Goal: Transaction & Acquisition: Purchase product/service

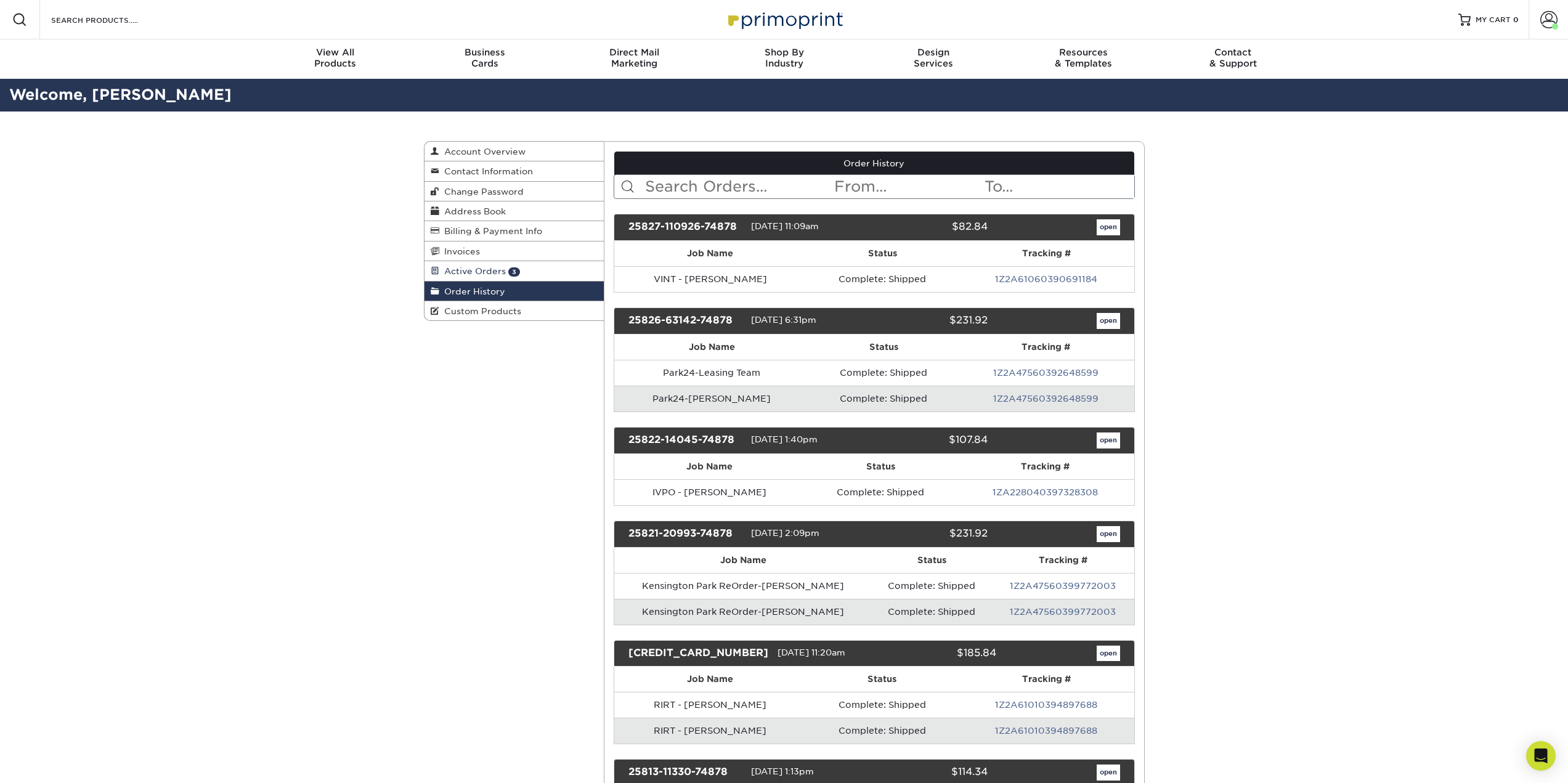
drag, startPoint x: 525, startPoint y: 271, endPoint x: 546, endPoint y: 270, distance: 21.0
click at [525, 271] on link "Active Orders 3" at bounding box center [515, 271] width 180 height 20
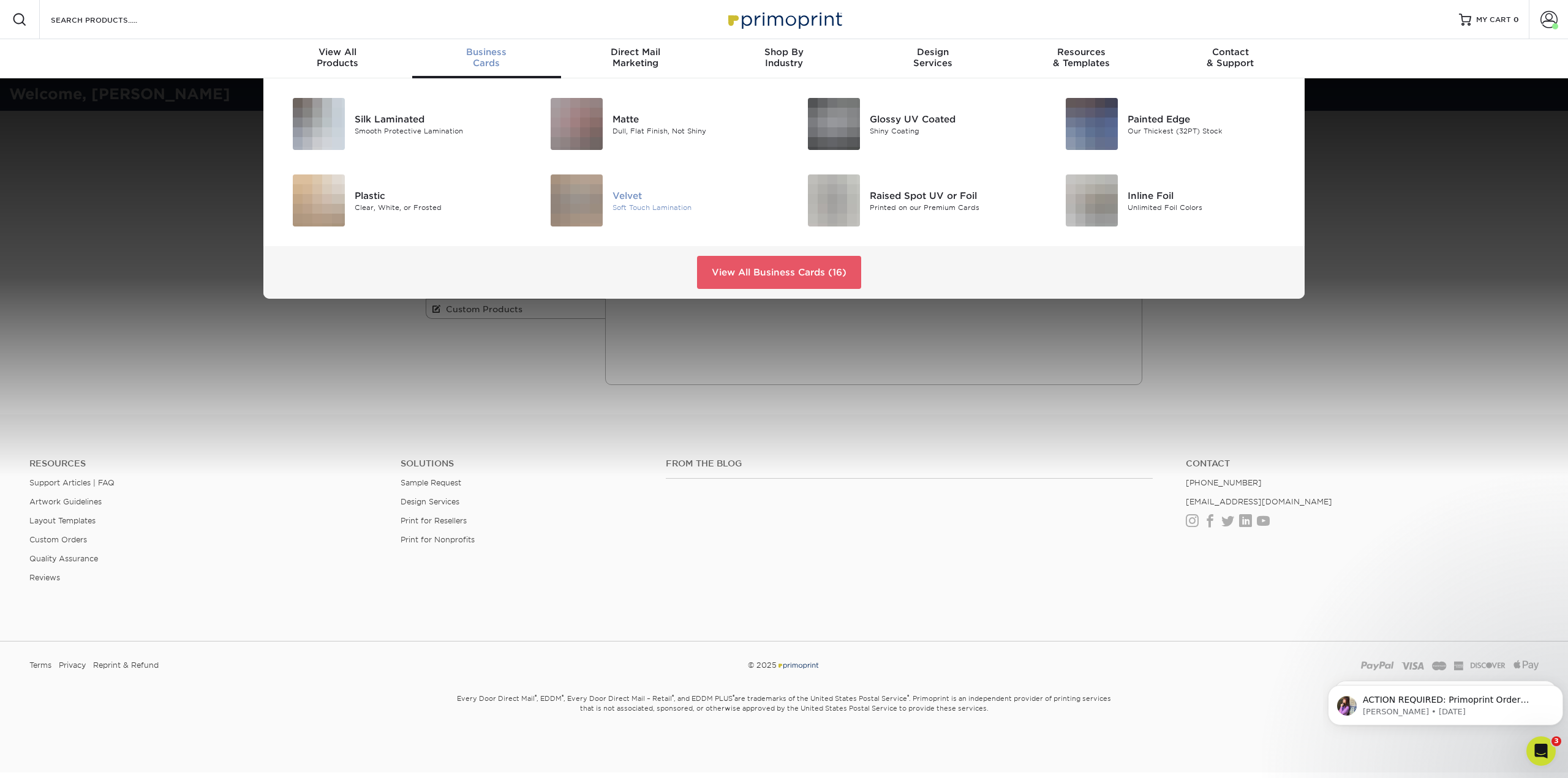
click at [581, 199] on img at bounding box center [576, 200] width 52 height 52
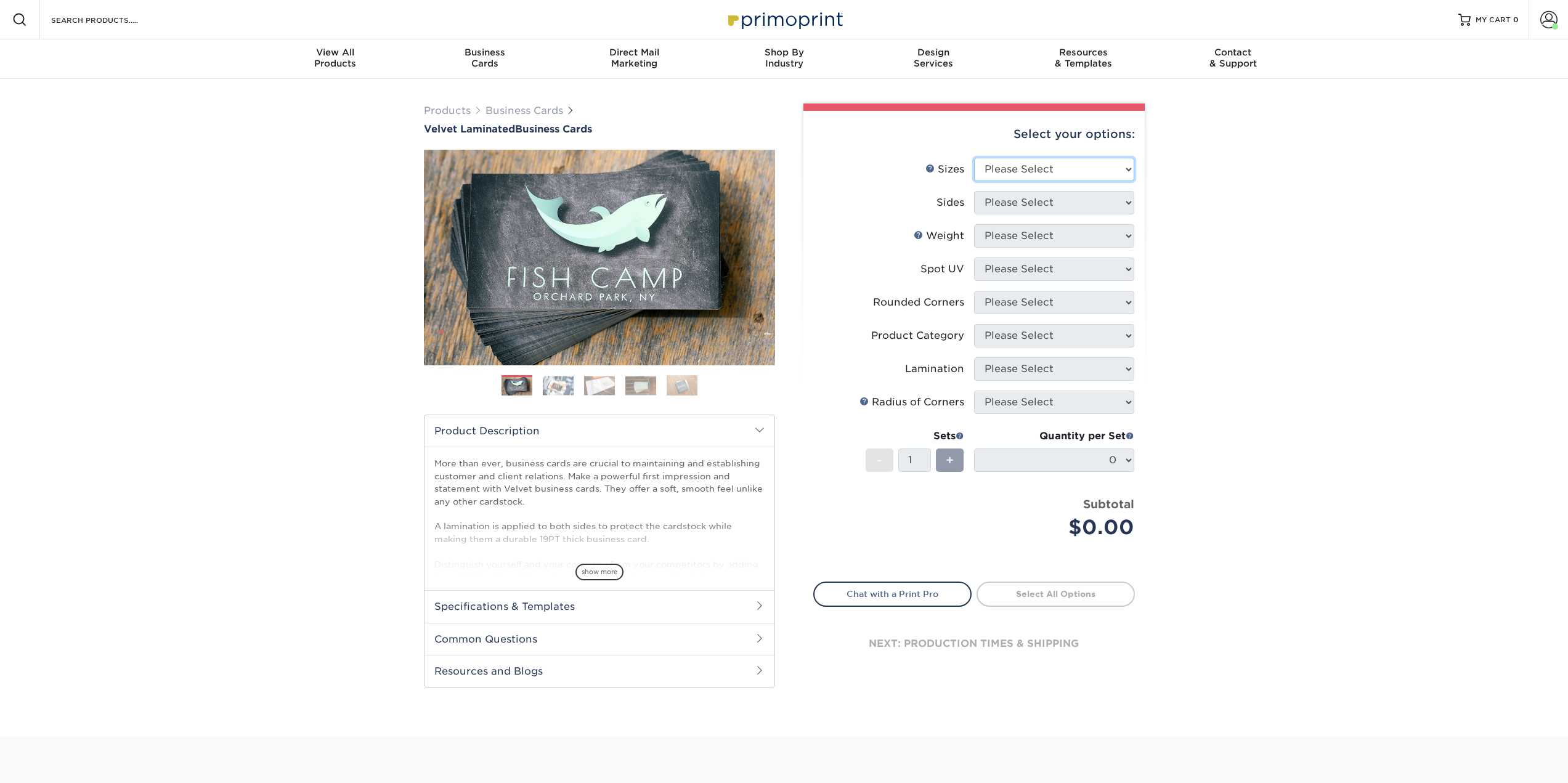
click at [1022, 172] on select "Please Select 1.5" x 3.5" - Mini 1.75" x 3.5" - Mini 2" x 2" - Square 2" x 3" -…" at bounding box center [1054, 169] width 160 height 24
select select "2.00x3.50"
click at [975, 157] on select "Please Select 1.5" x 3.5" - Mini 1.75" x 3.5" - Mini 2" x 2" - Square 2" x 3" -…" at bounding box center [1054, 169] width 160 height 24
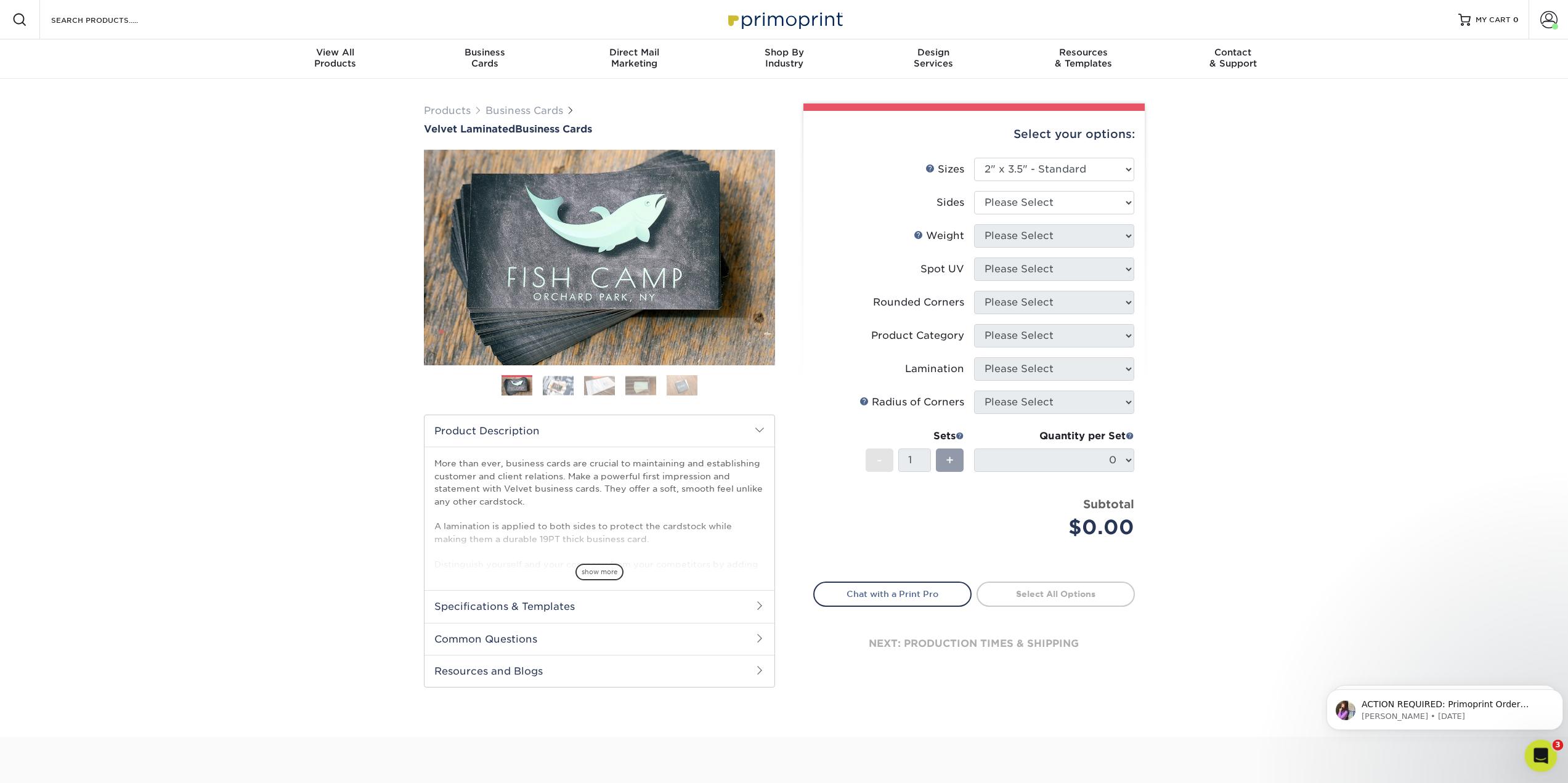
click at [1536, 744] on icon "Open Intercom Messenger" at bounding box center [1539, 754] width 20 height 20
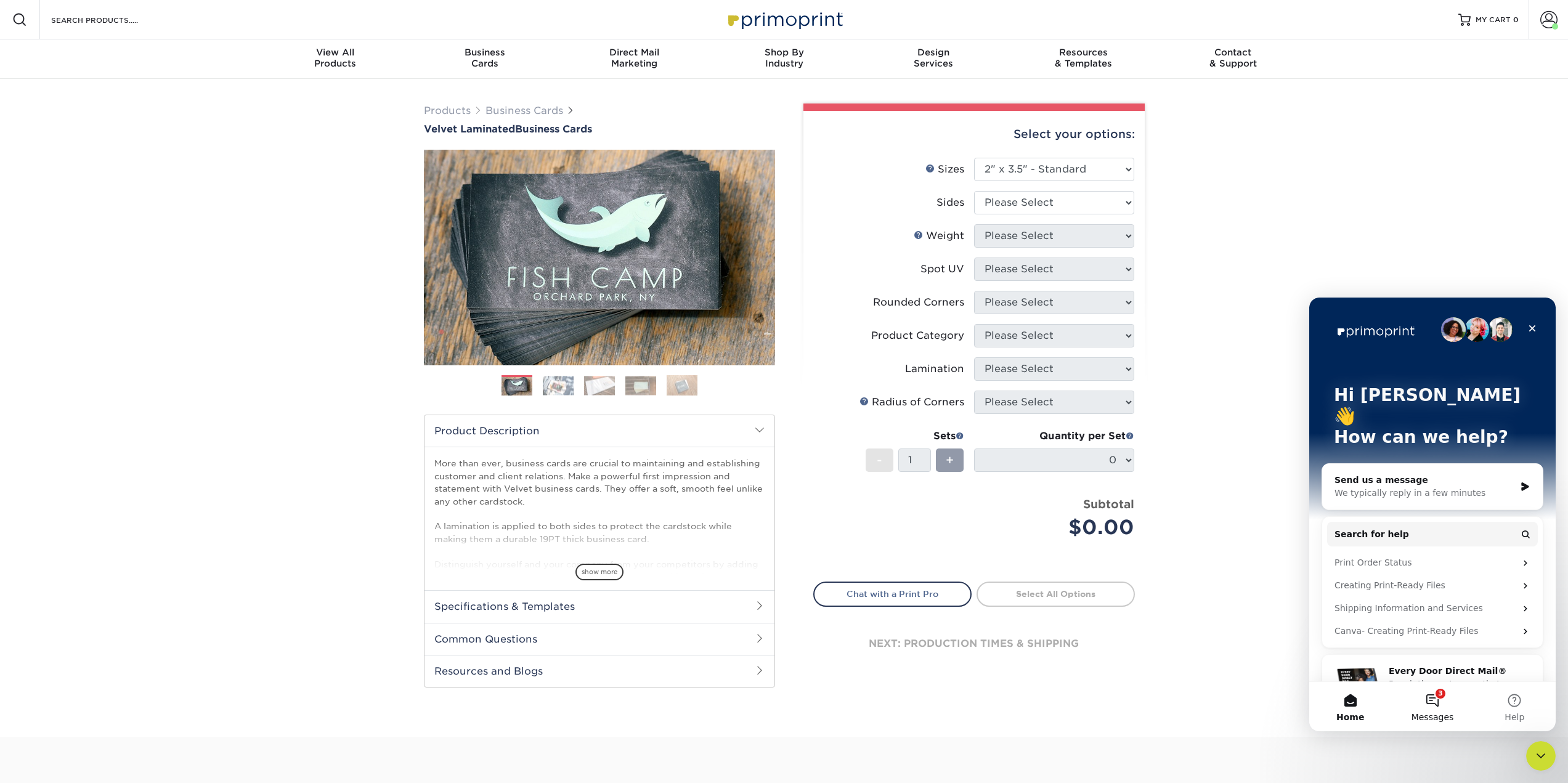
click at [1437, 708] on button "3 Messages" at bounding box center [1432, 706] width 82 height 49
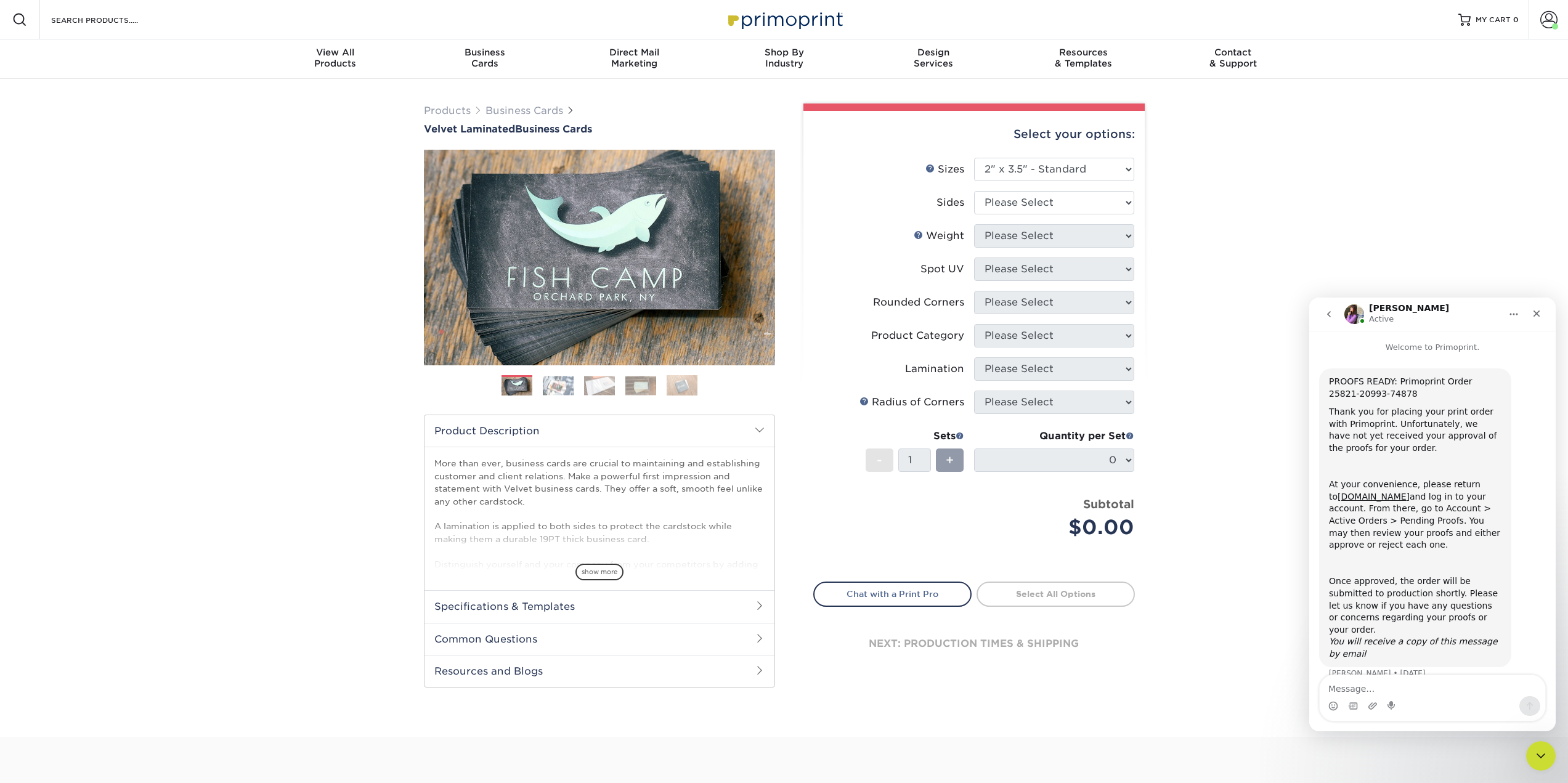
scroll to position [6, 0]
click at [1057, 195] on select "Please Select Print Both Sides Print Front Only" at bounding box center [1054, 202] width 160 height 24
select select "13abbda7-1d64-4f25-8bb2-c179b224825d"
click at [975, 191] on select "Please Select Print Both Sides Print Front Only" at bounding box center [1054, 202] width 160 height 24
click at [1073, 239] on select "Please Select 16PT" at bounding box center [1054, 236] width 160 height 24
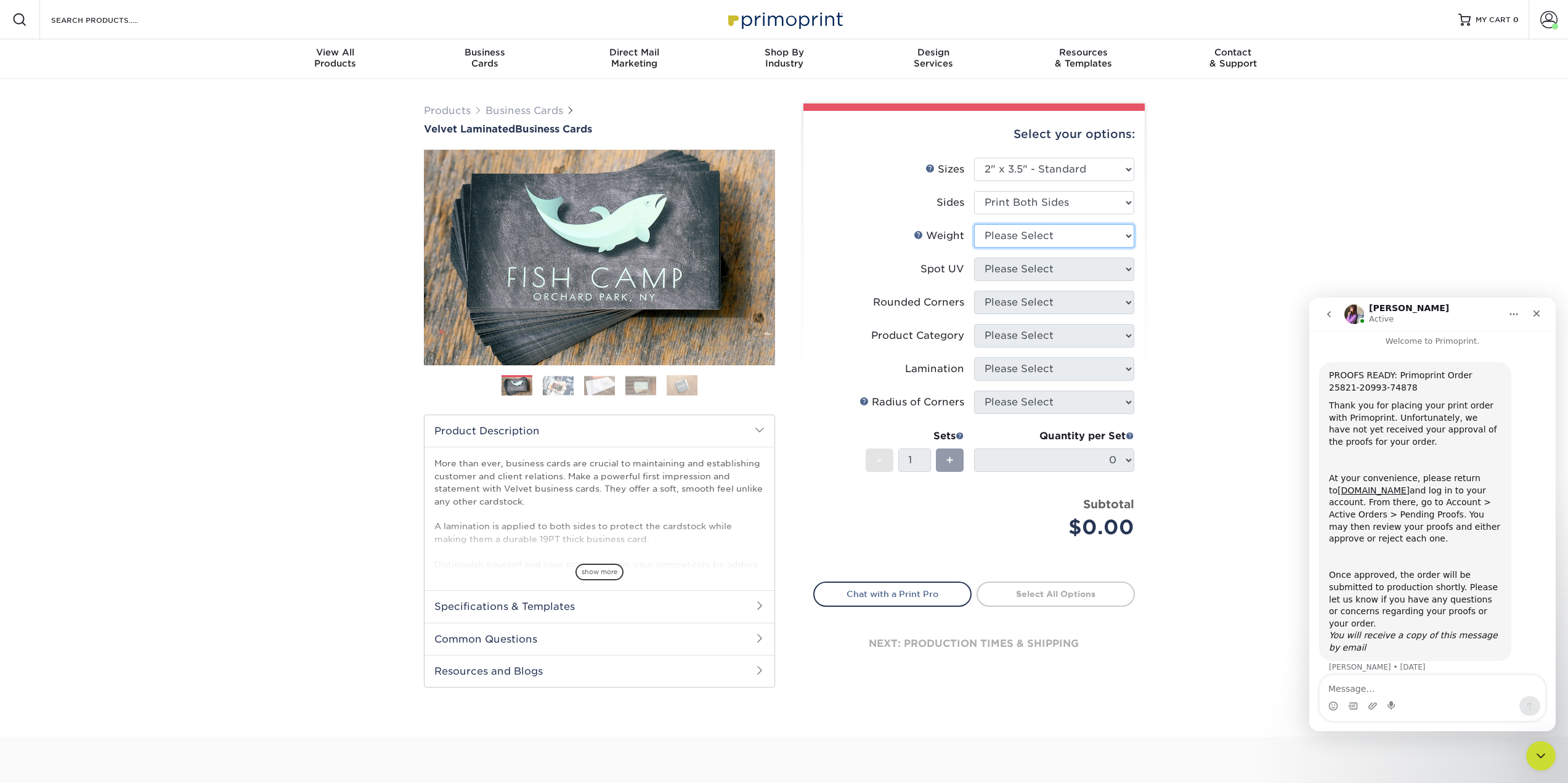
select select "16PT"
click at [975, 225] on select "Please Select 16PT" at bounding box center [1054, 236] width 160 height 24
click at [1066, 272] on select "Please Select No Spot UV Front and Back (Both Sides) Front Only Back Only" at bounding box center [1054, 269] width 160 height 24
select select "3"
click at [975, 258] on select "Please Select No Spot UV Front and Back (Both Sides) Front Only Back Only" at bounding box center [1054, 269] width 160 height 24
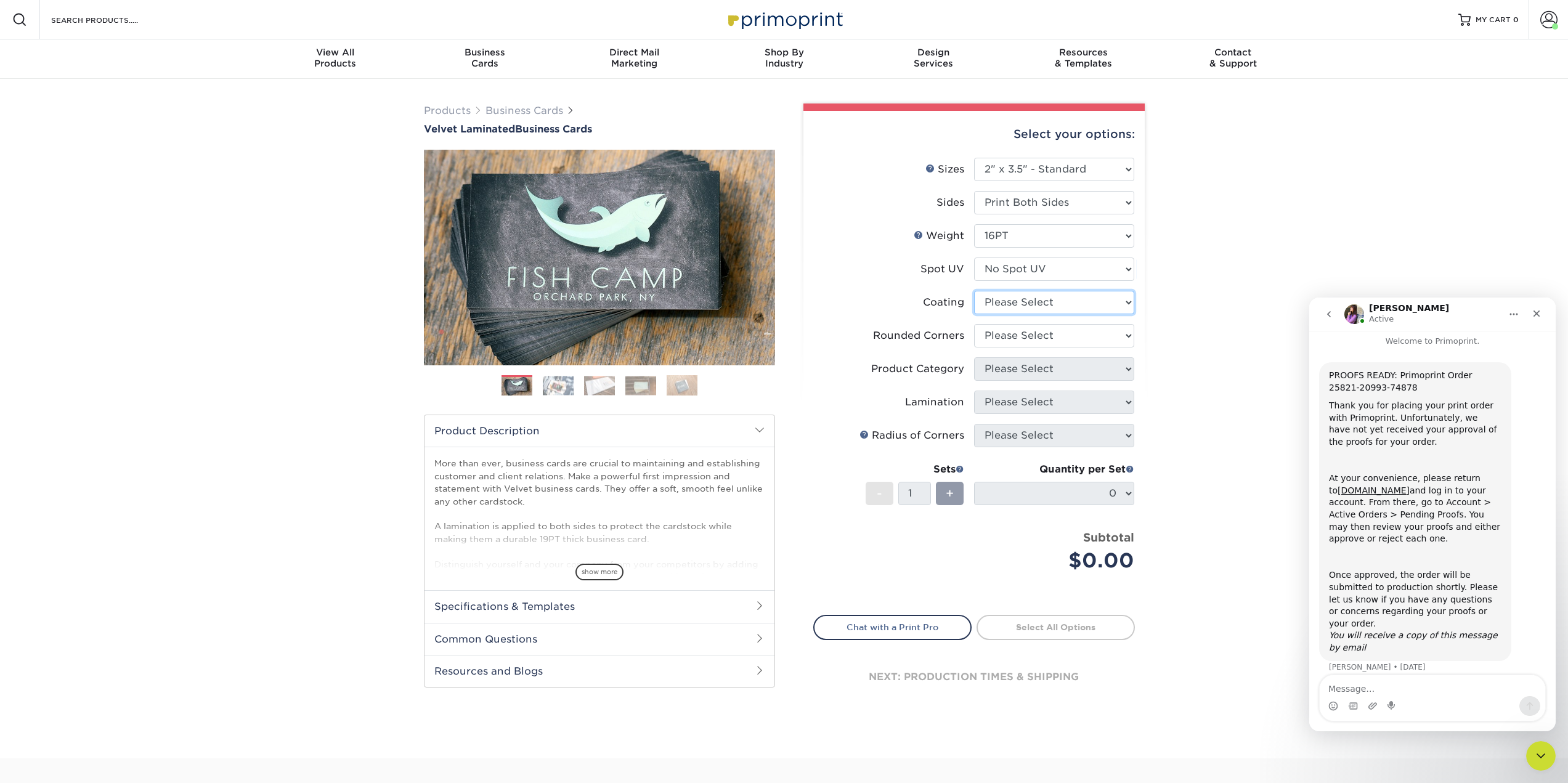
click at [1051, 303] on select at bounding box center [1054, 302] width 160 height 24
select select "3e7618de-abca-4bda-9f97-8b9129e913d8"
click at [975, 291] on select at bounding box center [1054, 302] width 160 height 24
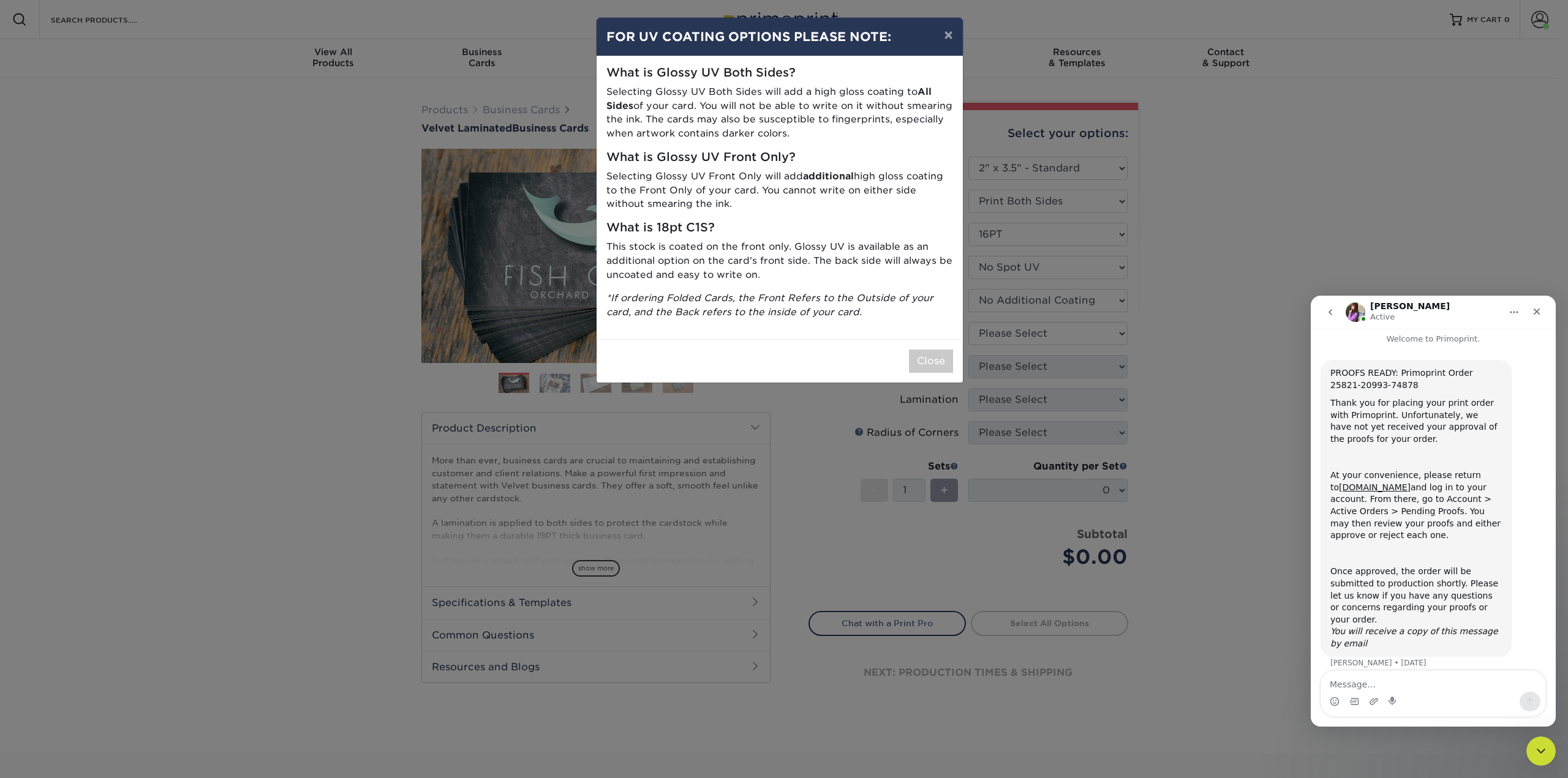
click at [1044, 333] on div "× FOR UV COATING OPTIONS PLEASE NOTE: What is Glossy UV Both Sides? Selecting G…" at bounding box center [784, 389] width 1568 height 778
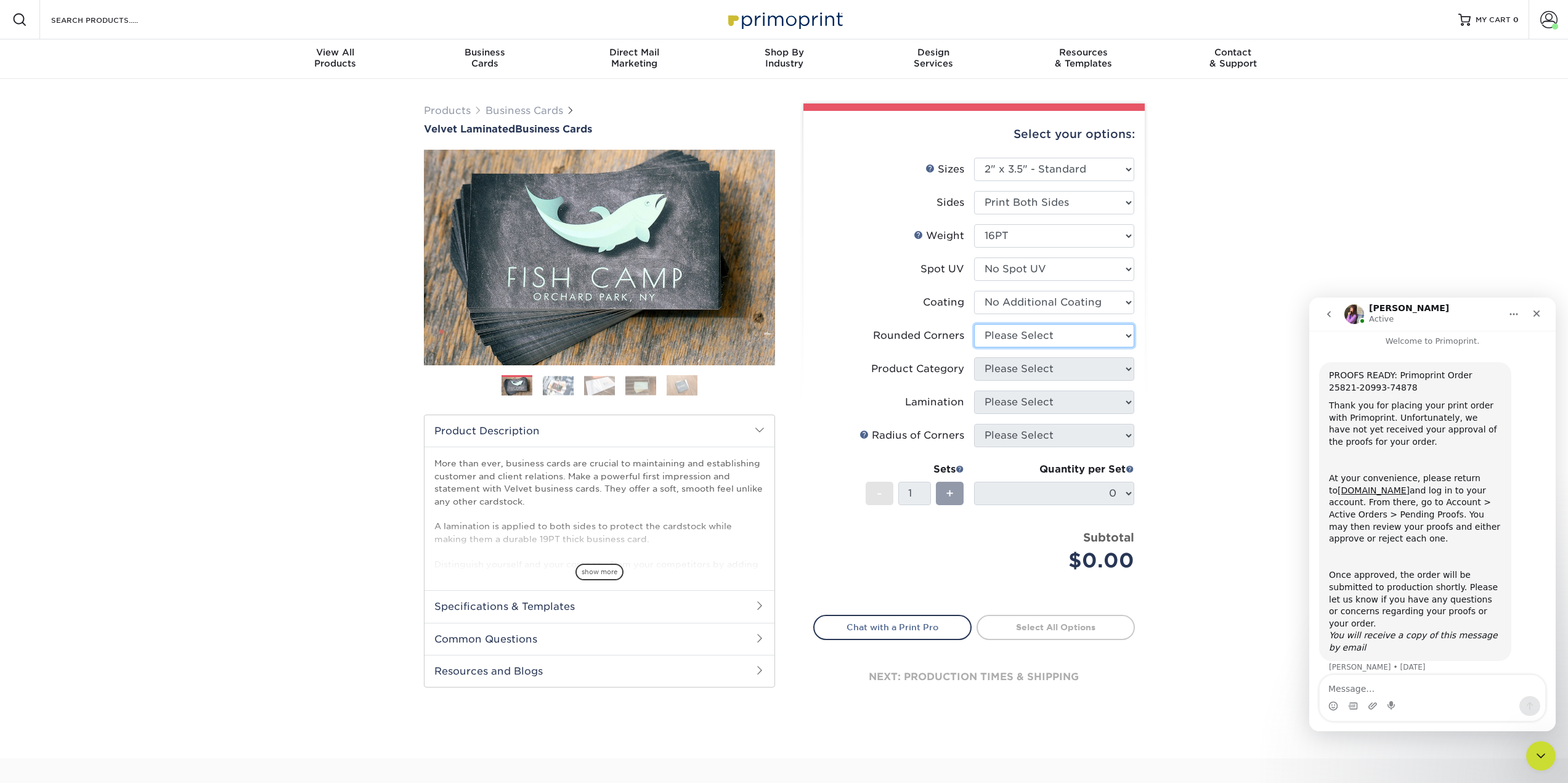
click at [1023, 334] on select "Please Select Yes - Round 2 Corners Yes - Round 4 Corners No" at bounding box center [1054, 336] width 160 height 24
select select "0"
click at [975, 324] on select "Please Select Yes - Round 2 Corners Yes - Round 4 Corners No" at bounding box center [1054, 336] width 160 height 24
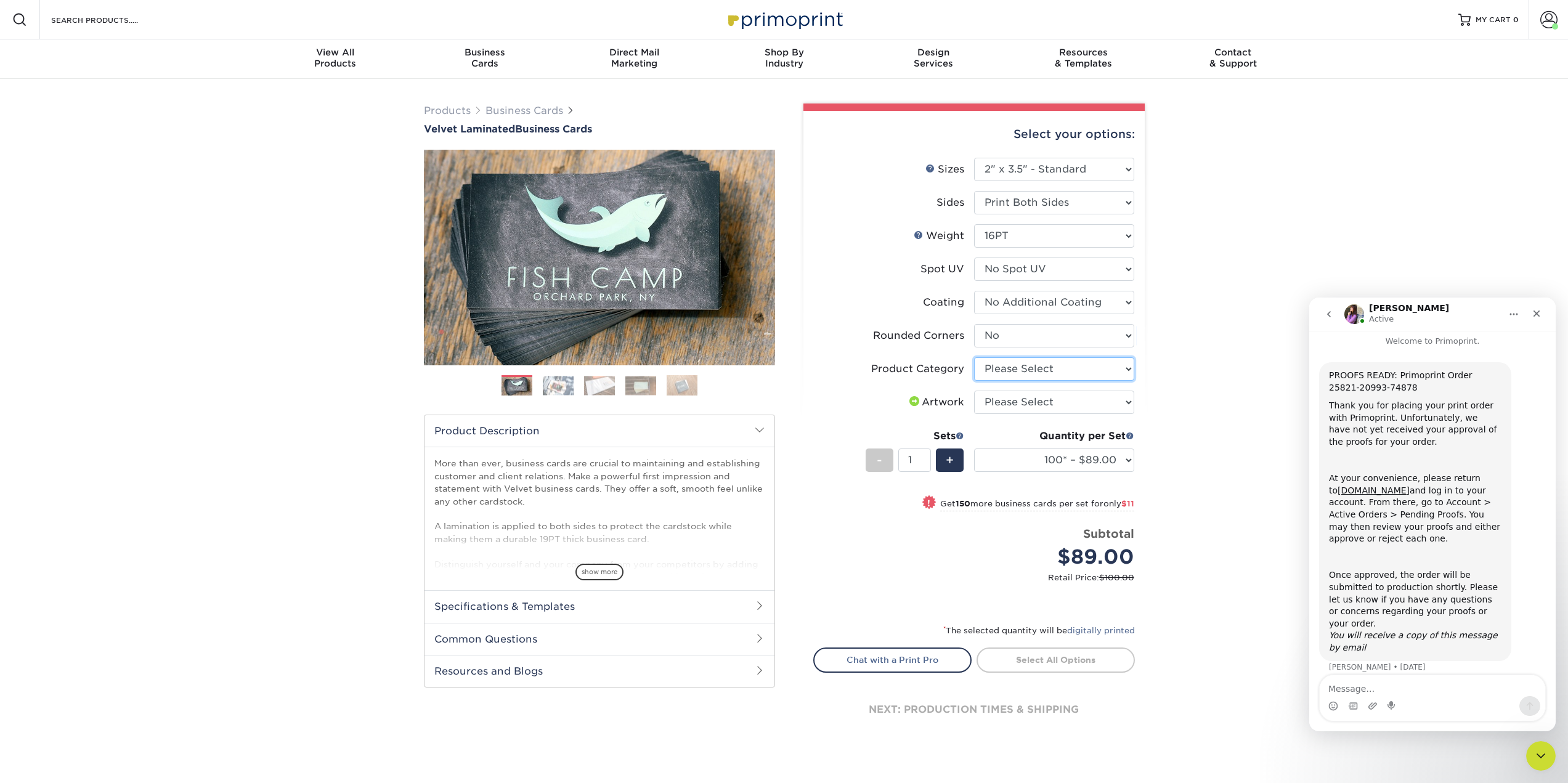
click at [1044, 369] on select "Please Select Business Cards" at bounding box center [1054, 369] width 160 height 24
select select "3b5148f1-0588-4f88-a218-97bcfdce65c1"
click at [975, 357] on select "Please Select Business Cards" at bounding box center [1054, 369] width 160 height 24
click at [1043, 399] on select "Please Select I will upload files I need a design - $100" at bounding box center [1054, 402] width 160 height 24
select select "upload"
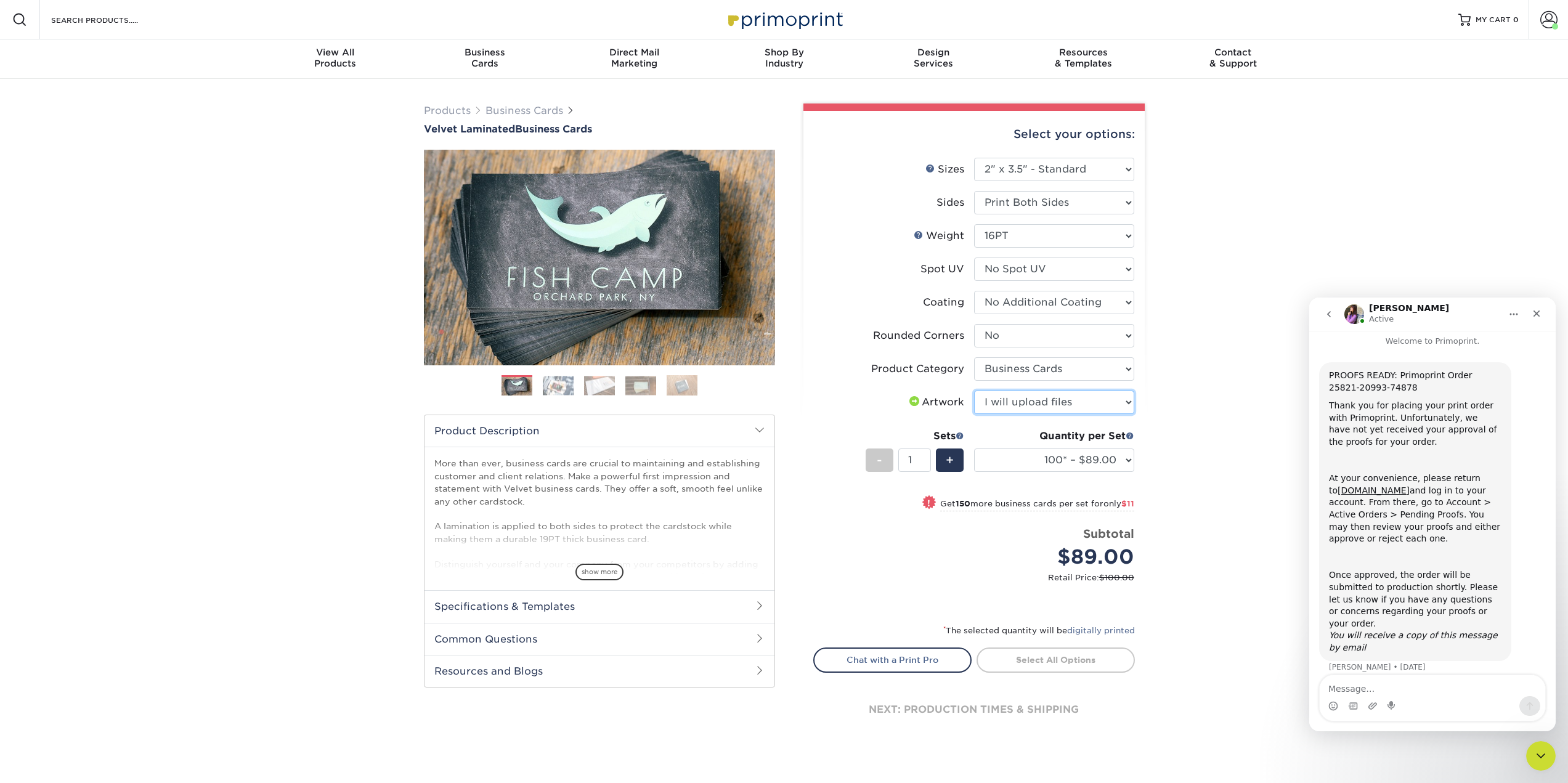
click at [975, 391] on select "Please Select I will upload files I need a design - $100" at bounding box center [1054, 402] width 160 height 24
click at [1120, 472] on div "Quantity per Set 100* – $89.00 250* – $100.00 500 – $107.00 1000 – $139.00 2500…" at bounding box center [1054, 457] width 160 height 57
click at [1121, 463] on select "100* – $89.00 250* – $100.00 500 – $107.00 1000 – $139.00 2500 – $273.00 5000 –…" at bounding box center [1054, 460] width 160 height 24
select select "500 – $107.00"
click at [975, 448] on select "100* – $89.00 250* – $100.00 500 – $107.00 1000 – $139.00 2500 – $273.00 5000 –…" at bounding box center [1054, 460] width 160 height 24
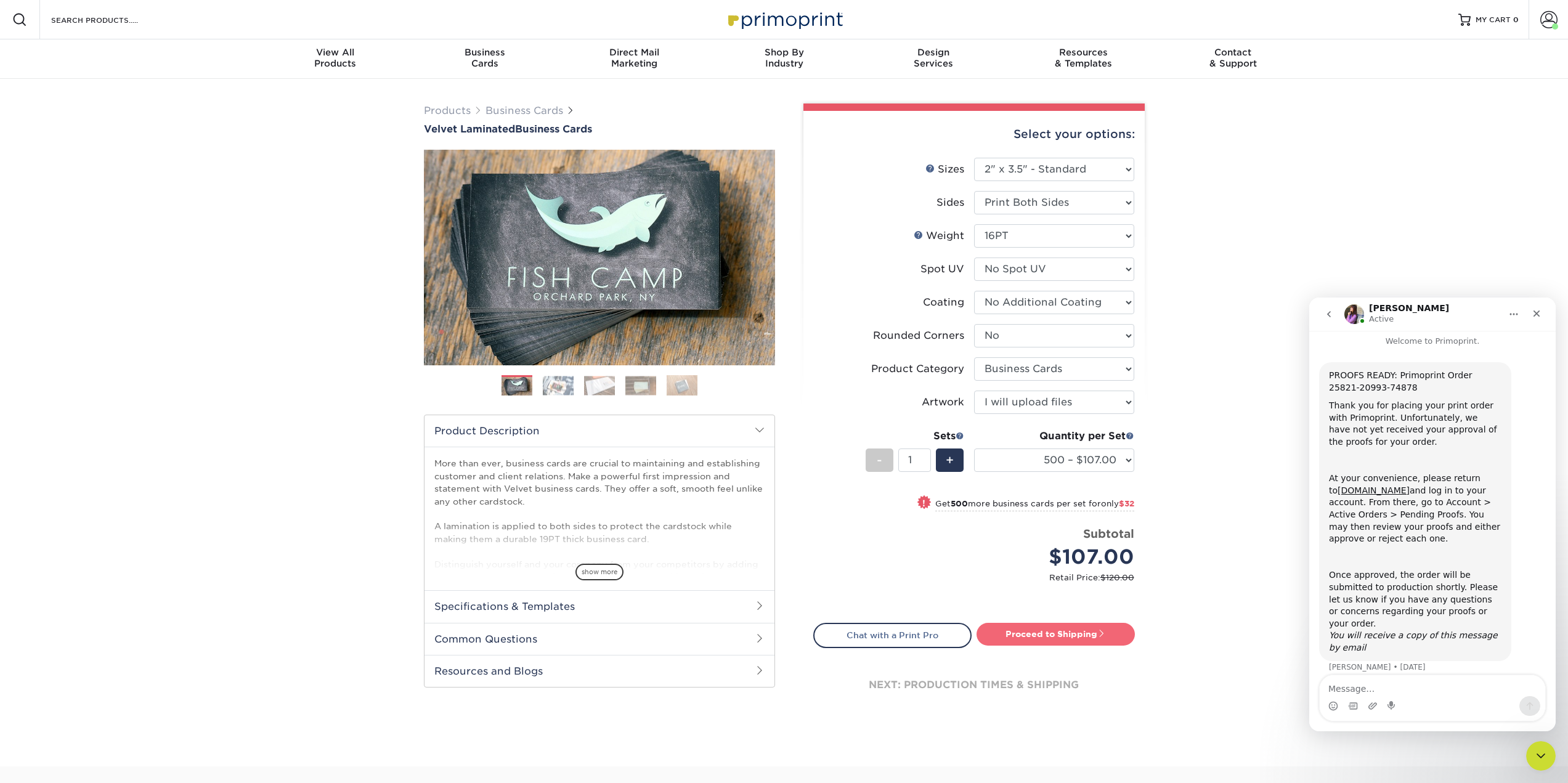
click at [1078, 632] on link "Proceed to Shipping" at bounding box center [1055, 633] width 158 height 22
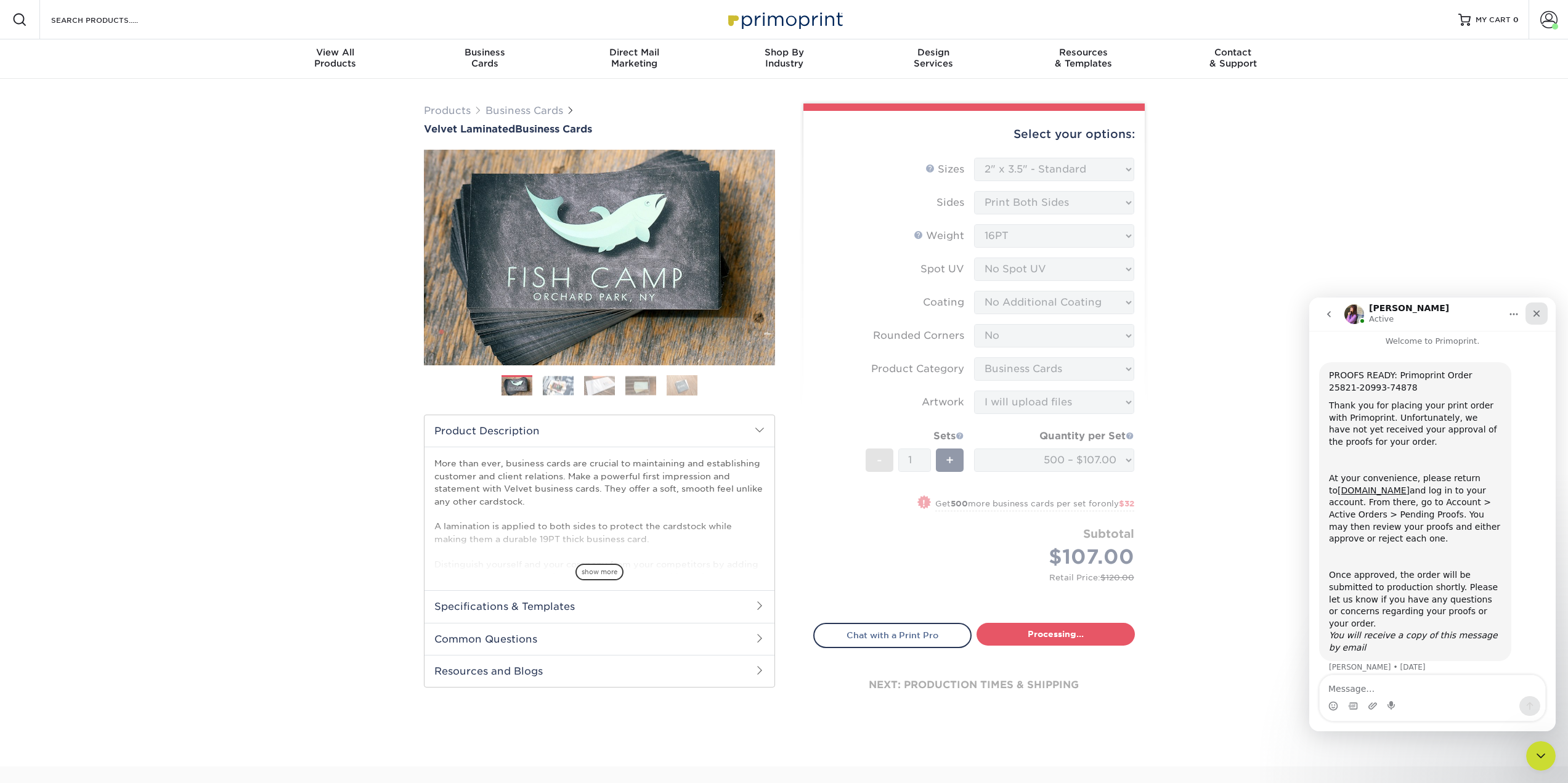
click at [1534, 318] on icon "Close" at bounding box center [1537, 314] width 9 height 9
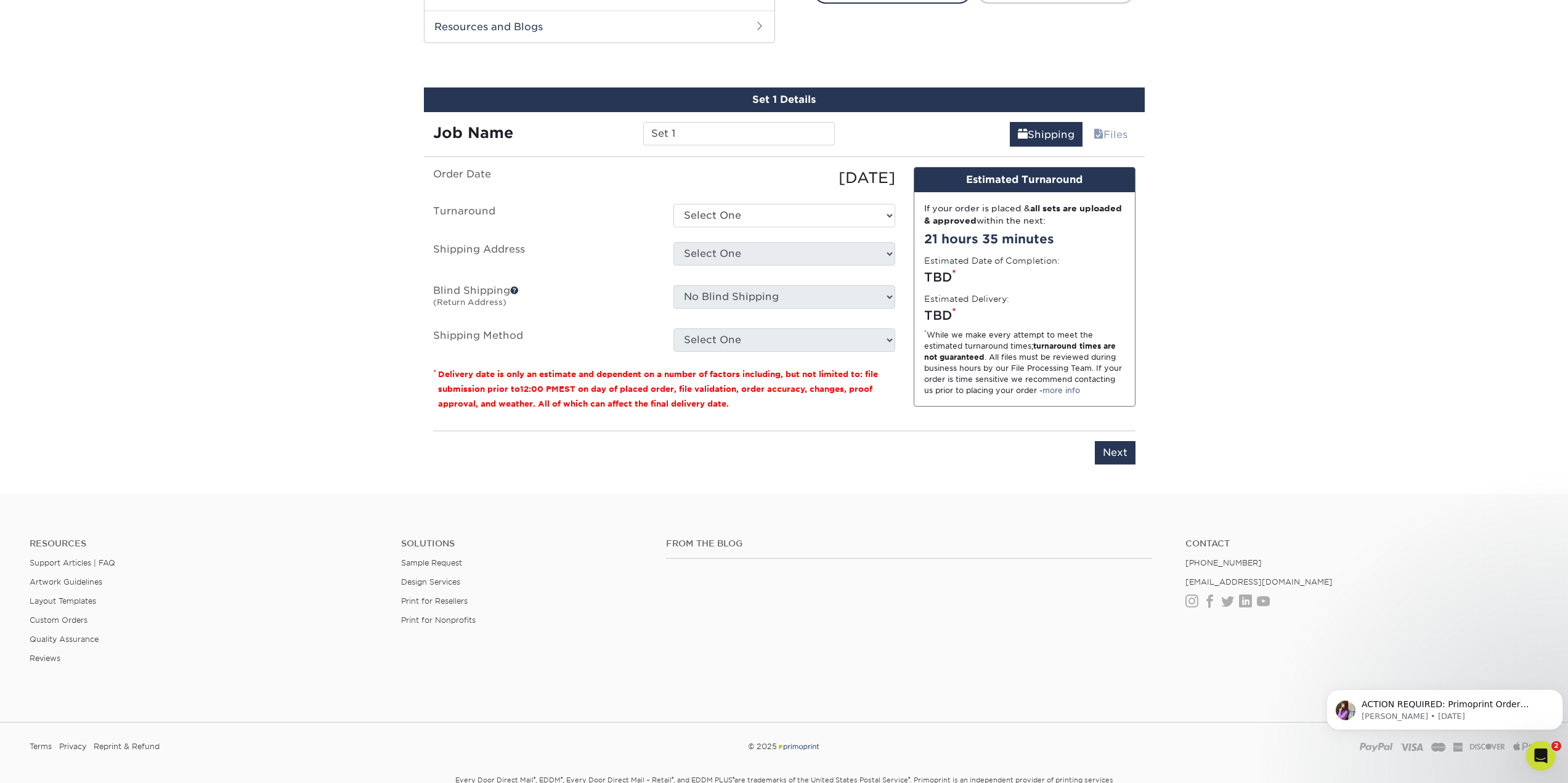
scroll to position [657, 0]
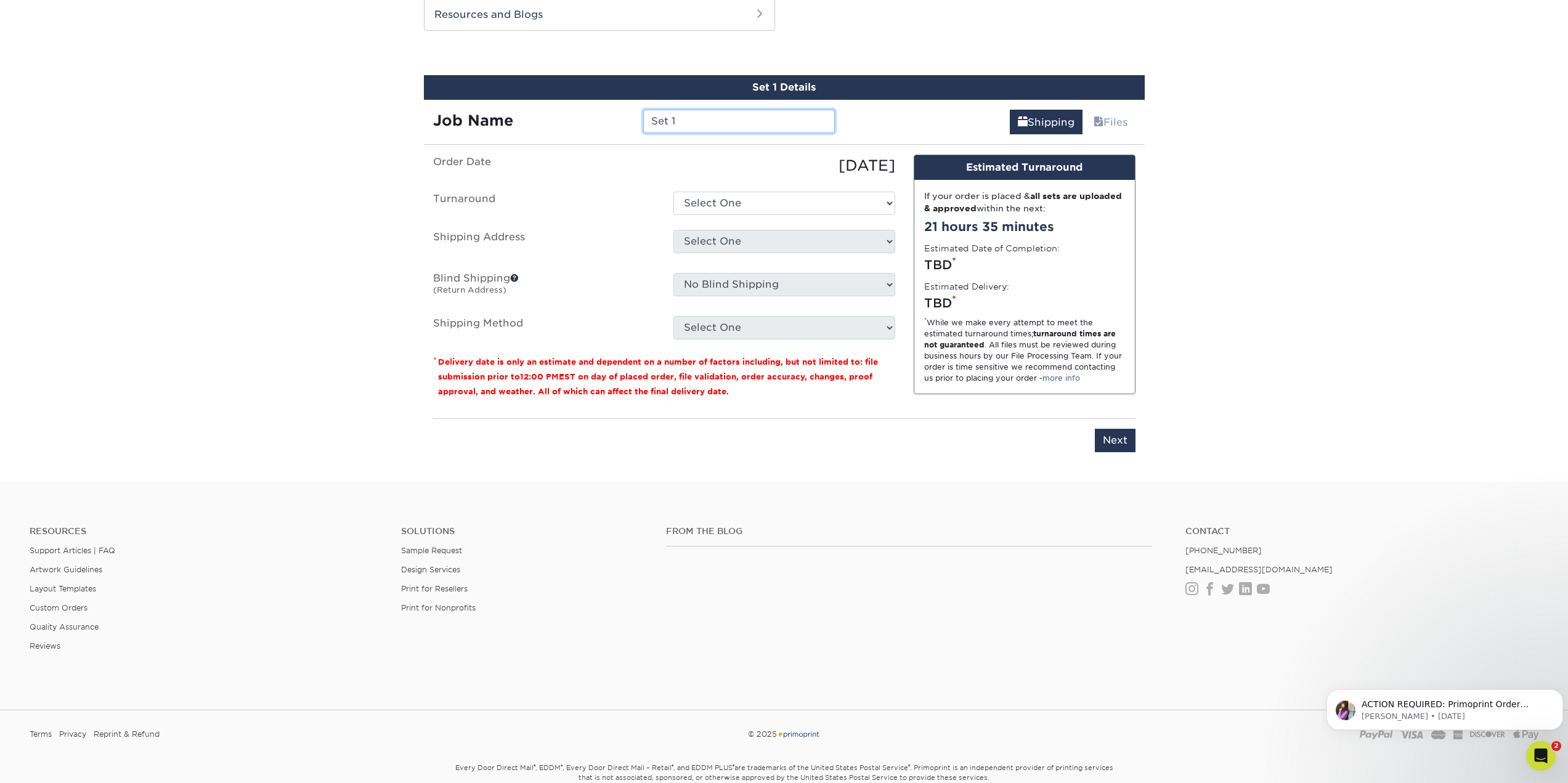
click at [741, 122] on input "Set 1" at bounding box center [739, 121] width 191 height 24
click at [716, 114] on input "Set 1" at bounding box center [739, 121] width 191 height 24
paste input "Reserve at Spencer Business Card-Chrishea Sanders"
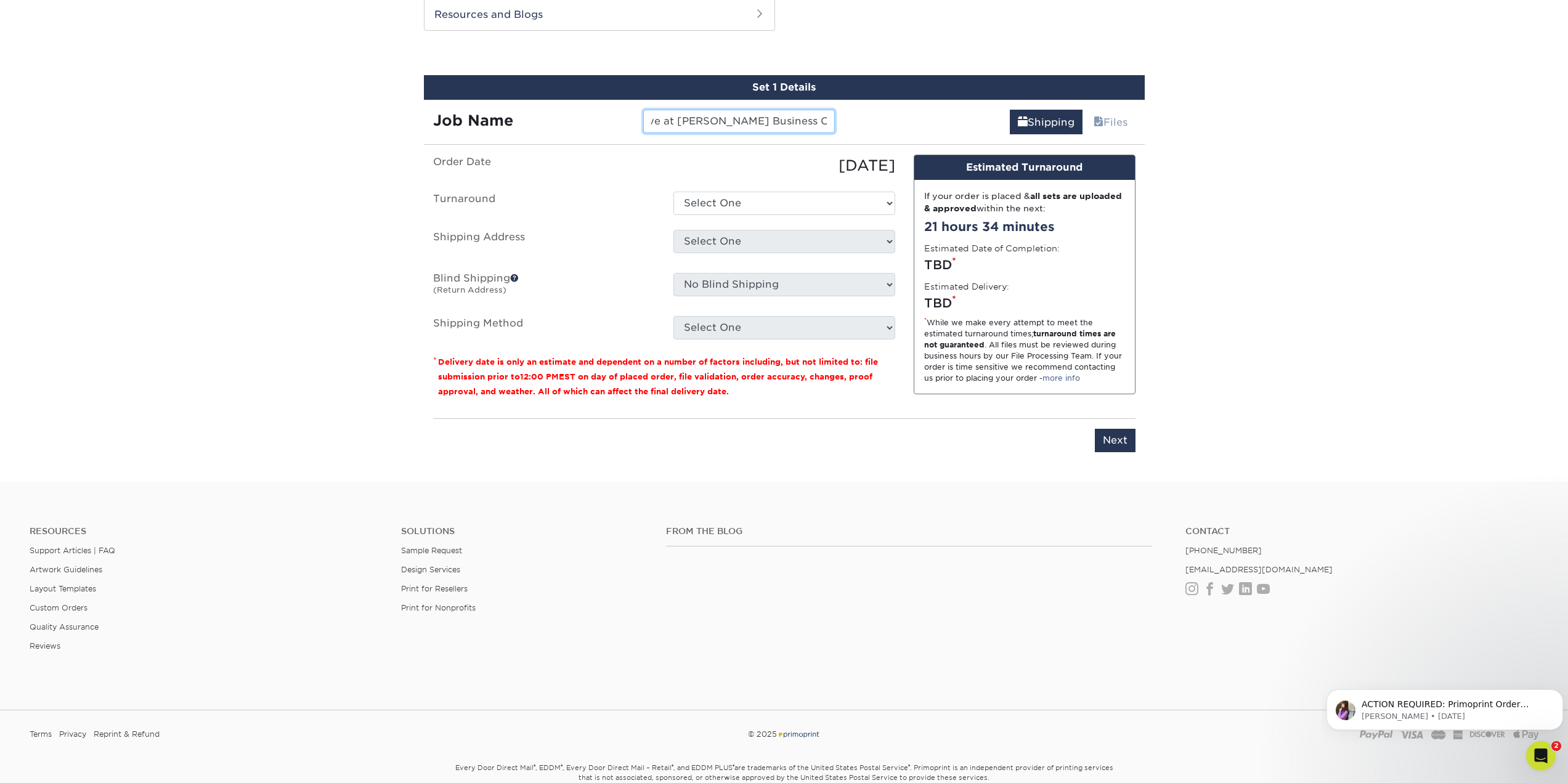
scroll to position [0, 32]
drag, startPoint x: 731, startPoint y: 118, endPoint x: 748, endPoint y: 118, distance: 17.0
click at [748, 118] on input "Set 1Reserve at Spencer Business Card-Chrishea Sanders" at bounding box center [739, 121] width 191 height 24
type input "Set 1Reserve at Spencer-Chrishea Sanders"
click at [829, 204] on select "Select One 2-4 Business Days 2 Day Next Business Day" at bounding box center [784, 203] width 222 height 24
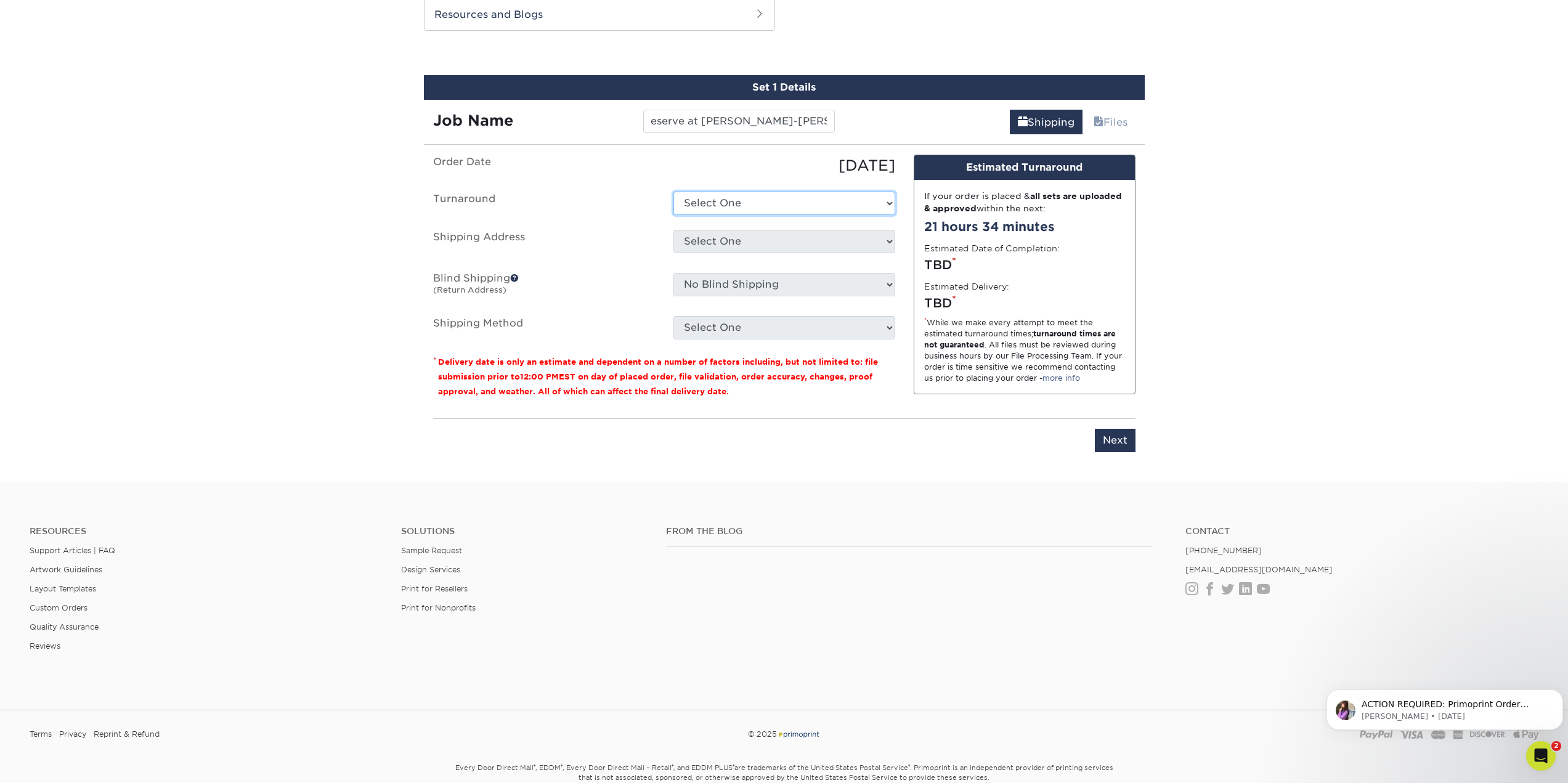
scroll to position [0, 0]
select select "0269a54f-6afa-4918-998f-593919161a79"
click at [673, 191] on select "Select One 2-4 Business Days 2 Day Next Business Day" at bounding box center [784, 203] width 222 height 24
click at [805, 238] on select "Select One Ivy Point Cinco Ranch 1104 Residence 12th & Wedgewood 780 Townhomes …" at bounding box center [784, 241] width 222 height 24
select select "newaddress"
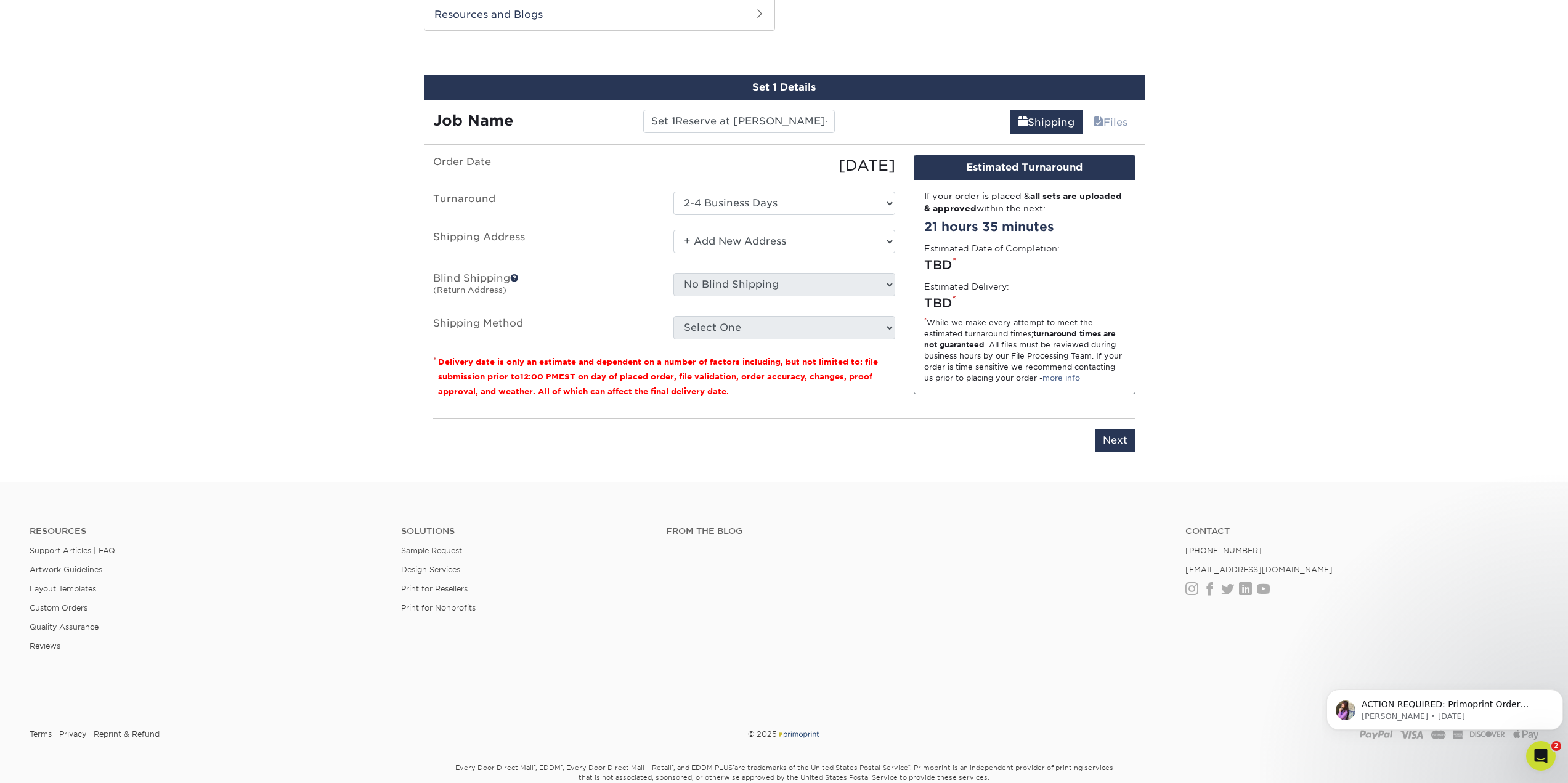
click at [673, 229] on select "Select One Ivy Point Cinco Ranch 1104 Residence 12th & Wedgewood 780 Townhomes …" at bounding box center [784, 241] width 222 height 24
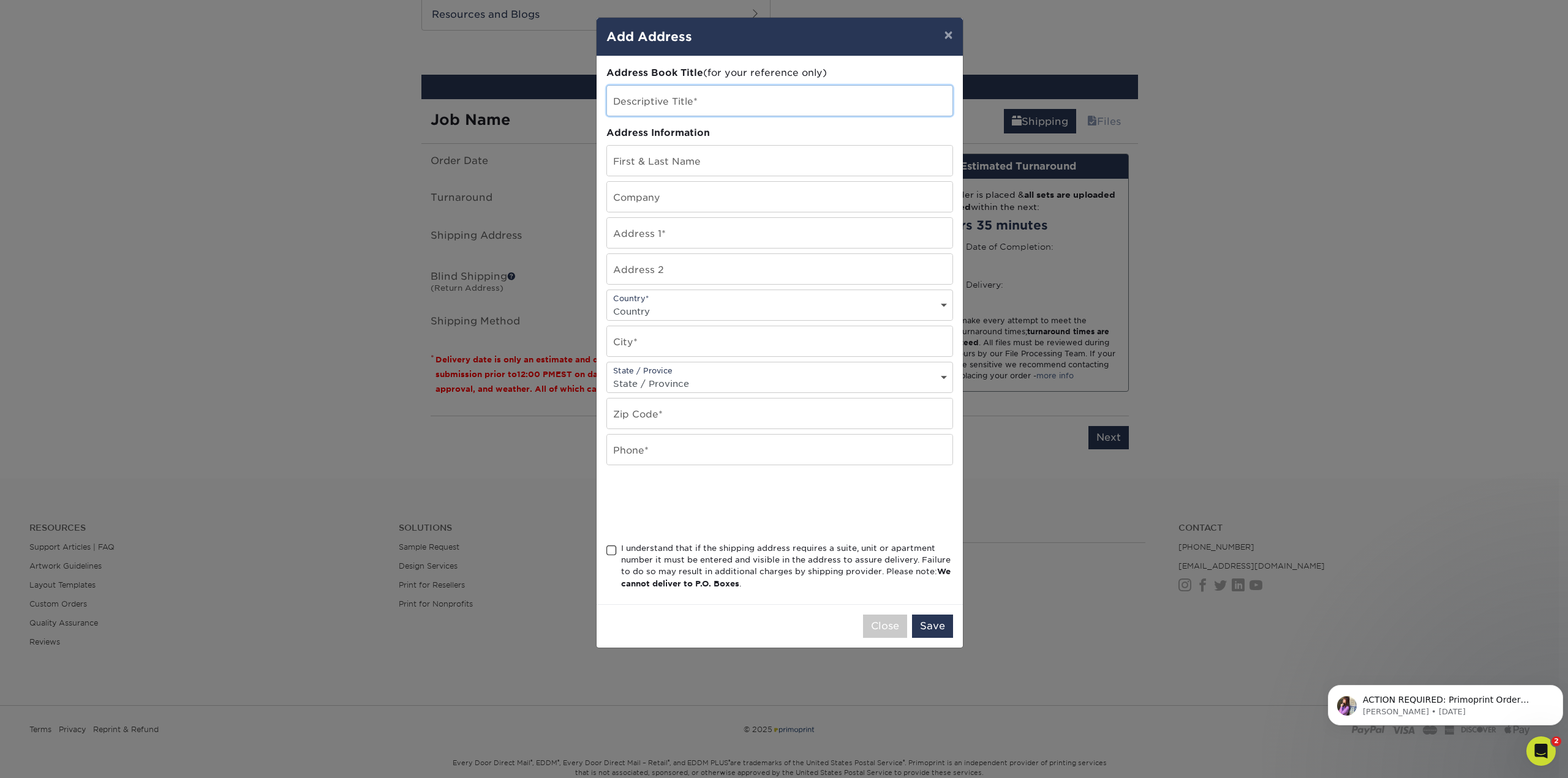
click at [727, 98] on input "text" at bounding box center [779, 101] width 346 height 30
type input "Reserve at [GEOGRAPHIC_DATA]"
click at [699, 148] on input "text" at bounding box center [779, 161] width 346 height 30
paste input "Chrishea Sanders"
type input "Chrishea Sanders"
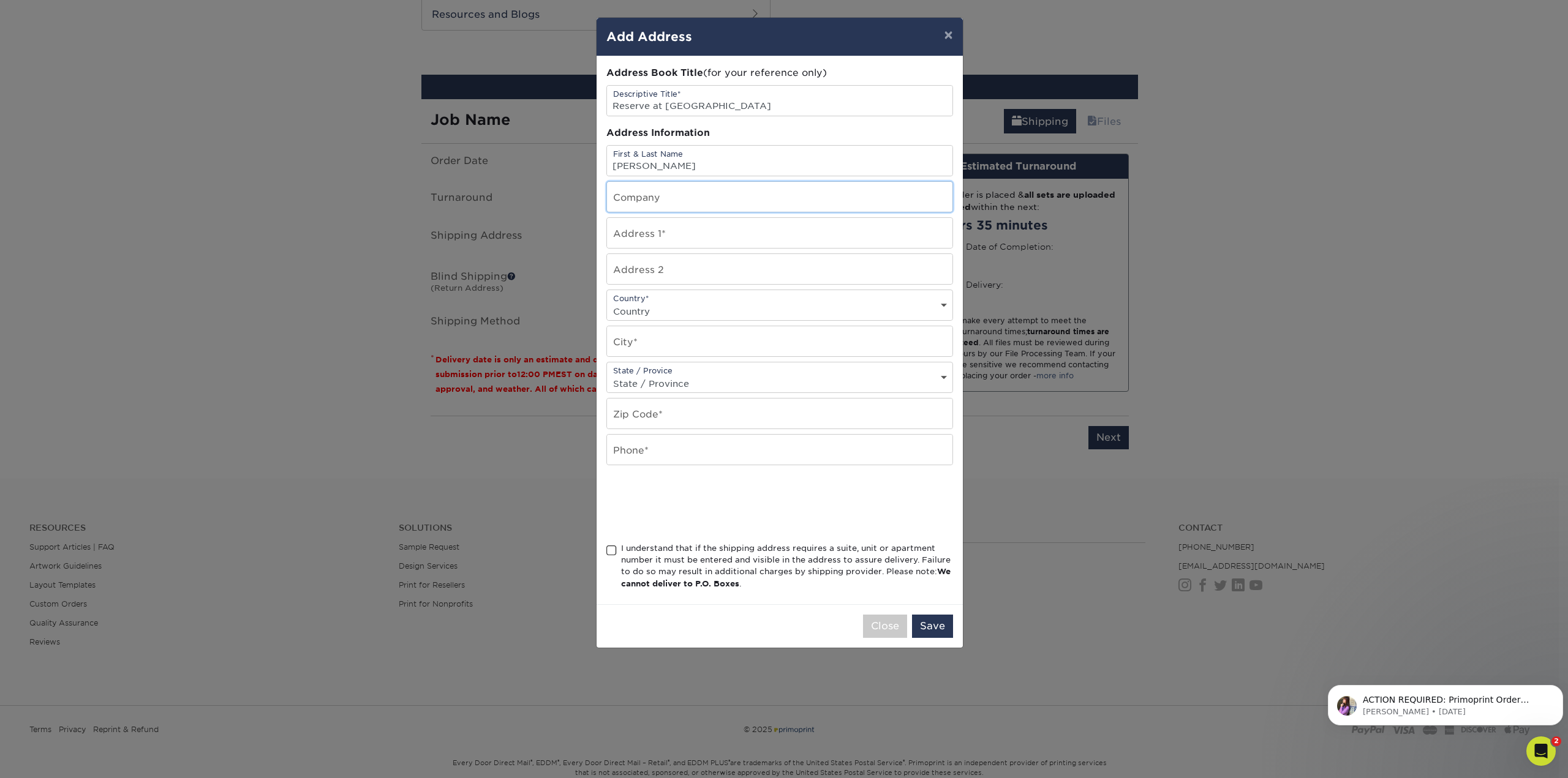
click at [689, 201] on input "text" at bounding box center [779, 197] width 346 height 30
click at [688, 105] on input "Reserve at [GEOGRAPHIC_DATA]" at bounding box center [779, 101] width 346 height 30
click at [687, 202] on input "text" at bounding box center [779, 197] width 346 height 30
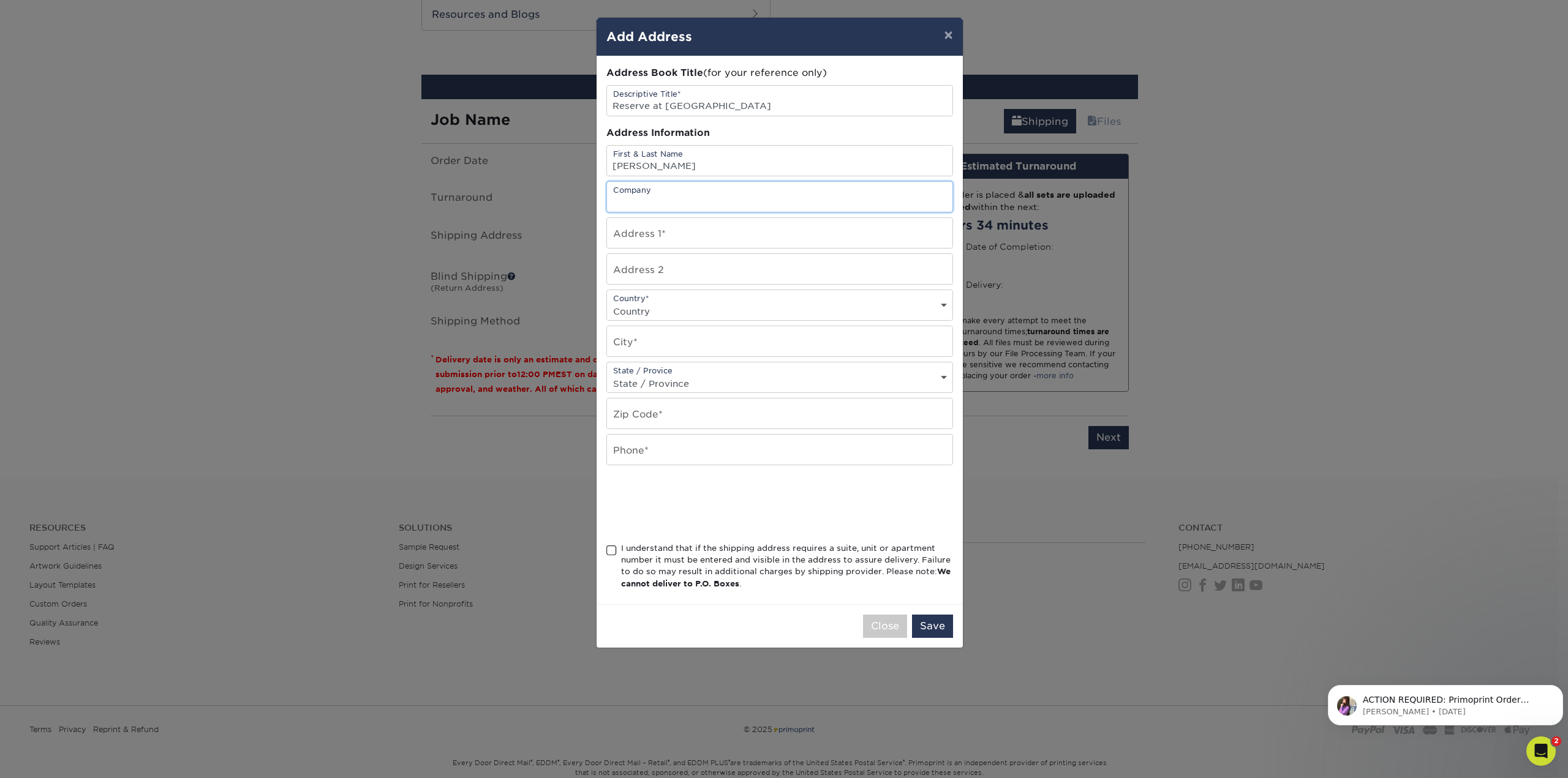
paste input "Reserve at [GEOGRAPHIC_DATA]"
type input "Reserve at [GEOGRAPHIC_DATA]"
click at [686, 281] on input "text" at bounding box center [779, 269] width 346 height 30
type input "LEASING OFFICE"
click at [672, 241] on input "text" at bounding box center [779, 233] width 346 height 30
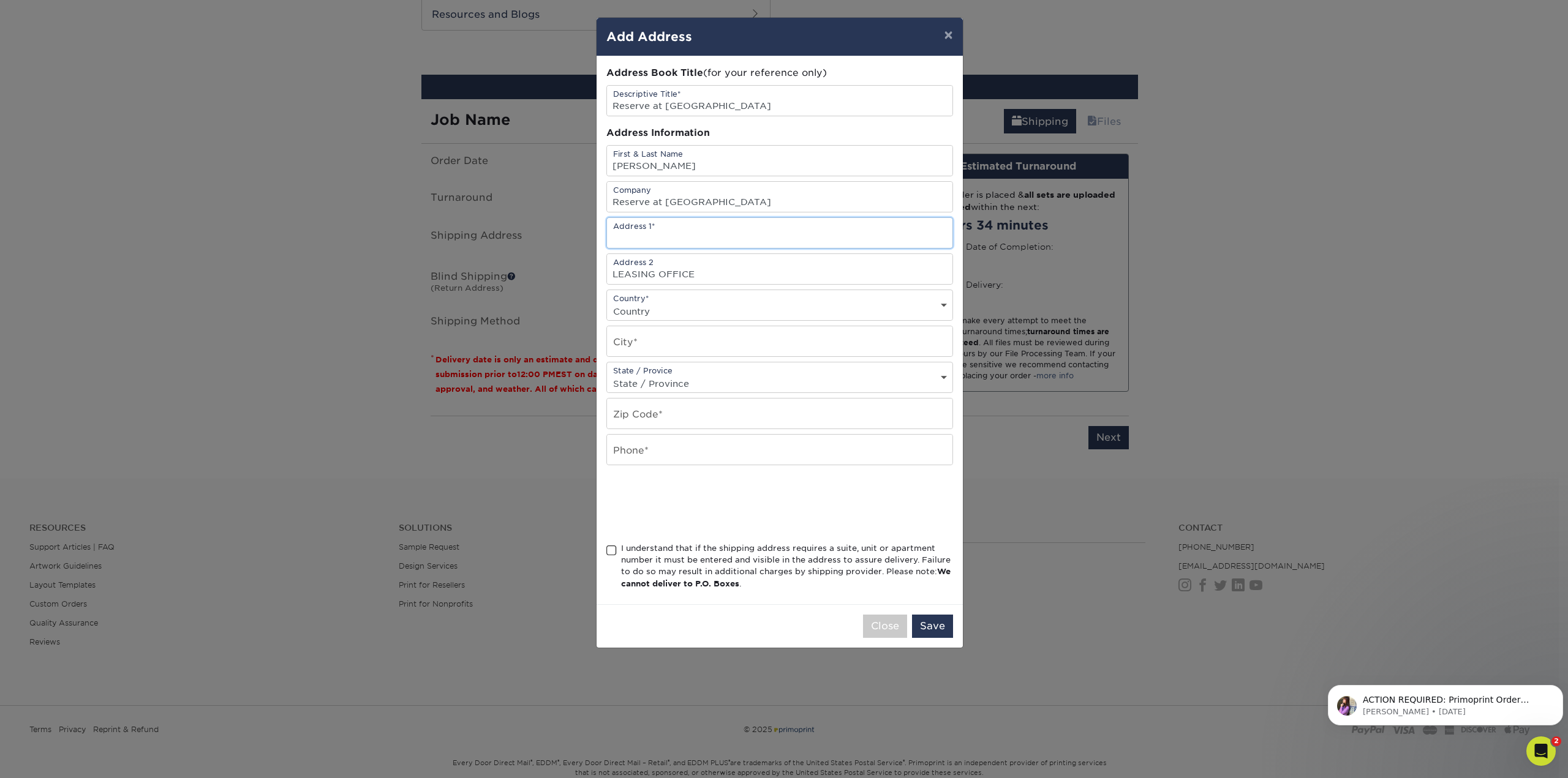
paste input "4000 Ryleigh Reserve Ln, St Peters, MO 63376"
click at [691, 344] on input "text" at bounding box center [779, 341] width 346 height 30
drag, startPoint x: 838, startPoint y: 235, endPoint x: 735, endPoint y: 231, distance: 103.1
click at [735, 231] on input "4000 Ryleigh Reserve Ln, St Peters, MO 63376" at bounding box center [779, 233] width 346 height 30
type input "[STREET_ADDRESS]"
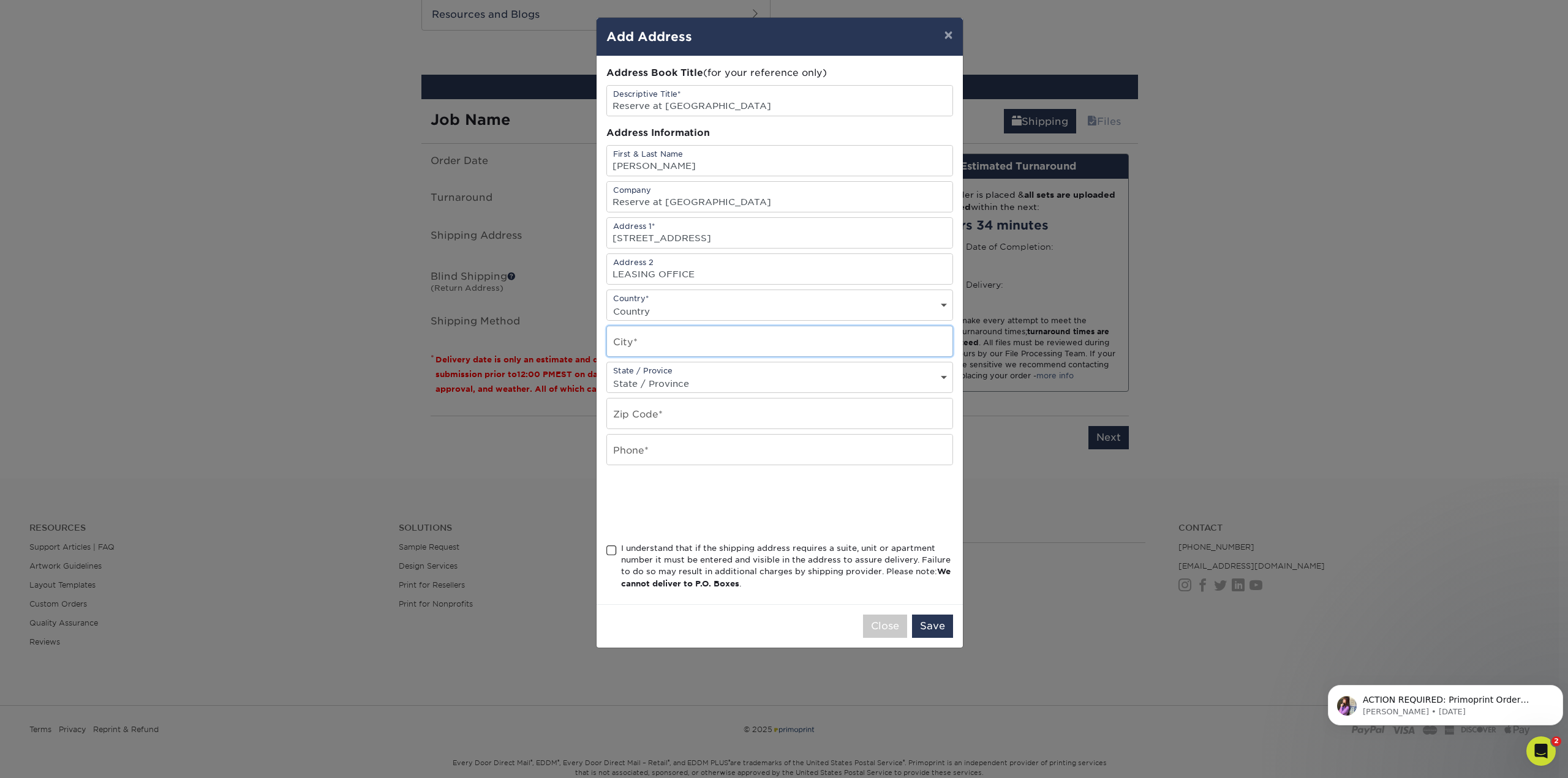
click at [700, 342] on input "text" at bounding box center [779, 341] width 346 height 30
paste input "St Peters, MO 63376"
drag, startPoint x: 724, startPoint y: 347, endPoint x: 654, endPoint y: 348, distance: 70.0
click at [654, 348] on input "St Peters, MO 63376" at bounding box center [779, 341] width 346 height 30
type input "St Peters"
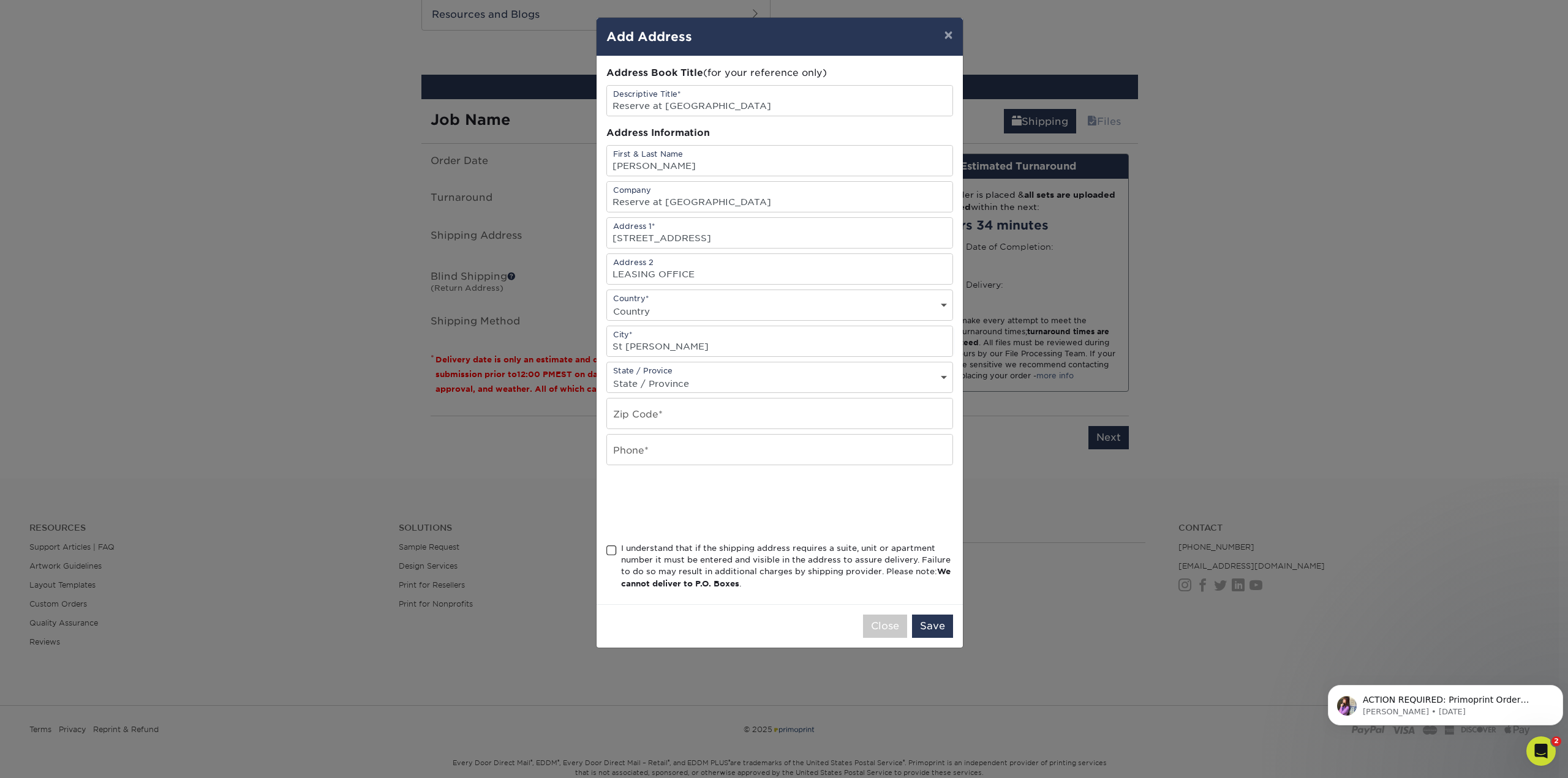
click at [706, 381] on select "State / Province Alabama Alaska Arizona Arkansas California Colorado Connecticu…" at bounding box center [779, 383] width 346 height 18
select select "MT"
click at [607, 375] on select "State / Province Alabama Alaska Arizona Arkansas California Colorado Connecticu…" at bounding box center [779, 383] width 346 height 18
click at [707, 404] on input "text" at bounding box center [779, 413] width 346 height 30
paste input "St Peters, MO 63376"
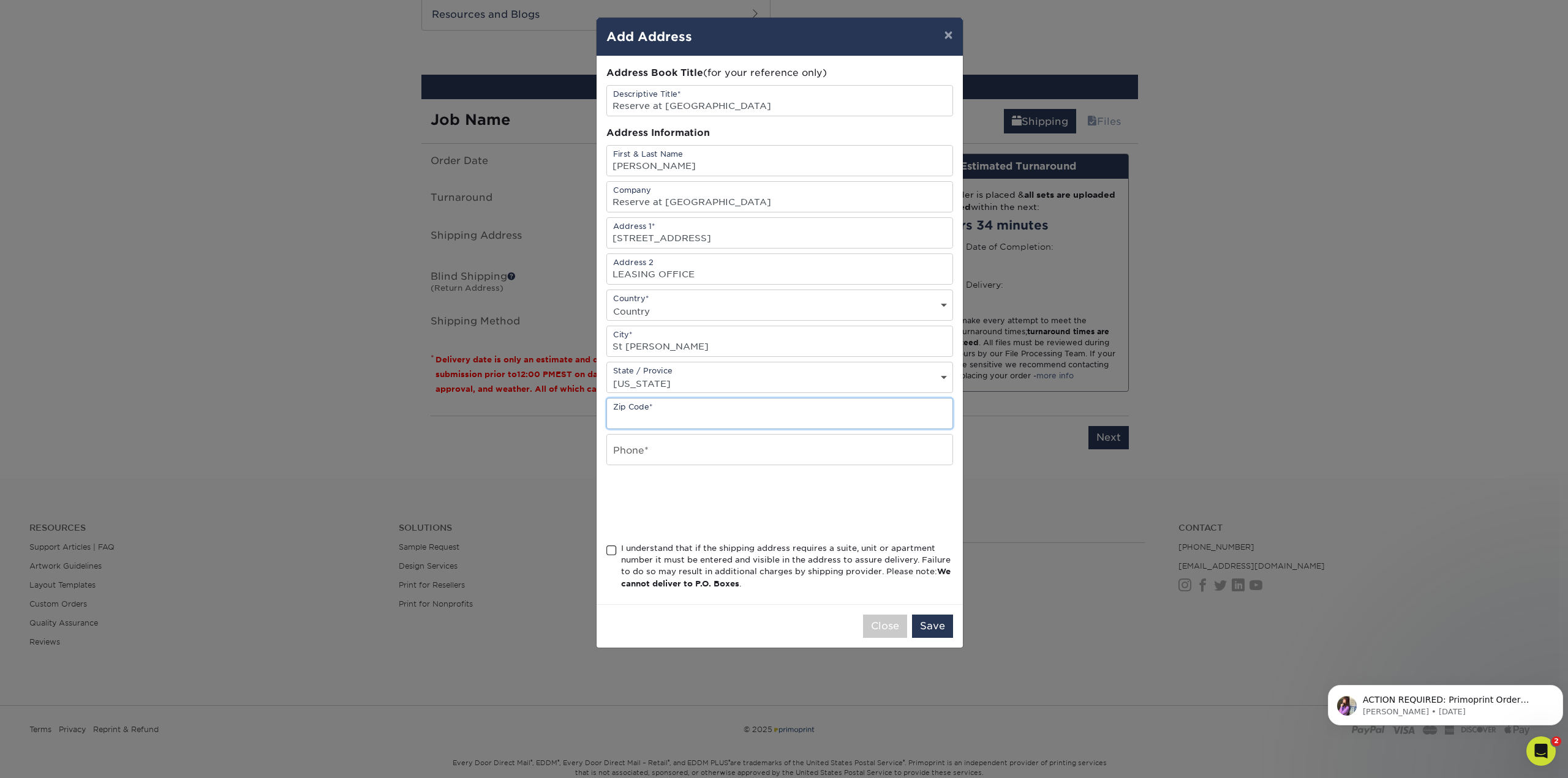
type input "St Peters, MO 63376"
drag, startPoint x: 677, startPoint y: 417, endPoint x: 373, endPoint y: 403, distance: 304.3
click at [373, 403] on div "× Add Address Address Book Title (for your reference only) Descriptive Title* R…" at bounding box center [784, 389] width 1568 height 778
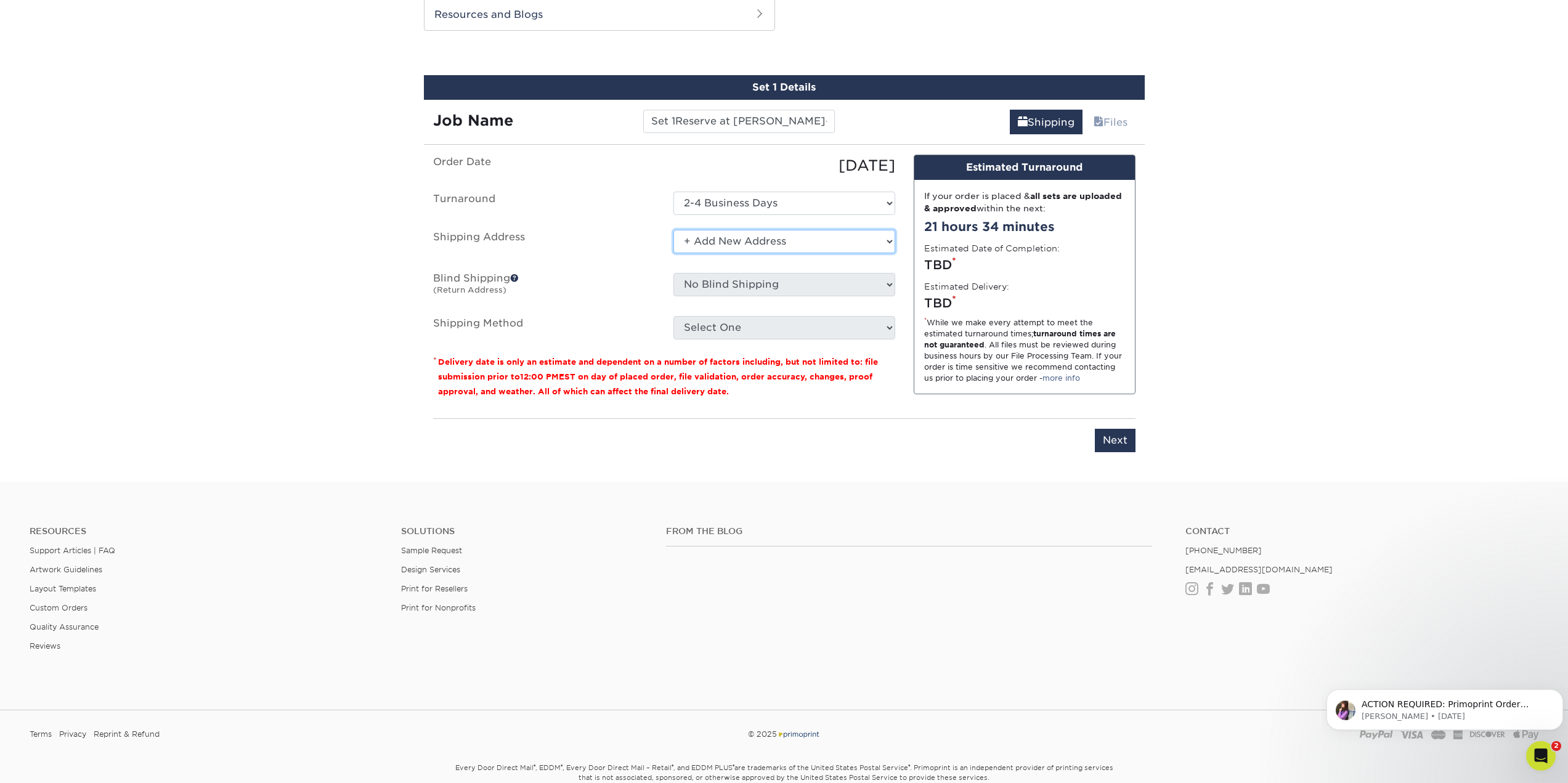
click at [747, 246] on select "Select One Ivy Point Cinco Ranch 1104 Residence 12th & Wedgewood 780 Townhomes …" at bounding box center [784, 241] width 222 height 24
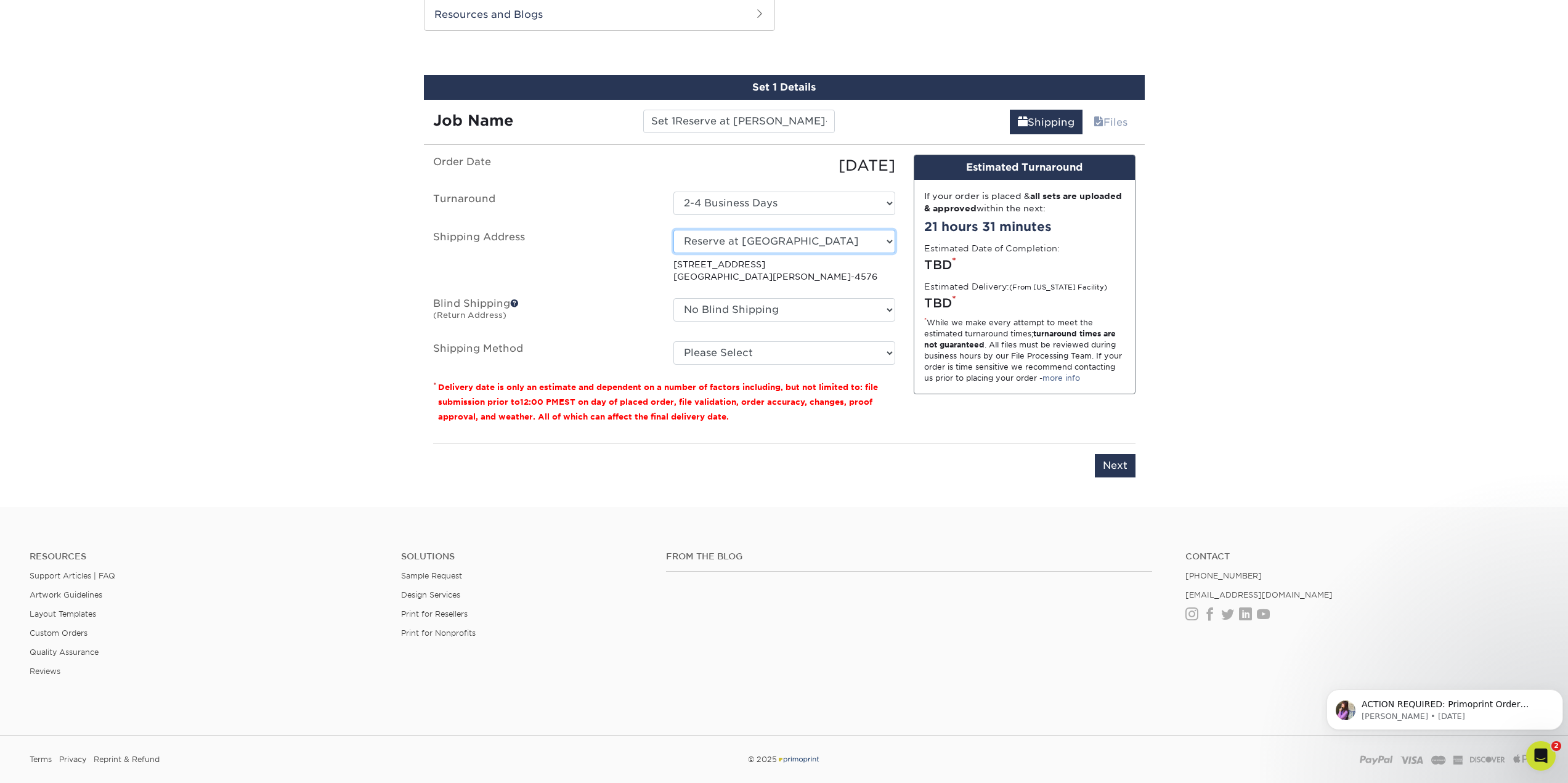
click at [823, 239] on select "Select One Ivy Point Cinco Ranch 1104 Residence 12th & Wedgewood 780 Townhomes …" at bounding box center [784, 241] width 222 height 24
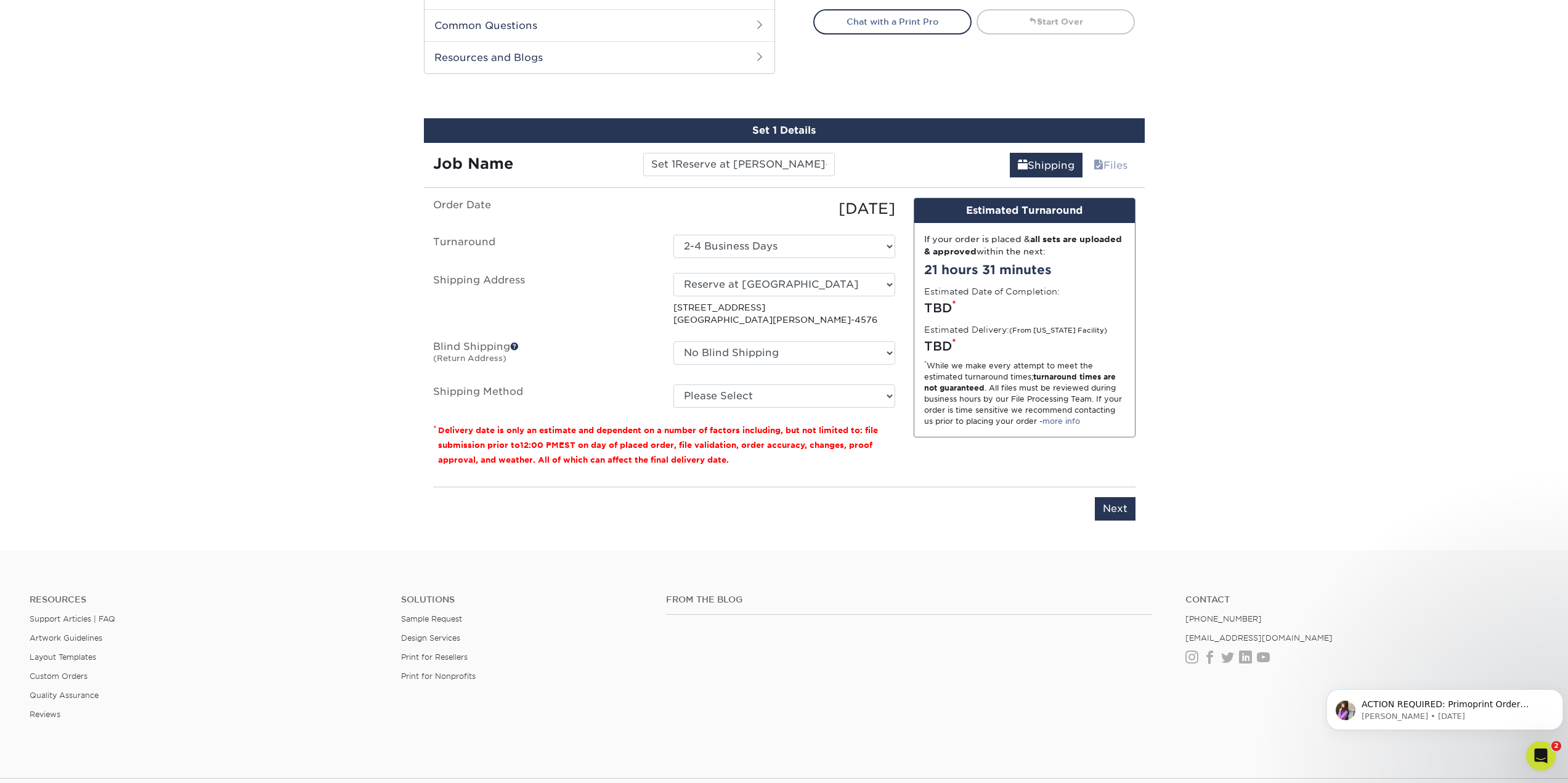
click at [1304, 394] on div "Products Business Cards Velvet Laminated Business Cards Previous Next" at bounding box center [784, 8] width 1568 height 1085
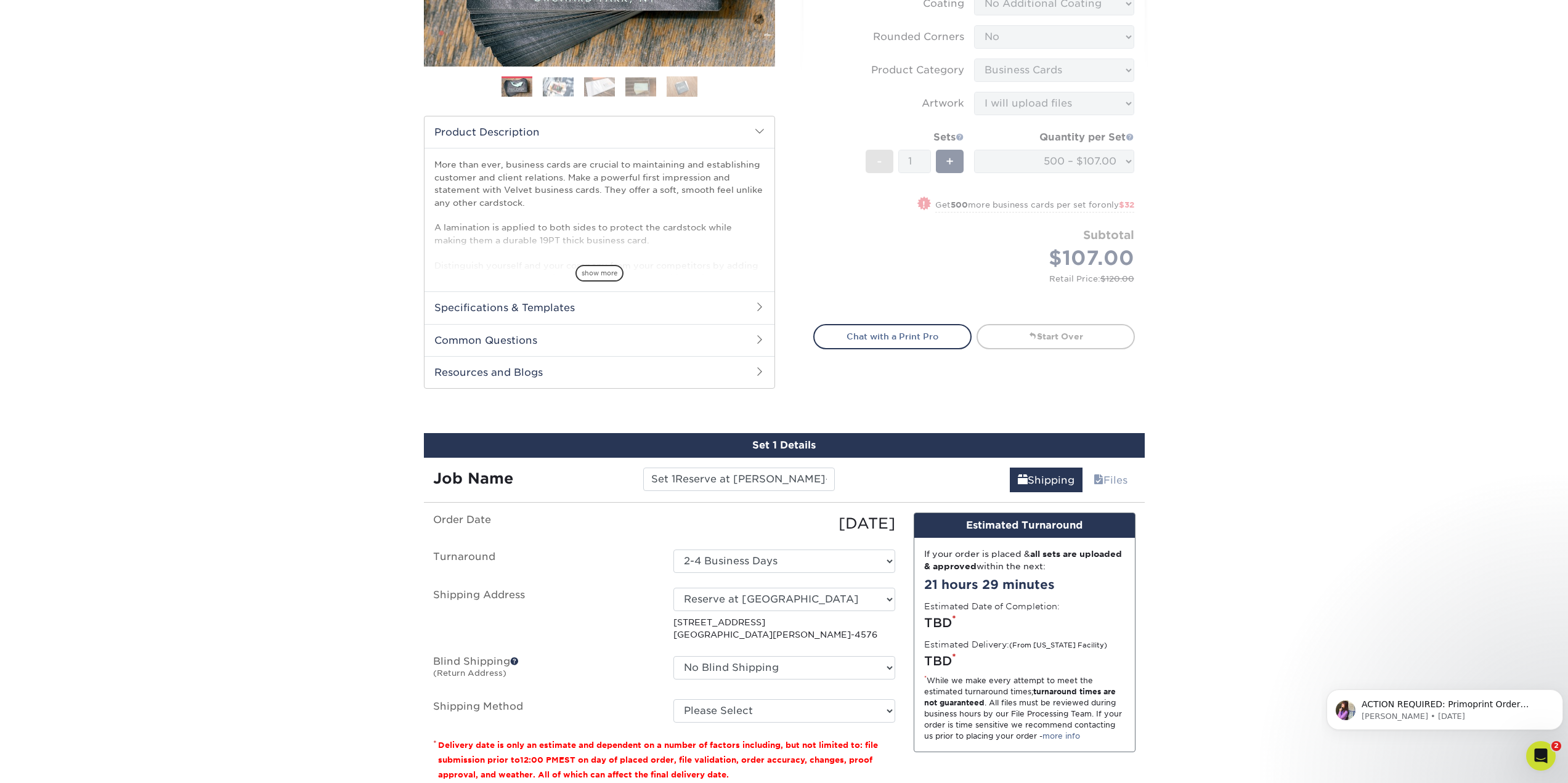
scroll to position [431, 0]
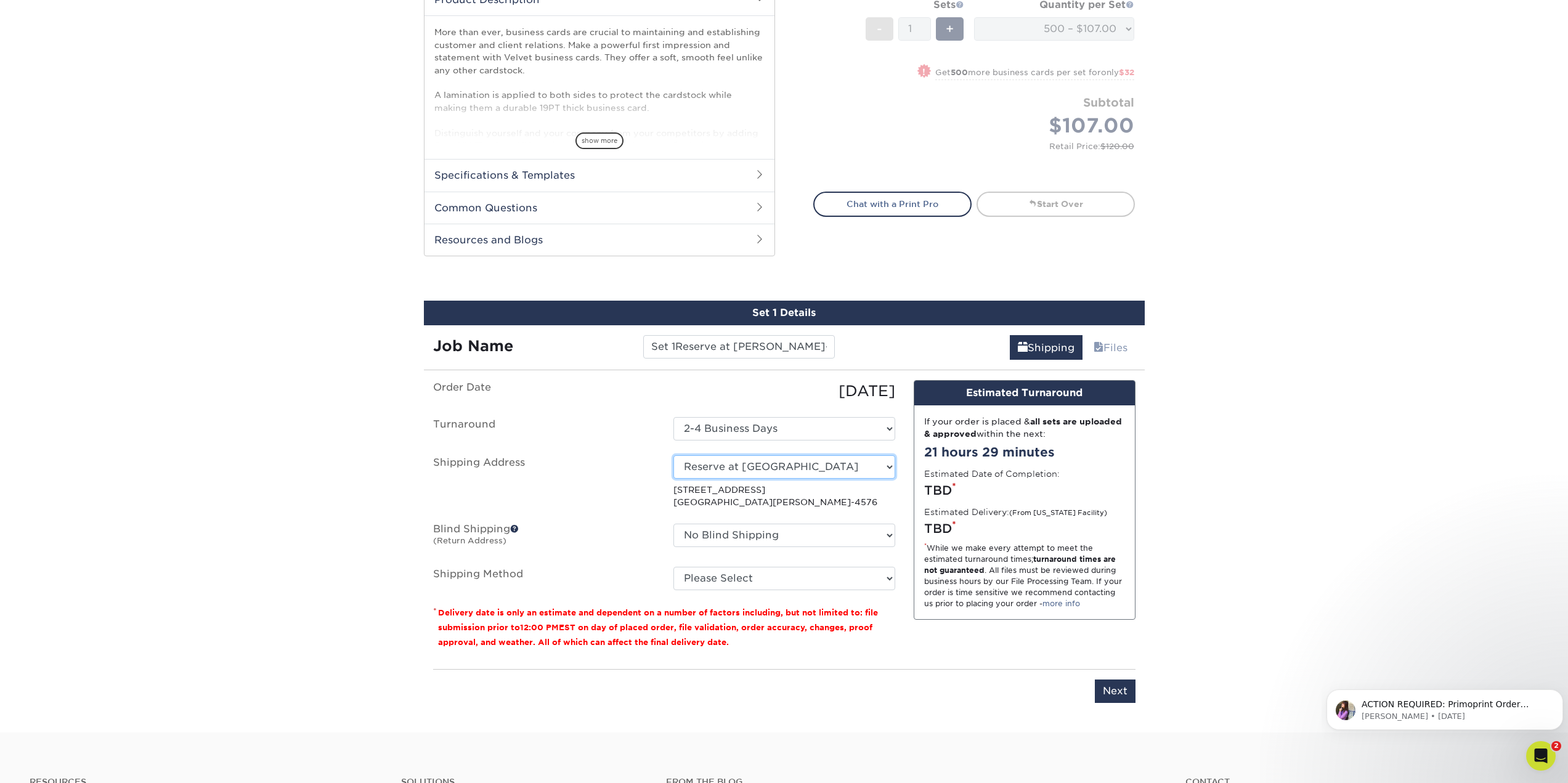
click at [803, 464] on select "Select One Ivy Point Cinco Ranch 1104 Residence 12th & Wedgewood 780 Townhomes …" at bounding box center [784, 466] width 222 height 24
click at [825, 467] on select "Select One Ivy Point Cinco Ranch 1104 Residence 12th & Wedgewood 780 Townhomes …" at bounding box center [784, 466] width 222 height 24
select select "283351"
drag, startPoint x: 675, startPoint y: 342, endPoint x: 573, endPoint y: 339, distance: 102.0
click at [573, 339] on div "Job Name Set 1Reserve at Spencer-Chrishea Sanders" at bounding box center [634, 347] width 421 height 24
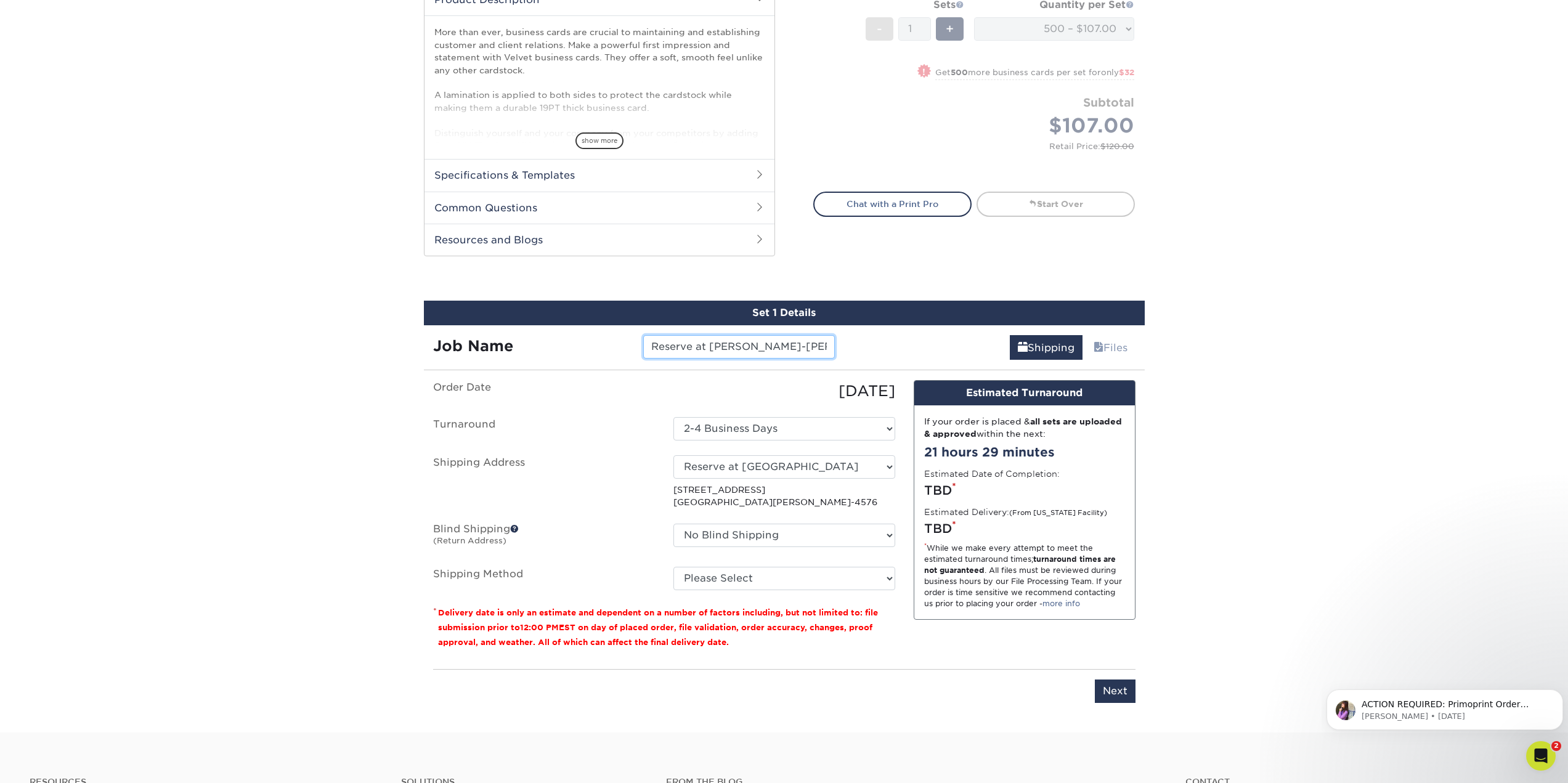
type input "Reserve at [PERSON_NAME]-[PERSON_NAME]"
click at [1280, 485] on div "Products Business Cards Velvet Laminated Business Cards Previous Next" at bounding box center [784, 190] width 1568 height 1085
click at [804, 531] on select "No Blind Shipping Ivy Point Cinco Ranch 1104 Residence 12th & Wedgewood 780 Tow…" at bounding box center [784, 535] width 222 height 24
select select "279590"
click at [673, 523] on select "No Blind Shipping Ivy Point Cinco Ranch 1104 Residence 12th & Wedgewood 780 Tow…" at bounding box center [784, 535] width 222 height 24
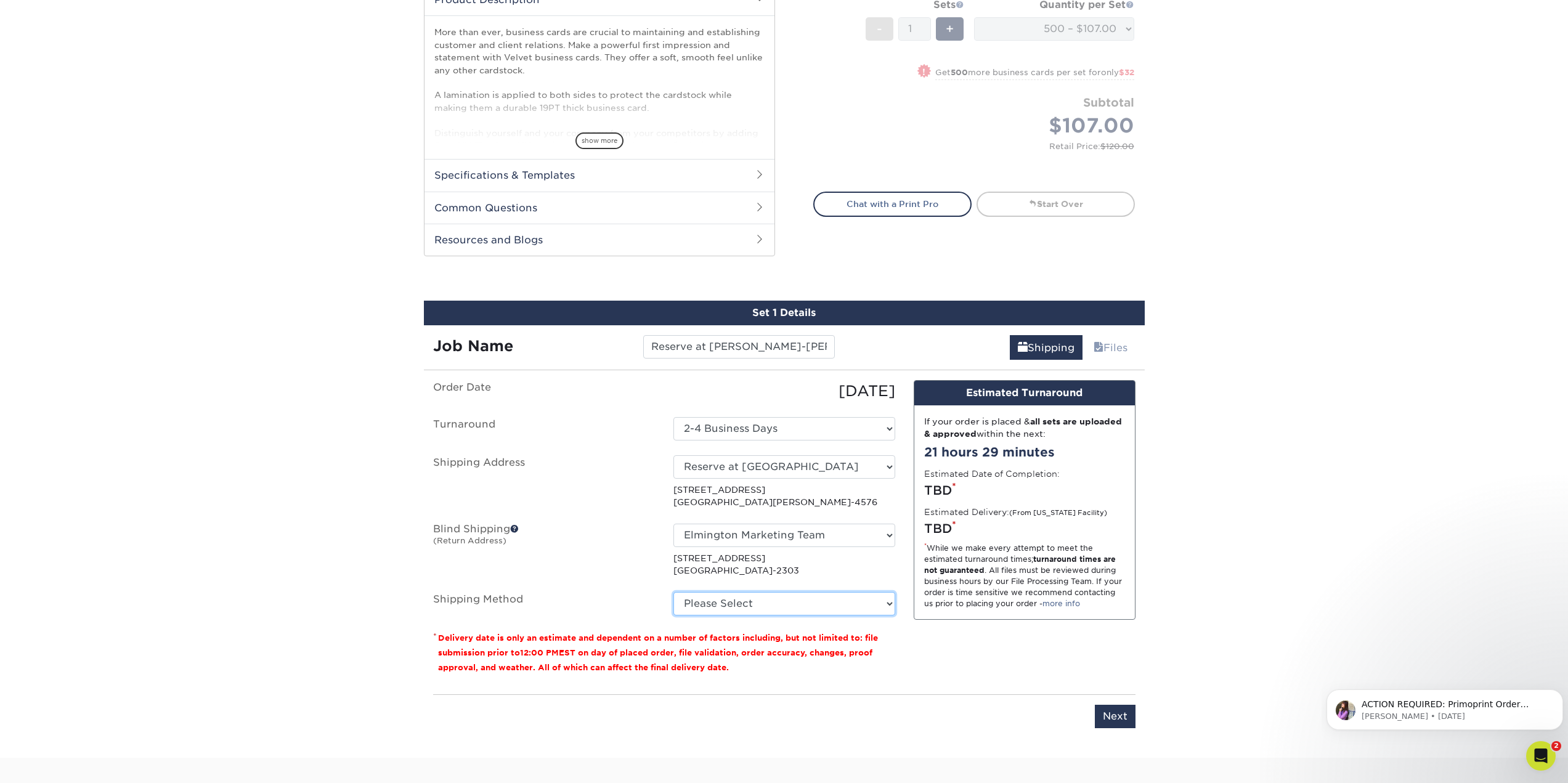
click at [798, 613] on select "Please Select Ground Shipping (+$8.96) 3 Day Shipping Service (+$15.33) 2 Day A…" at bounding box center [784, 604] width 222 height 24
select select "03"
click at [673, 592] on select "Please Select Ground Shipping (+$8.96) 3 Day Shipping Service (+$15.33) 2 Day A…" at bounding box center [784, 604] width 222 height 24
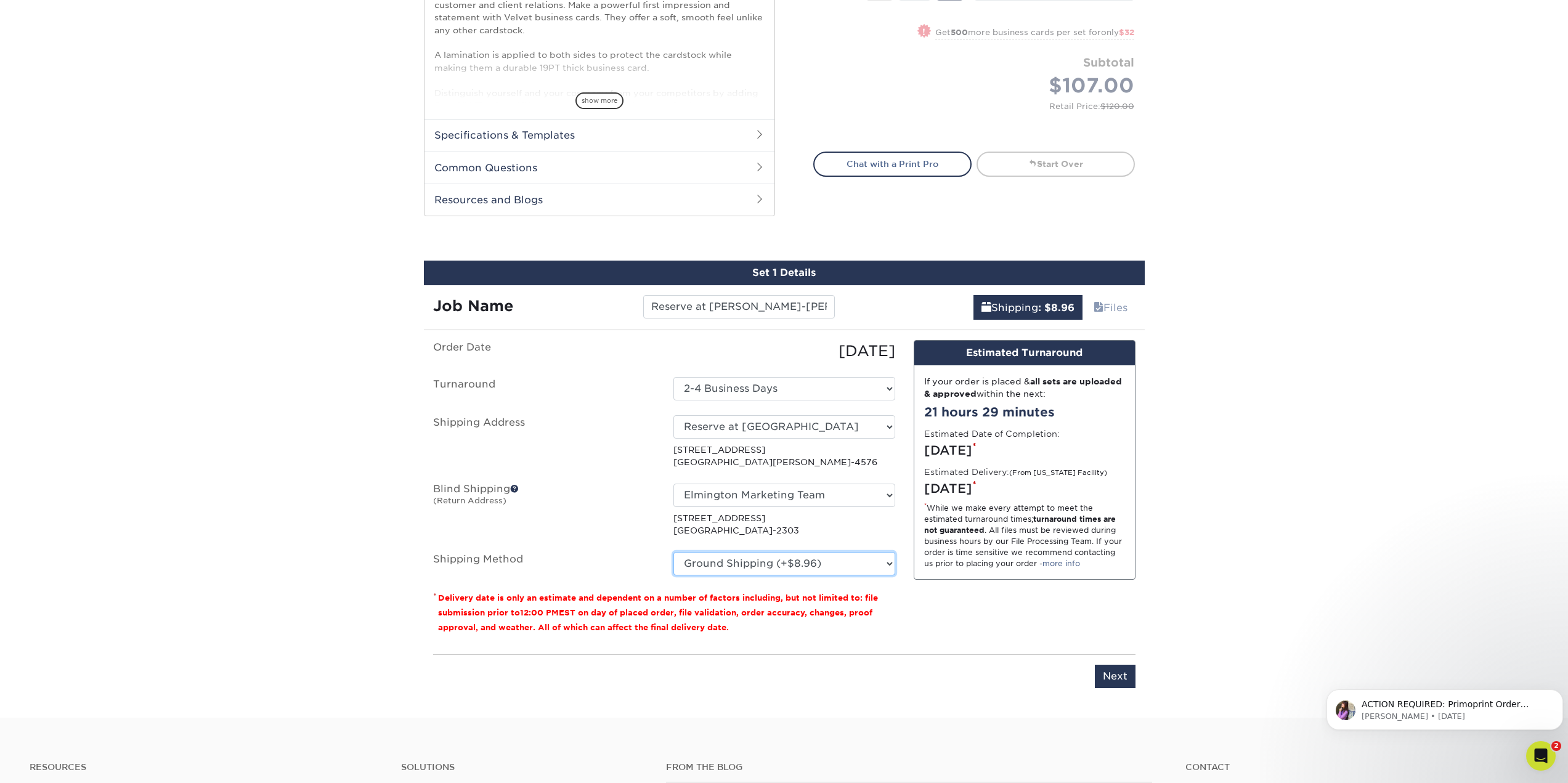
scroll to position [493, 0]
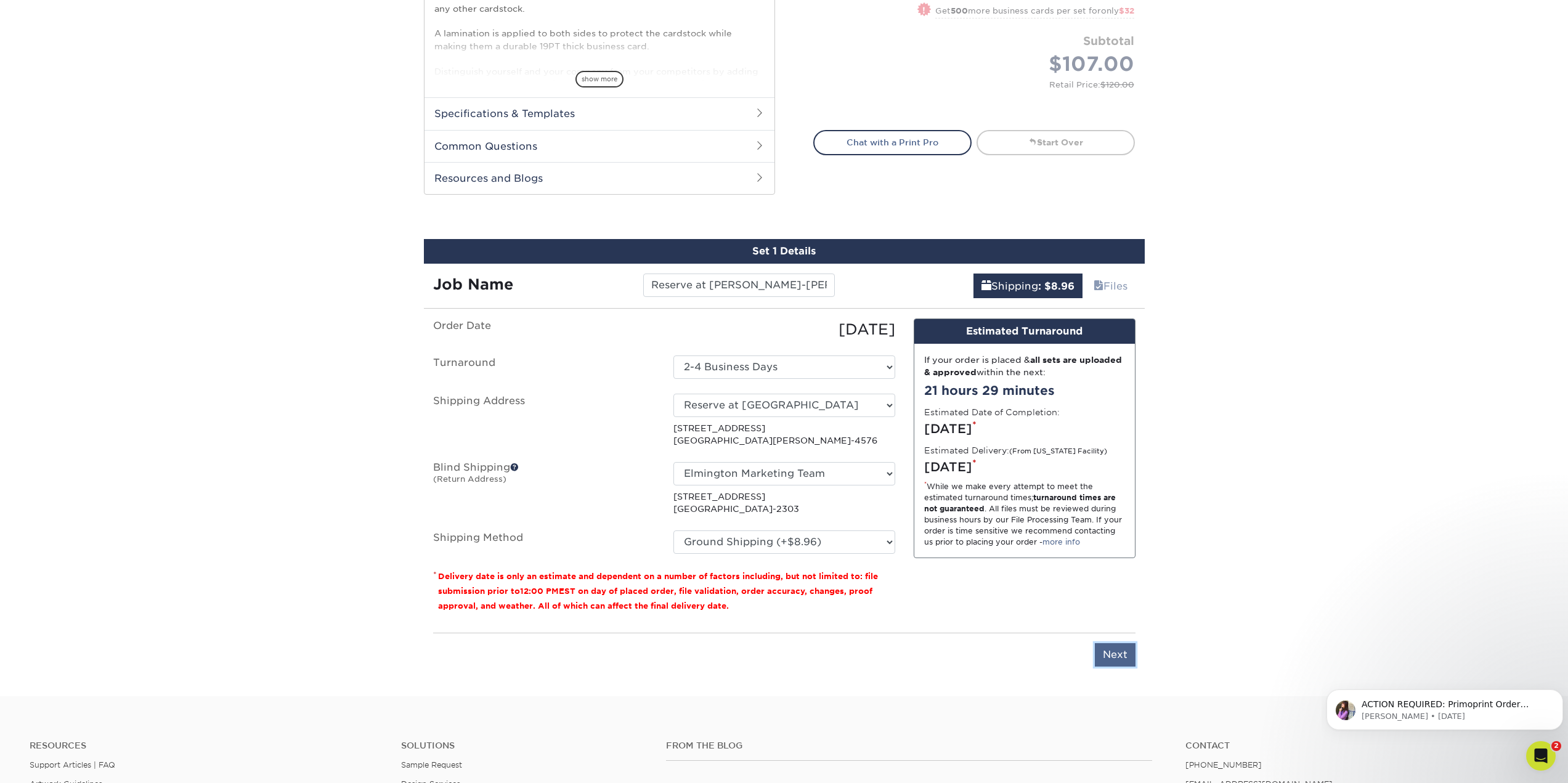
click at [1120, 655] on input "Next" at bounding box center [1115, 655] width 41 height 24
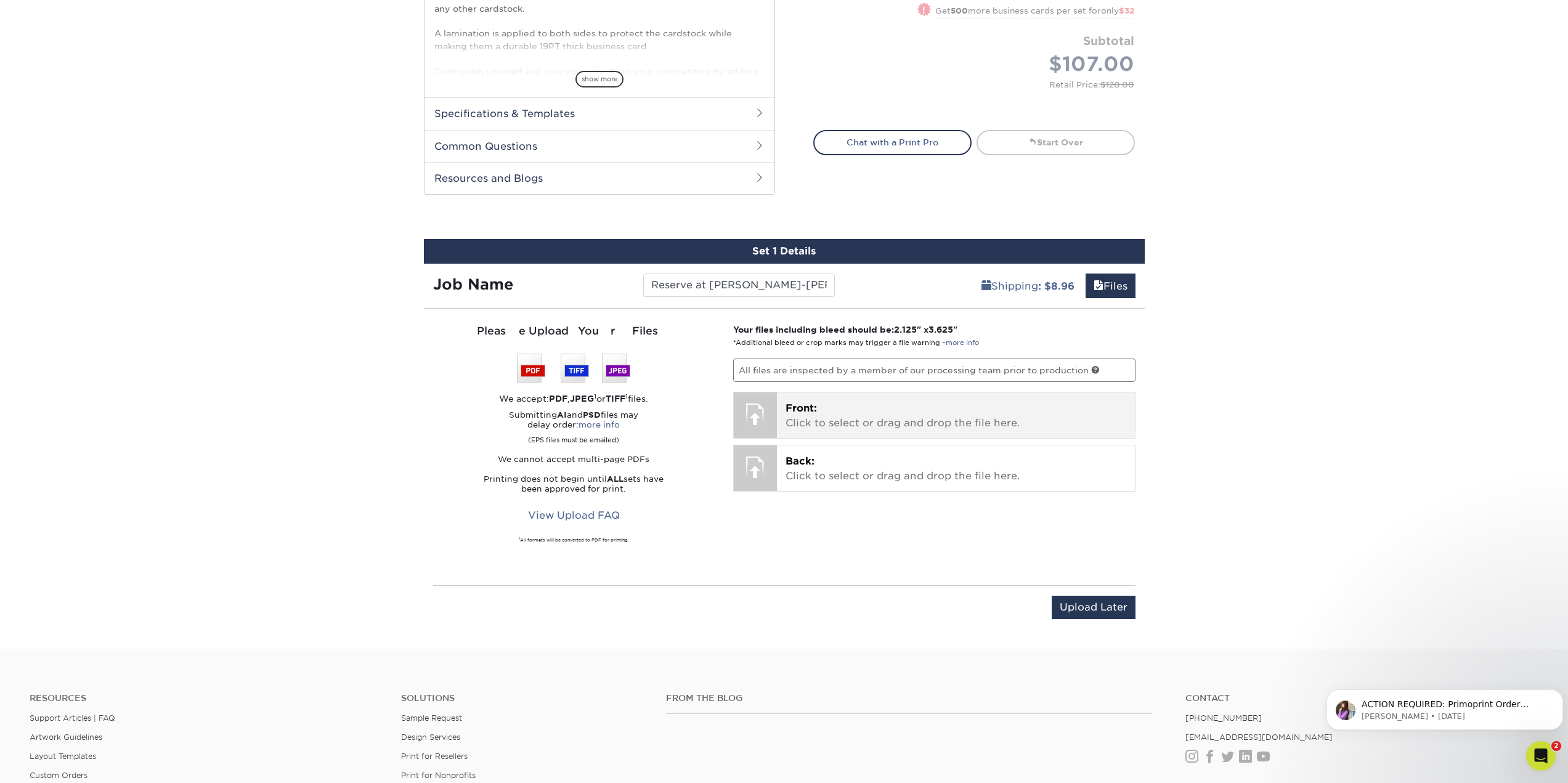
click at [861, 411] on p "Front: Click to select or drag and drop the file here." at bounding box center [956, 415] width 340 height 29
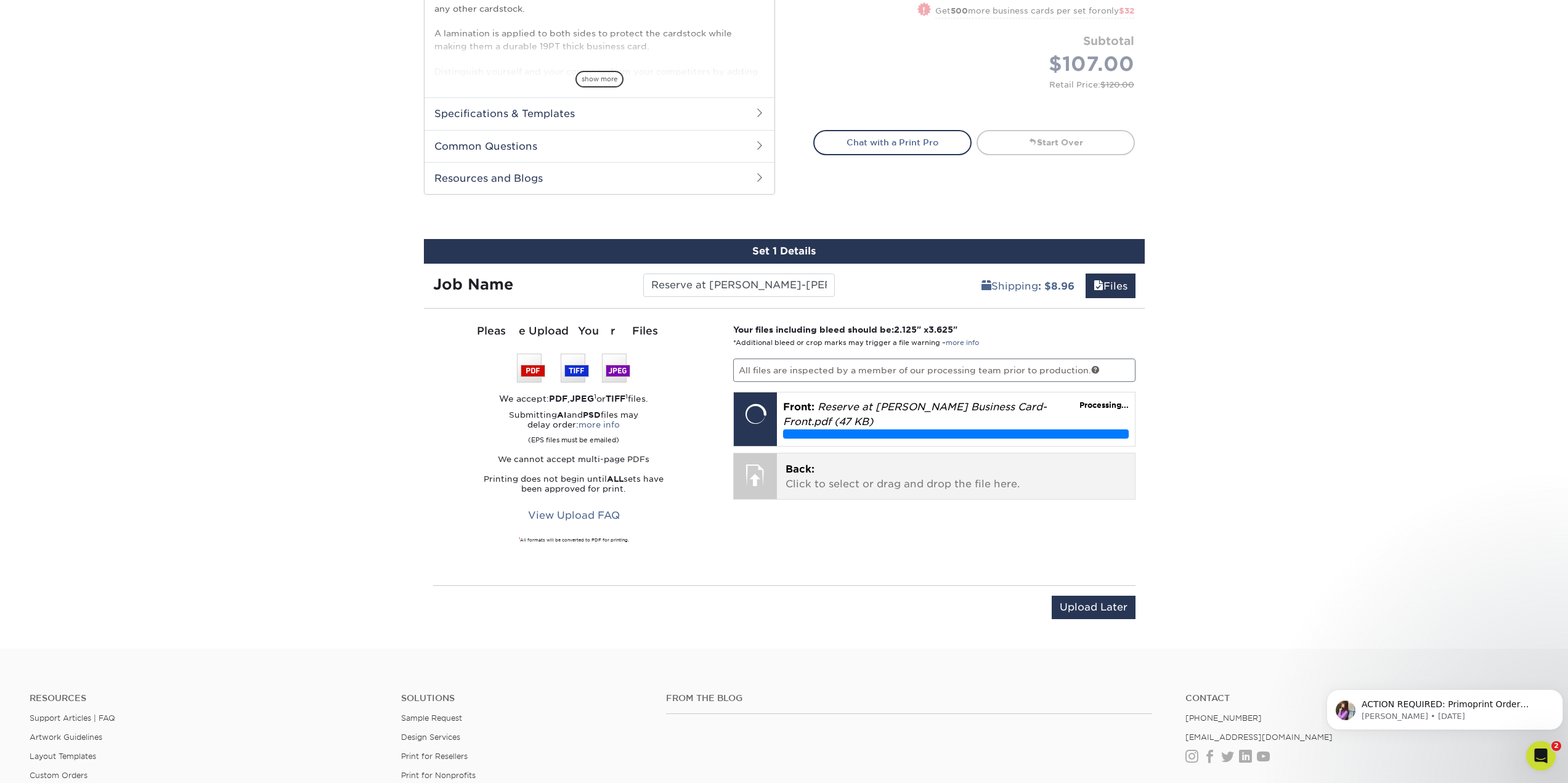
click at [878, 476] on p "Back: Click to select or drag and drop the file here." at bounding box center [956, 476] width 340 height 29
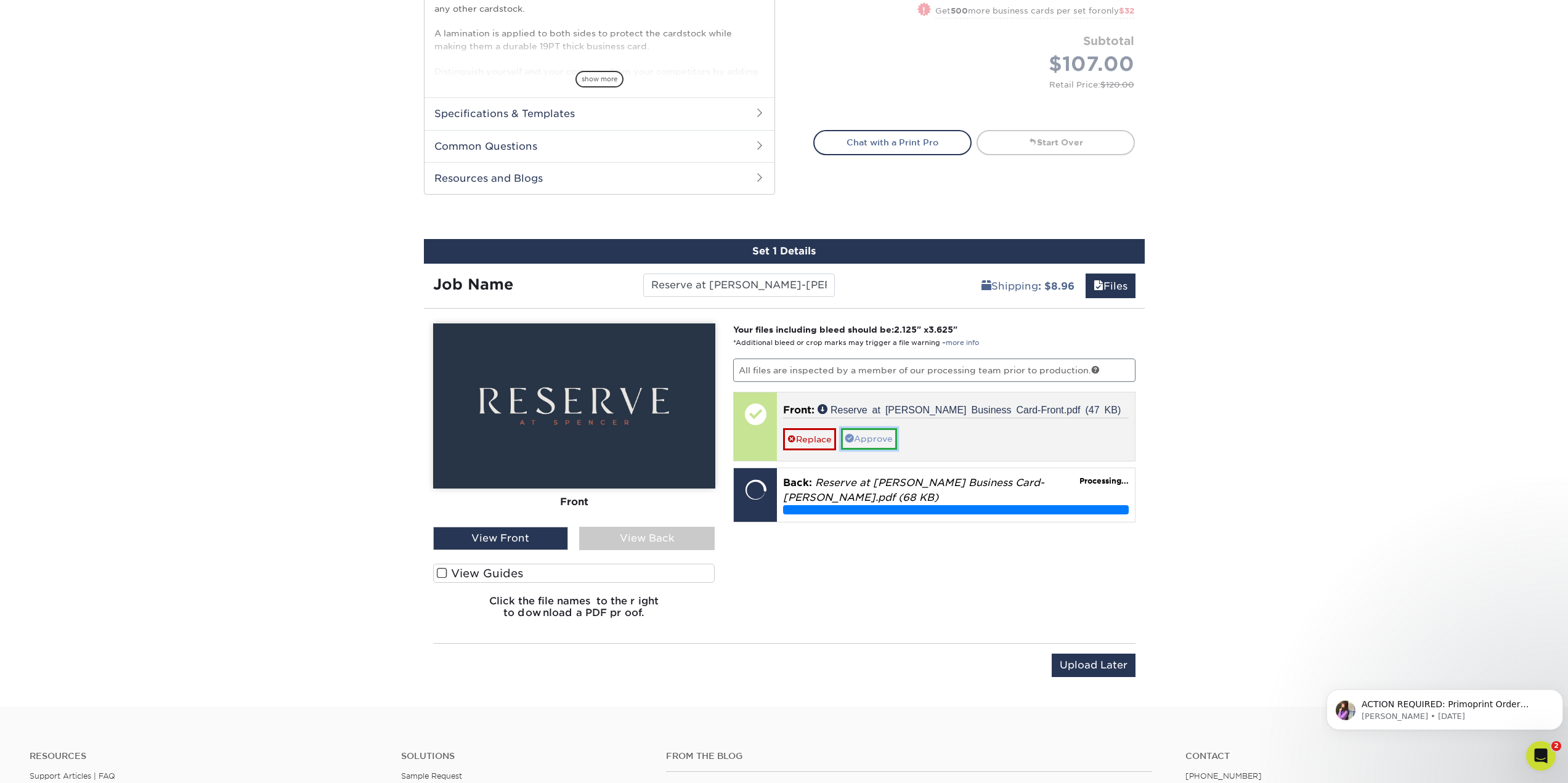
click at [889, 443] on link "Approve" at bounding box center [868, 439] width 56 height 21
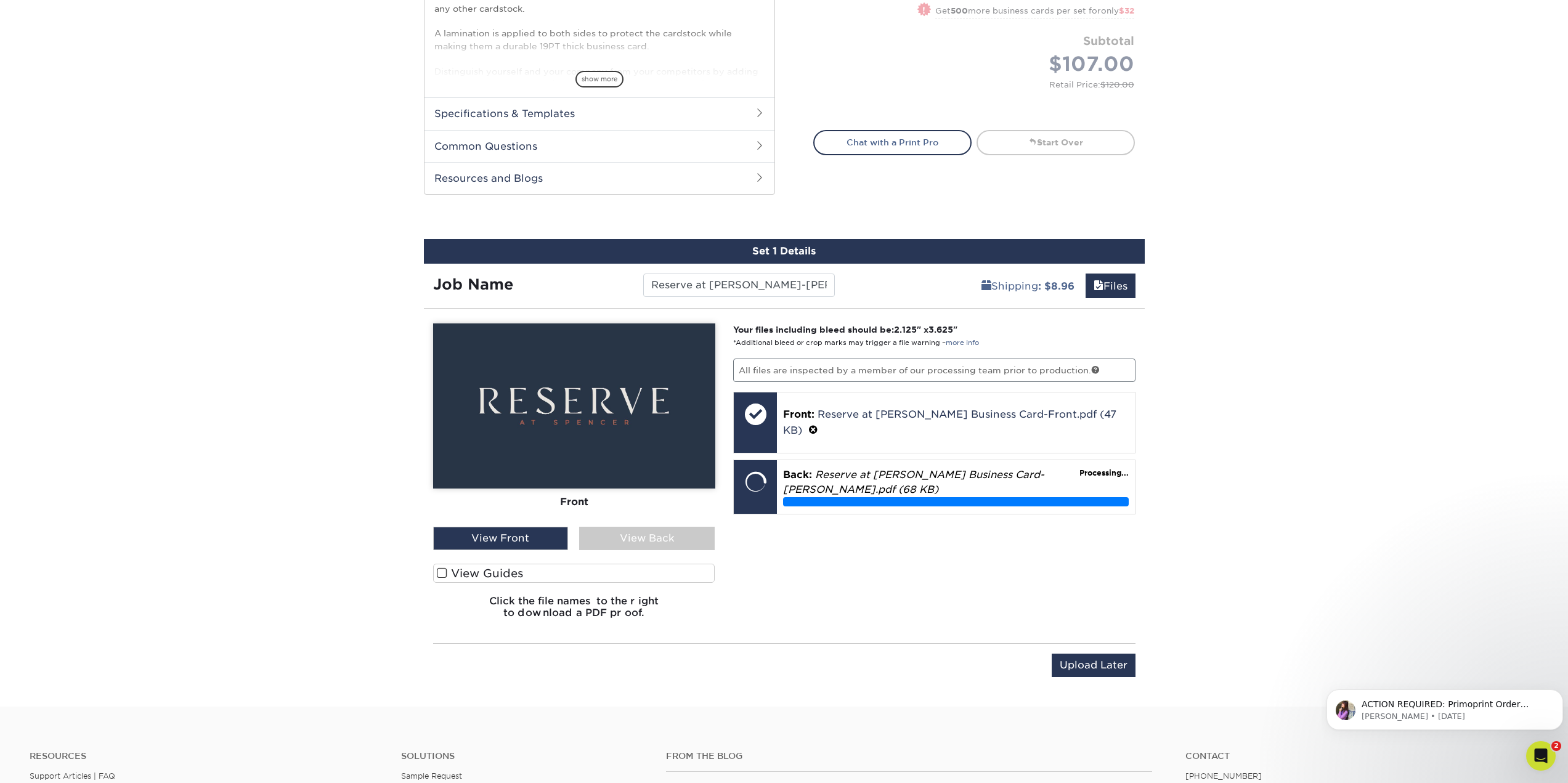
click at [667, 535] on div "View Back" at bounding box center [647, 538] width 136 height 24
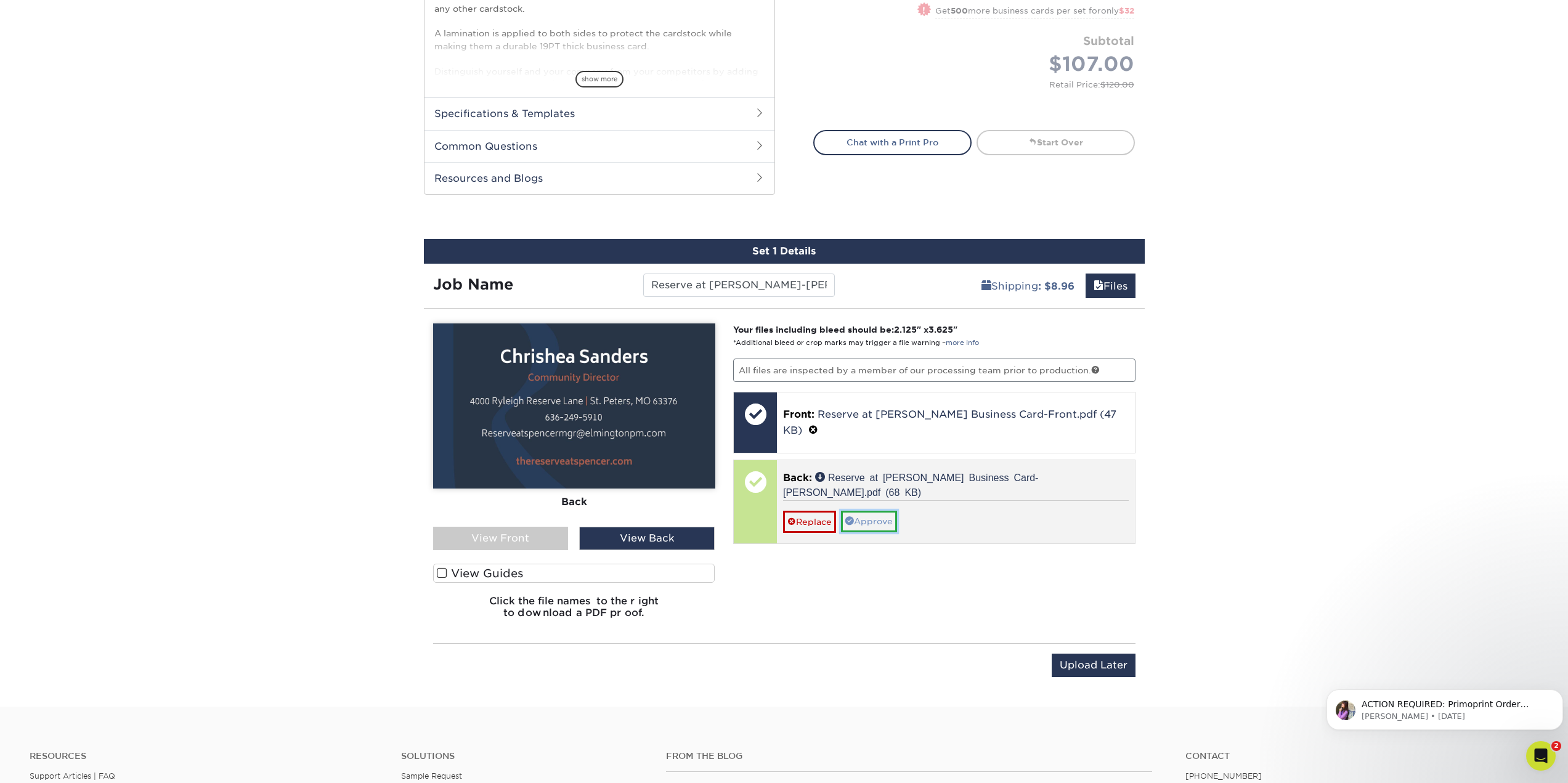
click at [891, 511] on link "Approve" at bounding box center [868, 521] width 56 height 21
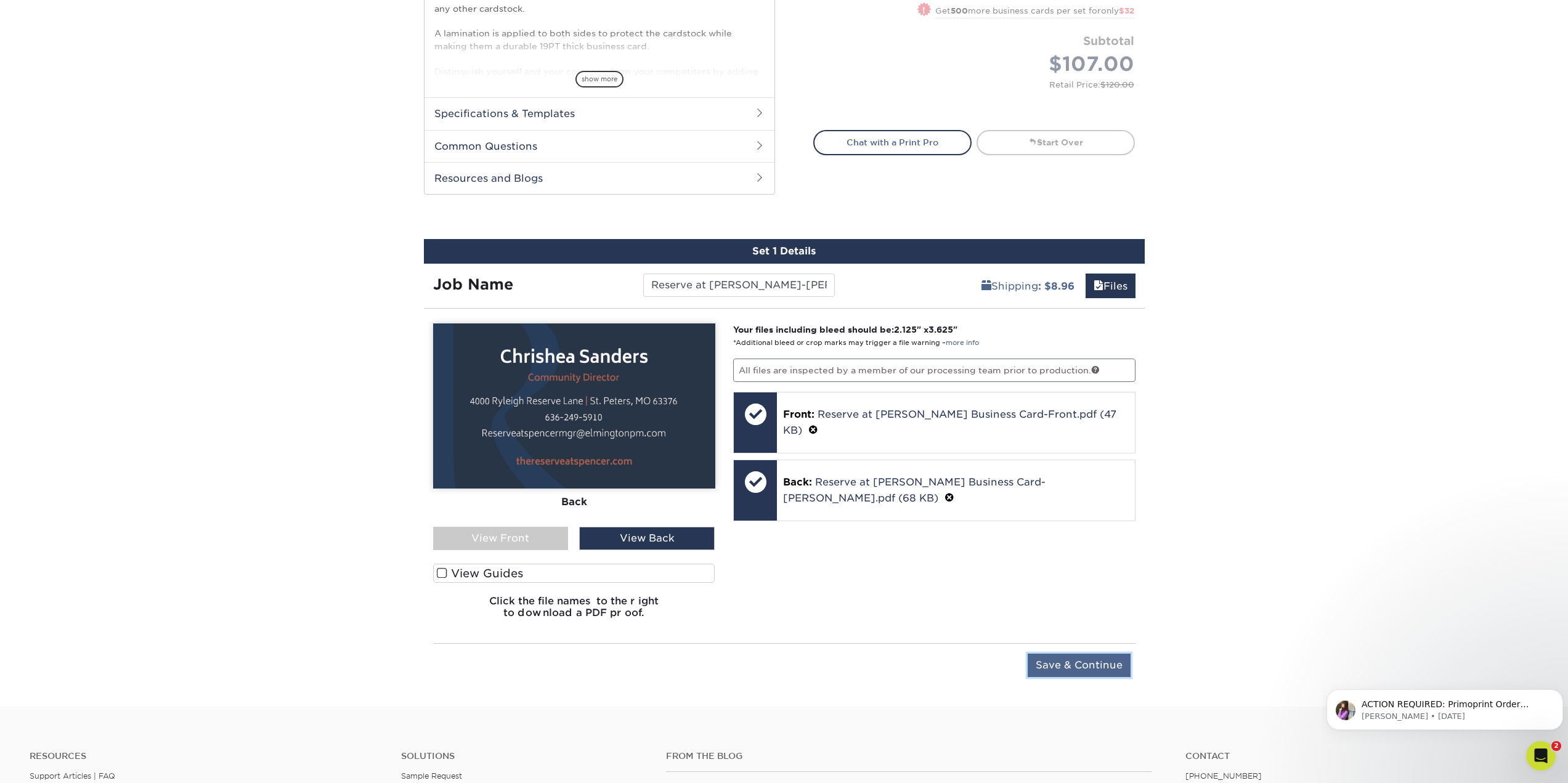
click at [1115, 664] on input "Save & Continue" at bounding box center [1079, 665] width 103 height 24
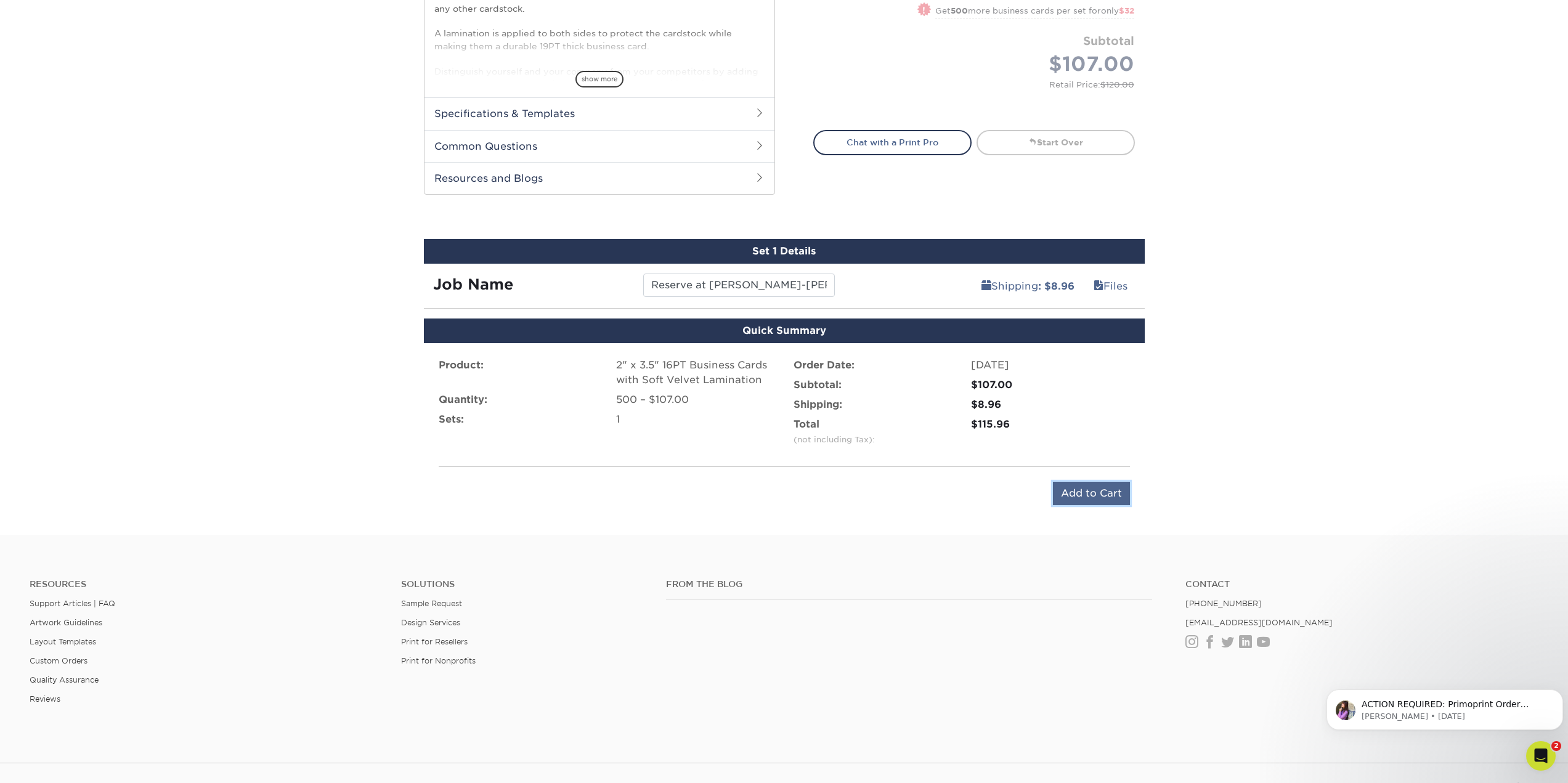
click at [1085, 488] on input "Add to Cart" at bounding box center [1091, 493] width 77 height 24
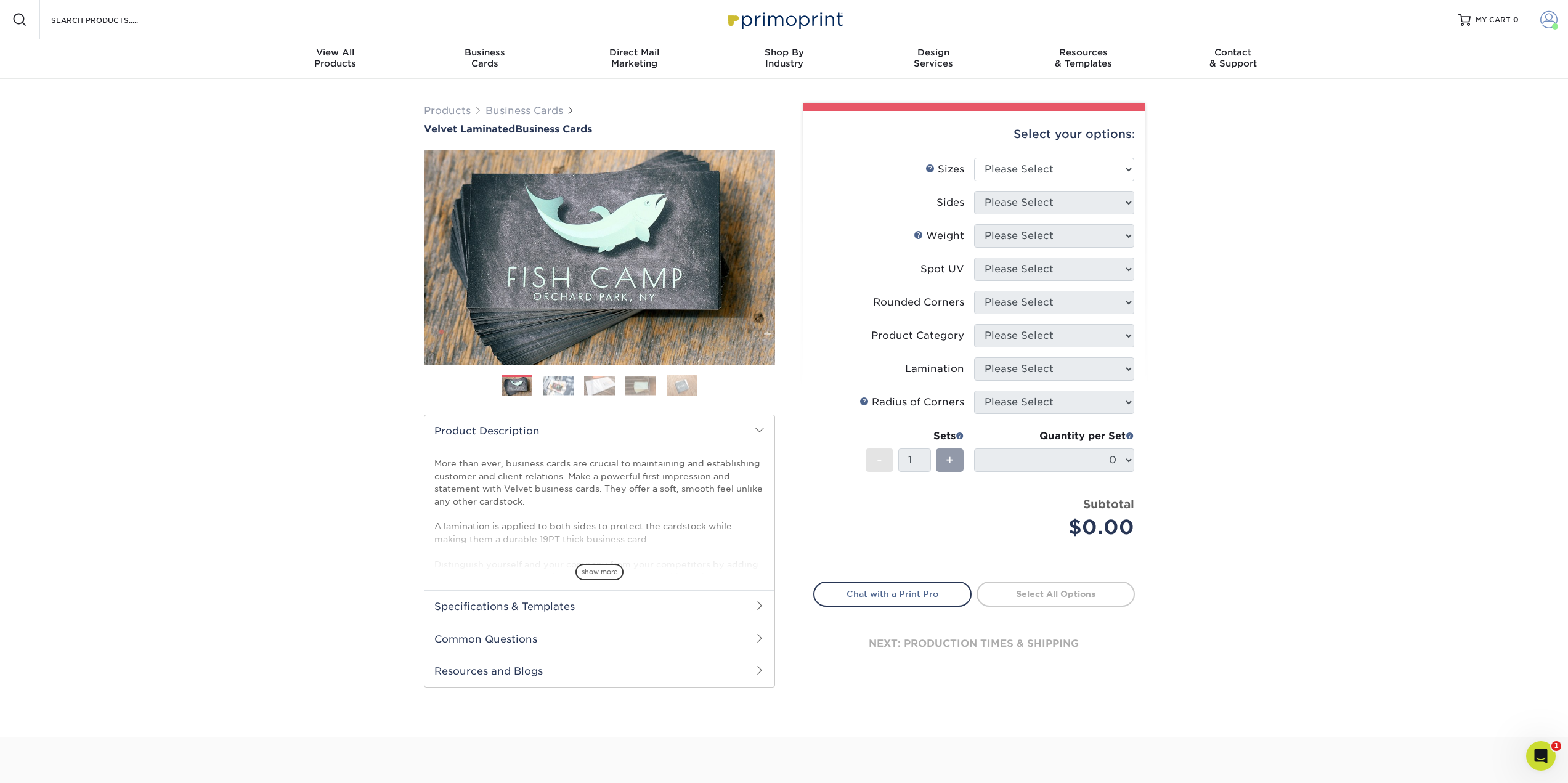
click at [1564, 27] on link "Account" at bounding box center [1549, 20] width 40 height 40
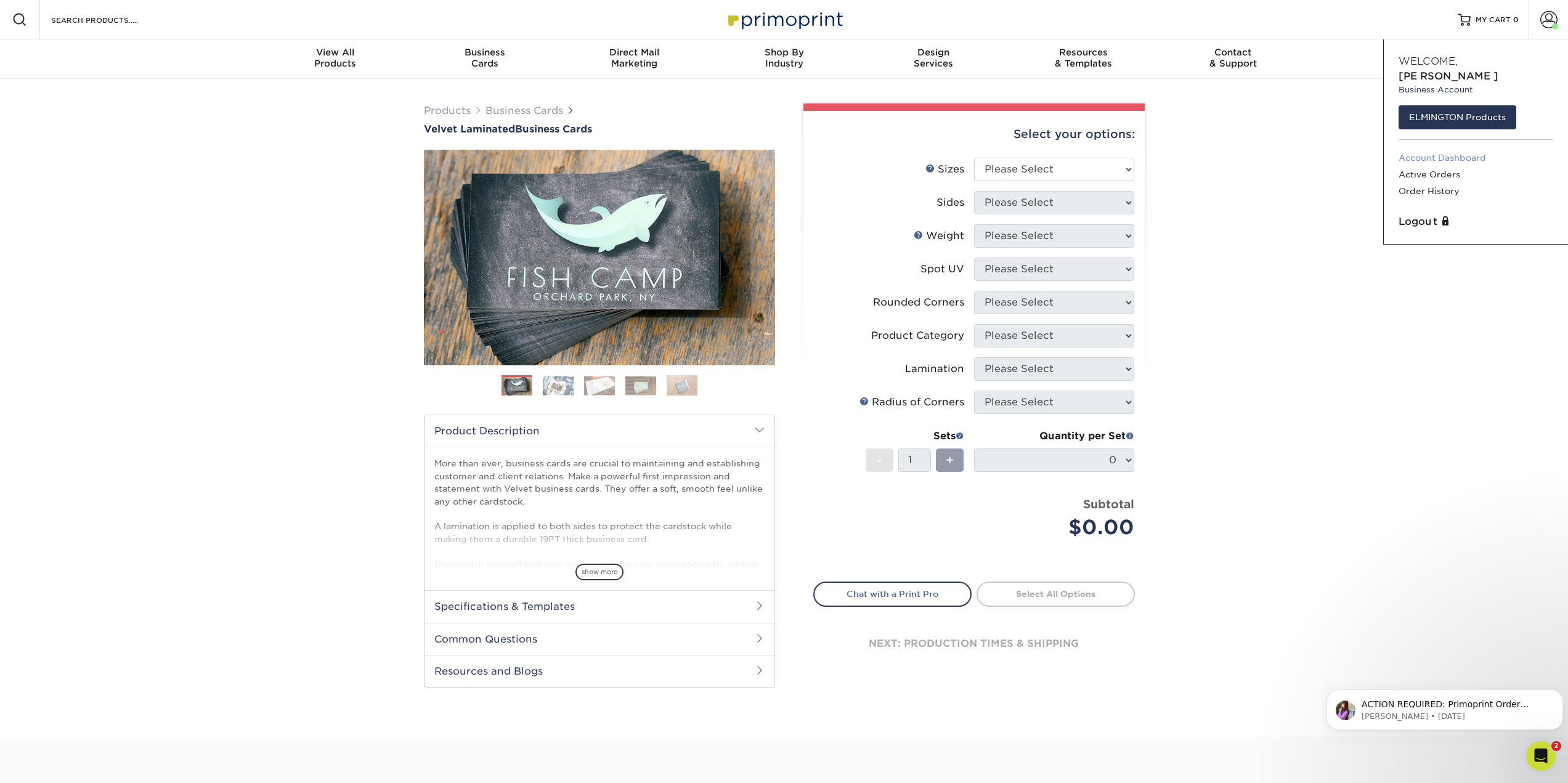
click at [1447, 150] on link "Account Dashboard" at bounding box center [1475, 158] width 155 height 17
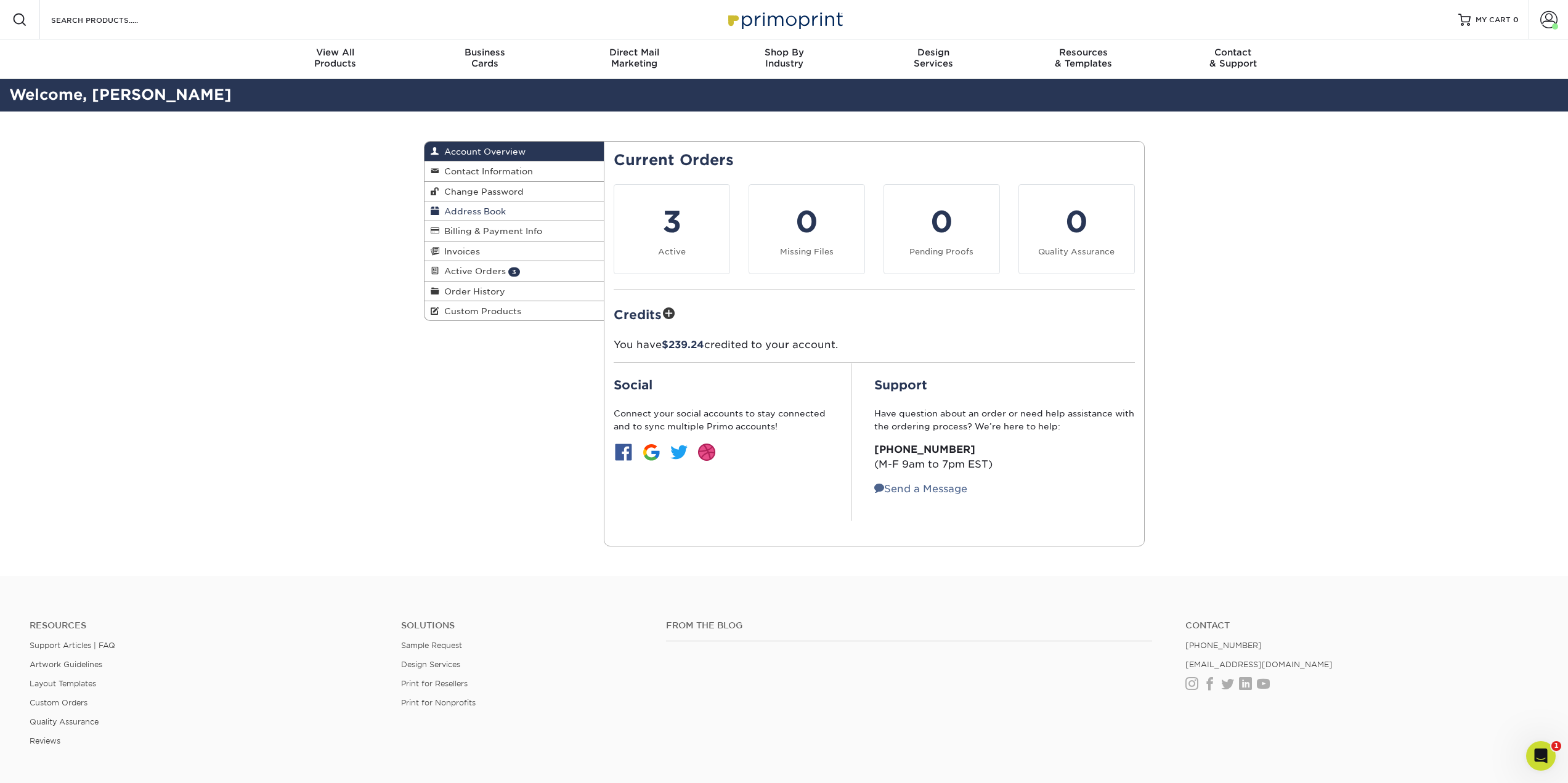
click at [498, 210] on span "Address Book" at bounding box center [472, 211] width 66 height 9
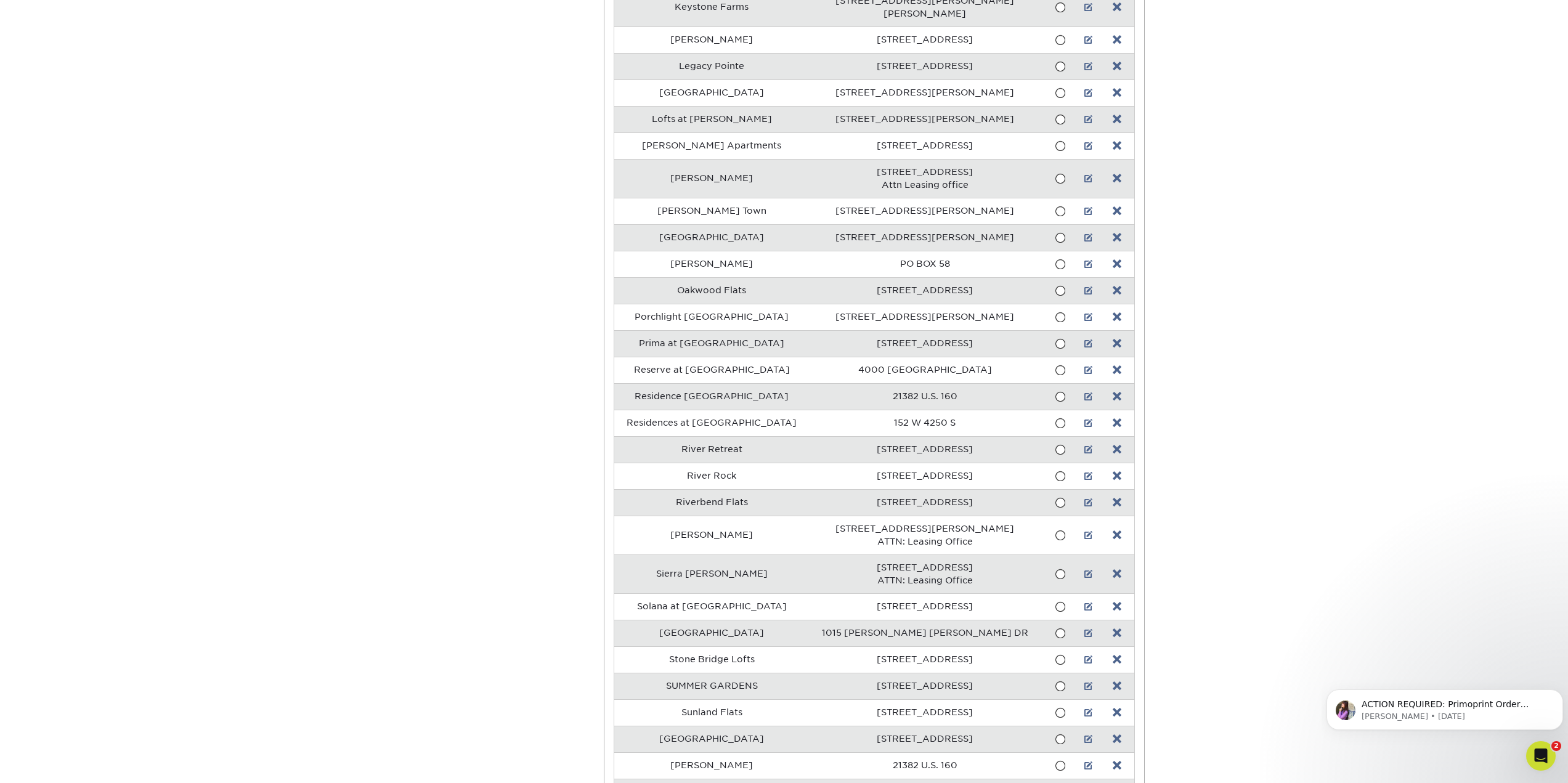
scroll to position [924, 0]
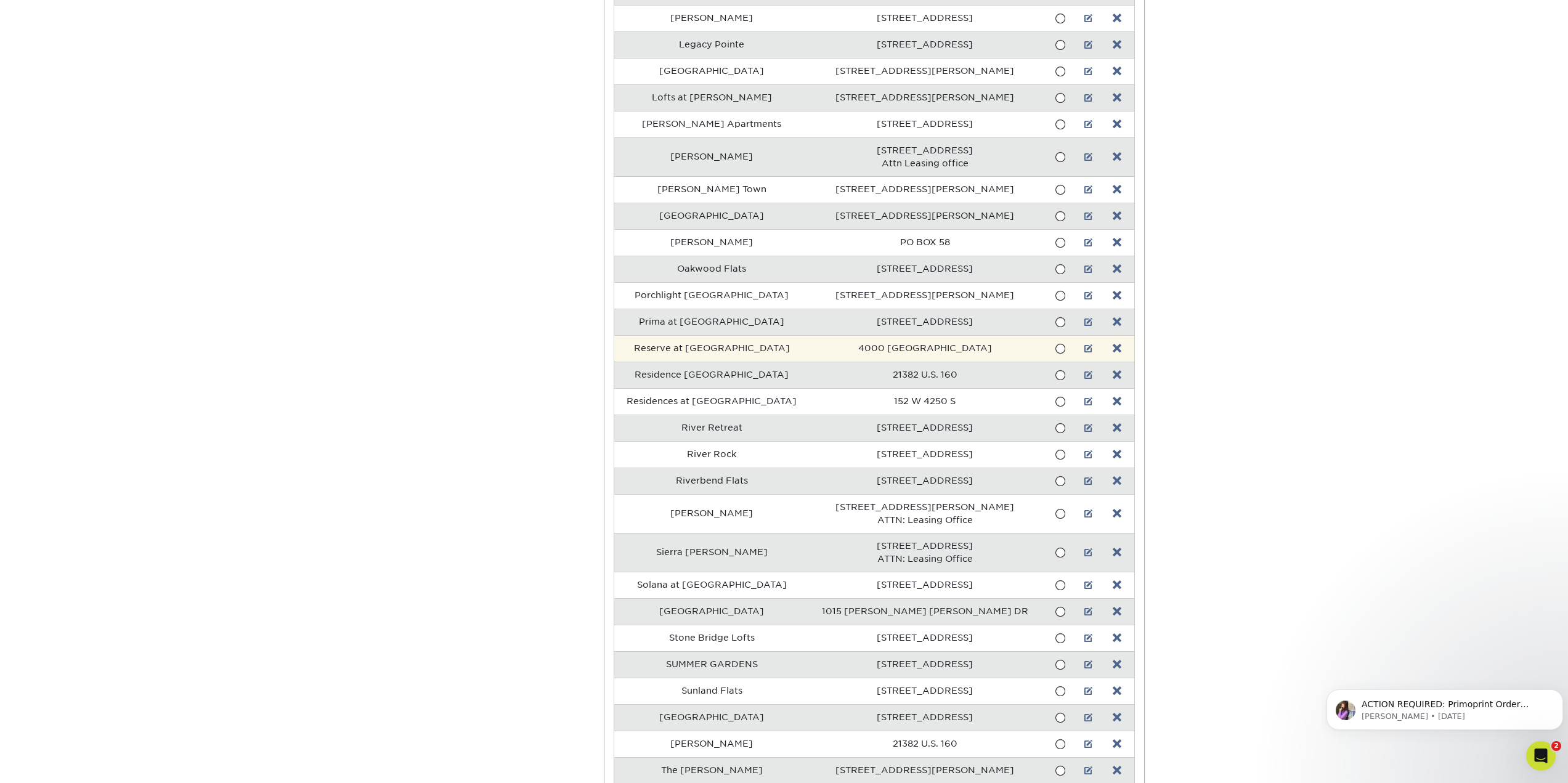
click at [1088, 337] on td at bounding box center [1088, 349] width 22 height 27
click at [1085, 344] on link at bounding box center [1088, 349] width 9 height 9
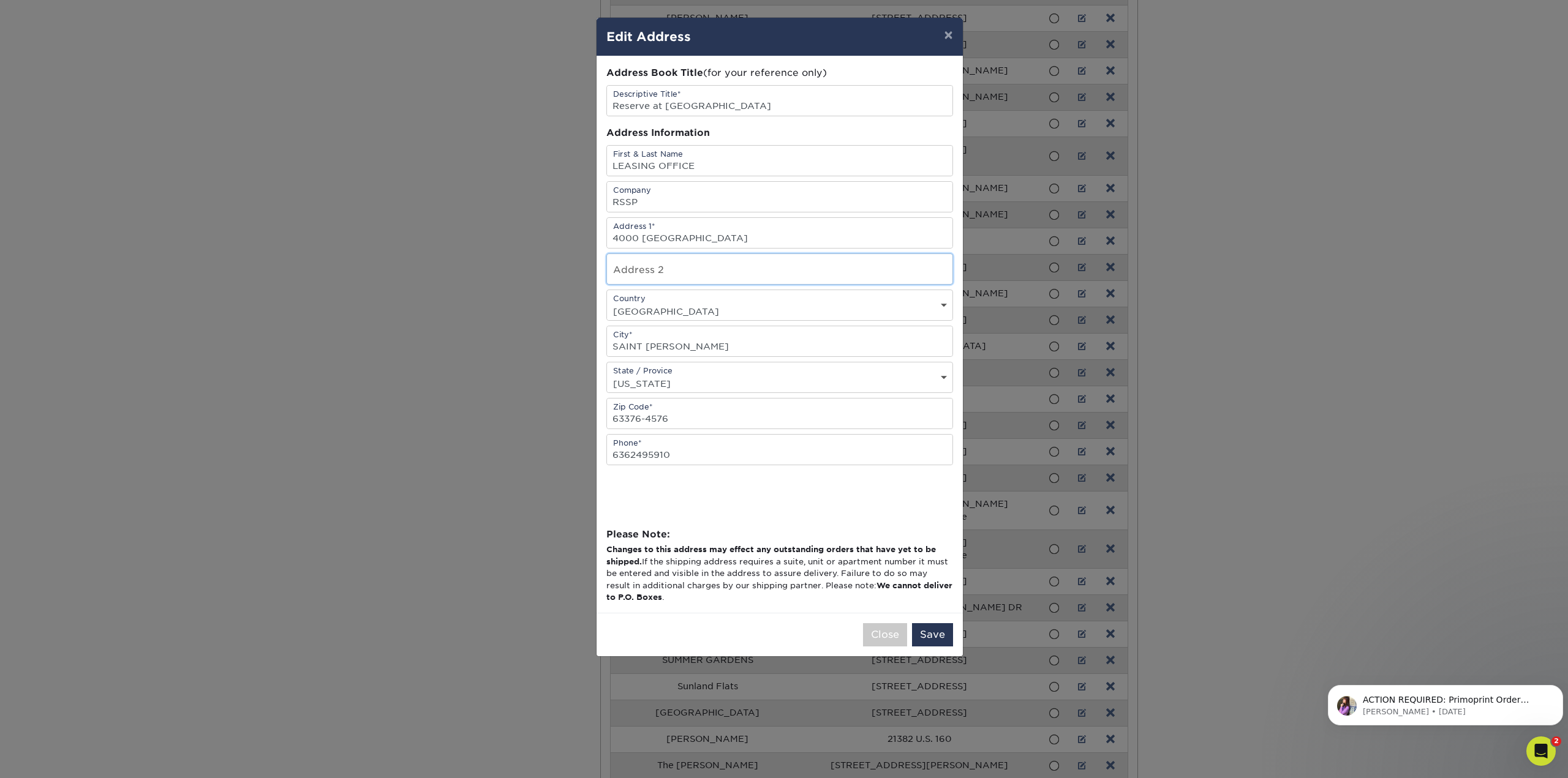
click at [665, 272] on input "text" at bounding box center [779, 269] width 346 height 30
click at [701, 165] on input "LEASING OFFICE" at bounding box center [779, 161] width 346 height 30
click at [663, 271] on input "text" at bounding box center [779, 269] width 346 height 30
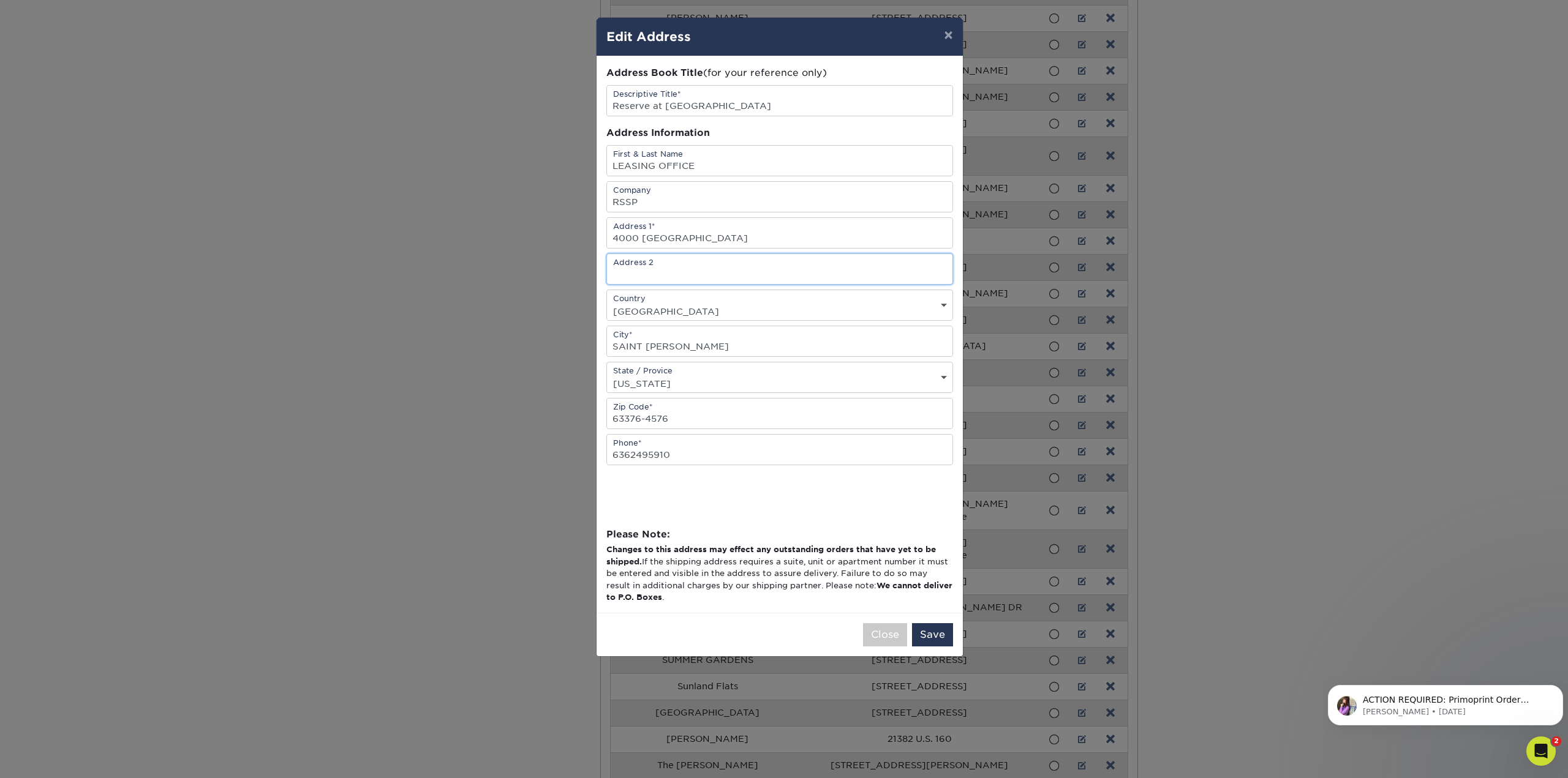
paste input "LEASING OFFICE"
type input "LEASING OFFICE"
drag, startPoint x: 679, startPoint y: 205, endPoint x: 566, endPoint y: 203, distance: 113.0
click at [566, 203] on div "× Edit Address Address Book Title (for your reference only) Descriptive Title* …" at bounding box center [784, 389] width 1568 height 778
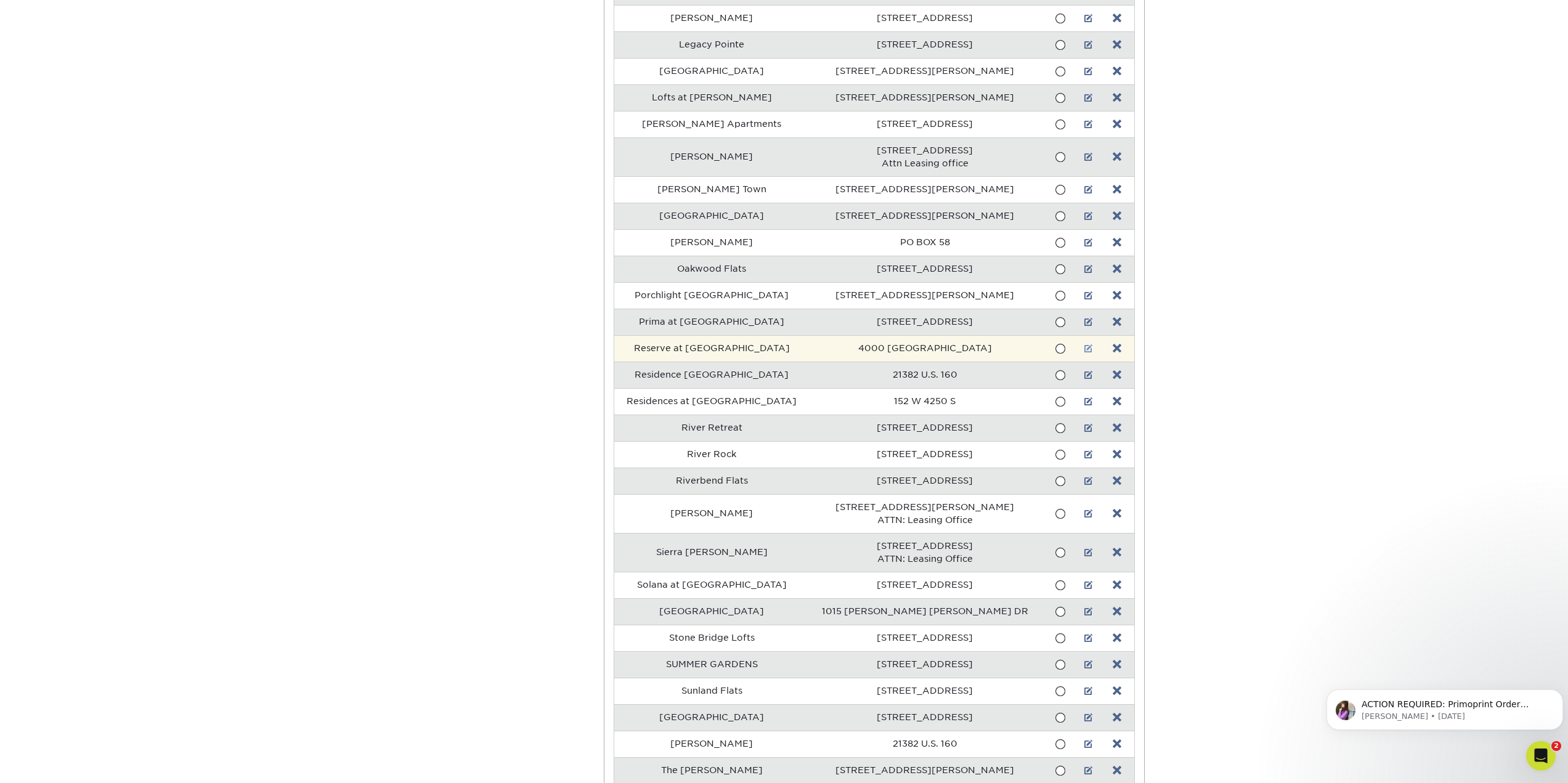
click at [1085, 344] on link at bounding box center [1088, 349] width 9 height 9
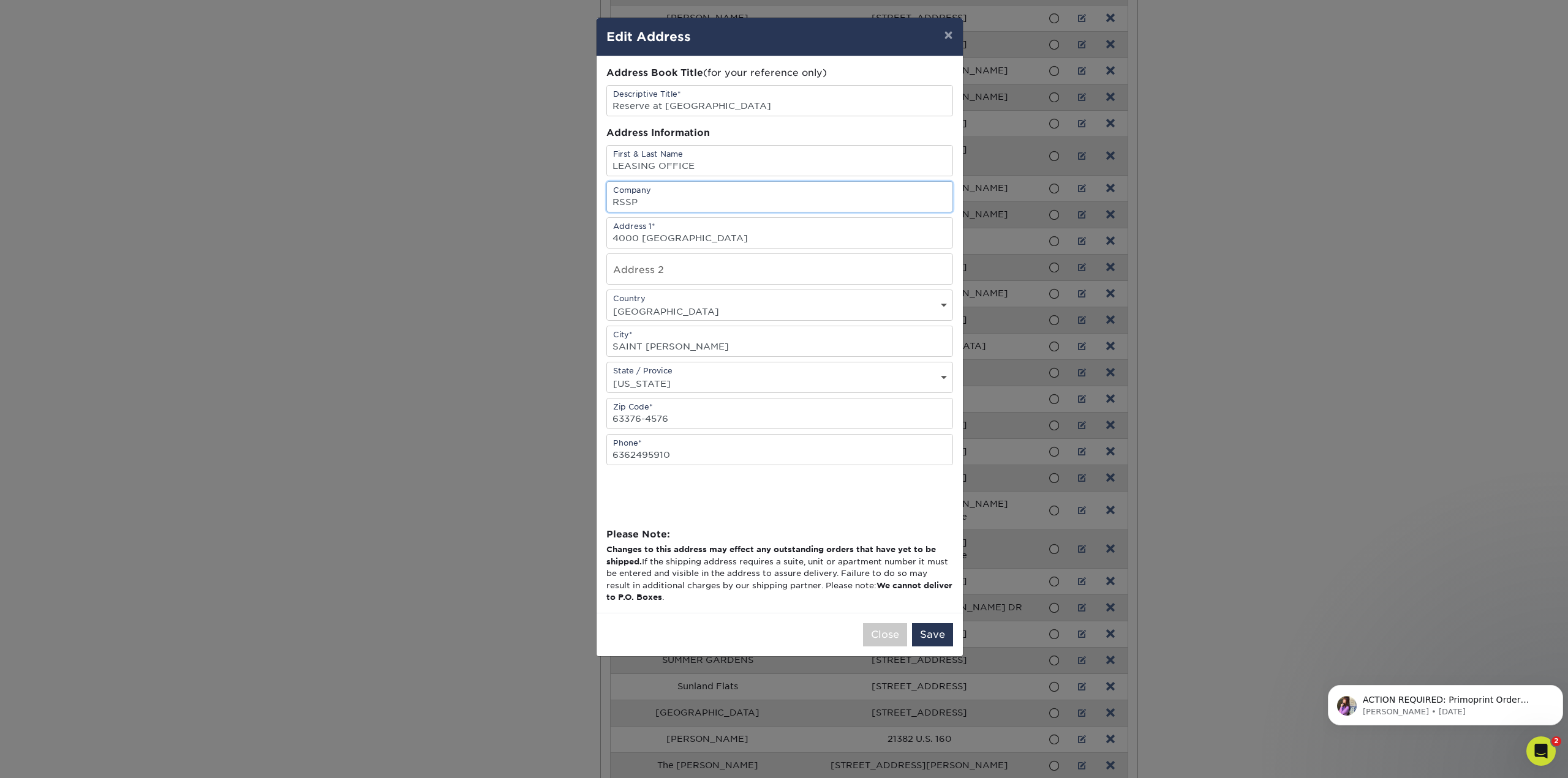
click at [659, 192] on input "RSSP" at bounding box center [779, 197] width 346 height 30
type input "Reserve at [GEOGRAPHIC_DATA]"
click at [653, 265] on input "text" at bounding box center [779, 269] width 346 height 30
type input "LEASING OFFICE"
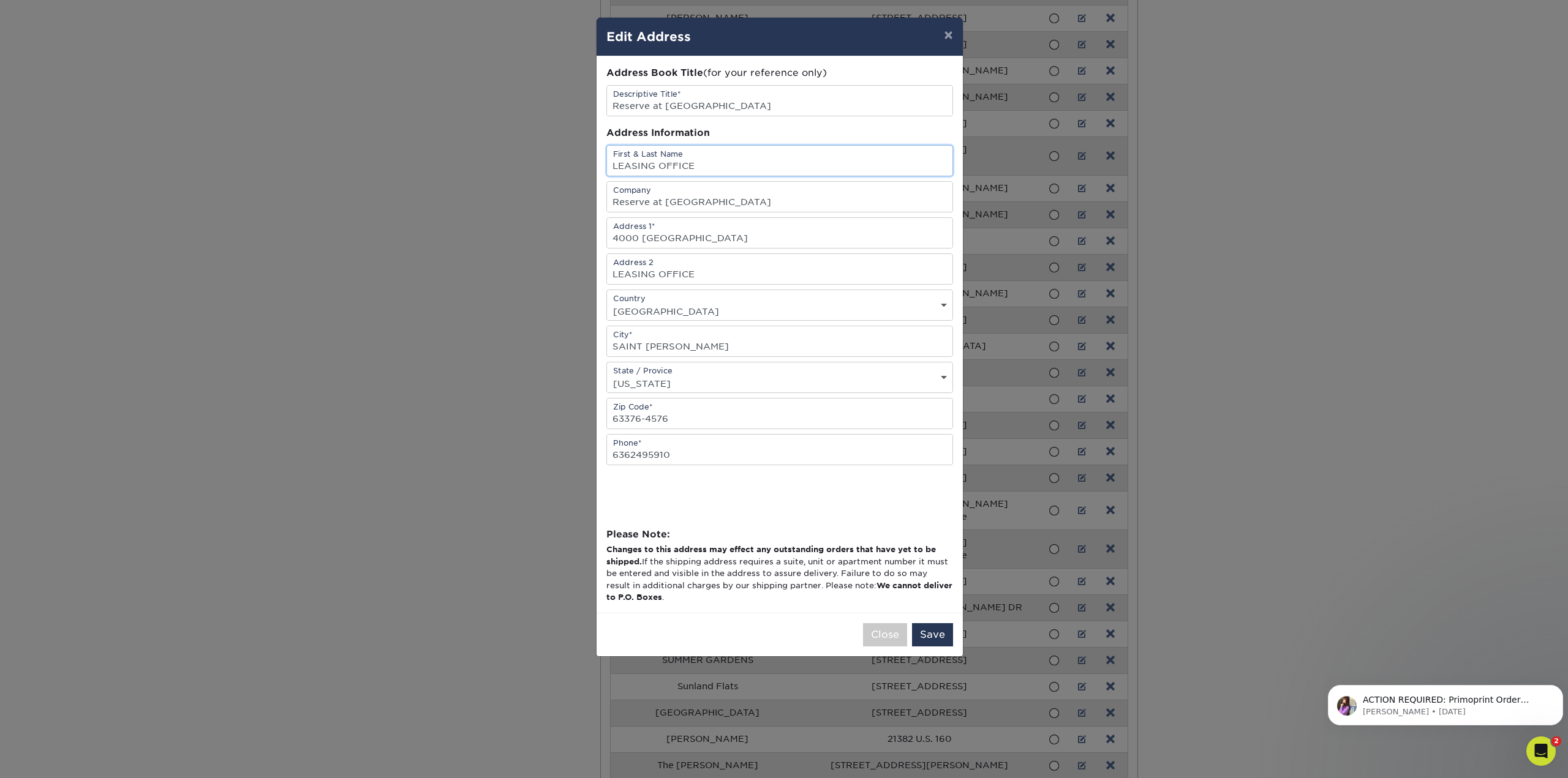
click at [613, 165] on input "LEASING OFFICE" at bounding box center [779, 161] width 346 height 30
type input "ATTN: LEASING OFFICE"
click at [934, 634] on button "Save" at bounding box center [933, 635] width 41 height 24
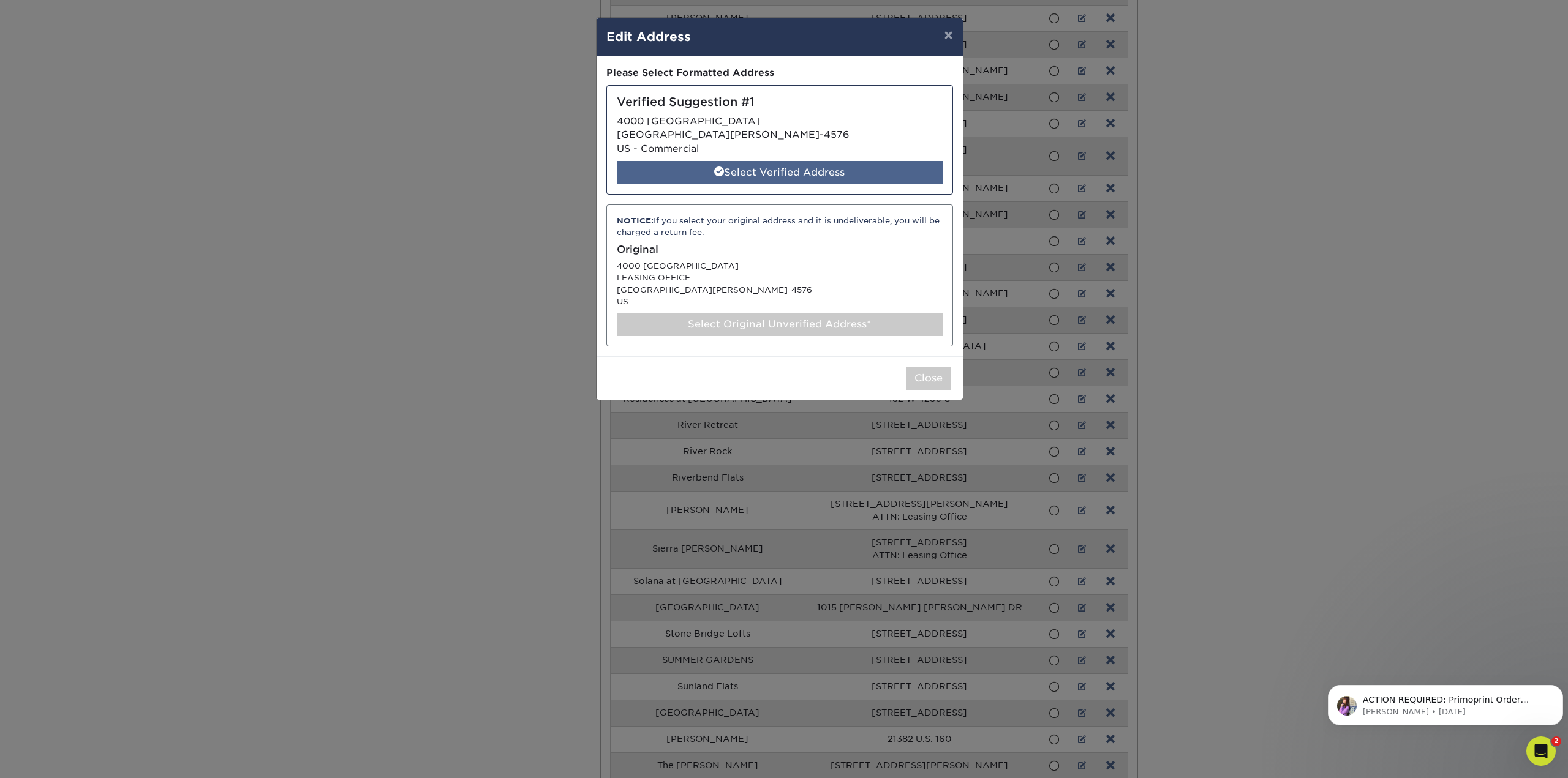
click at [834, 165] on div "Select Verified Address" at bounding box center [779, 172] width 326 height 24
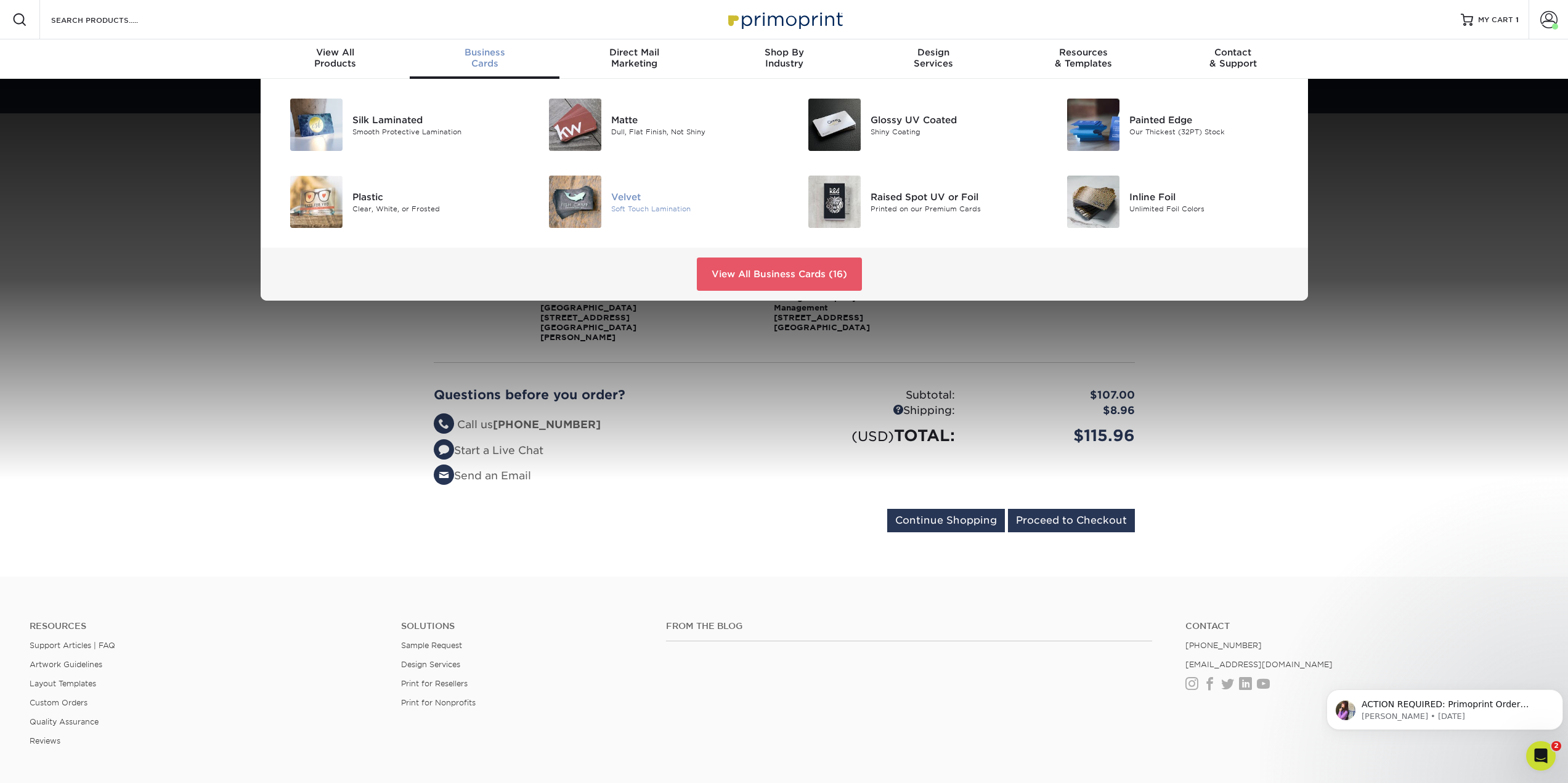
click at [602, 202] on div at bounding box center [568, 201] width 86 height 52
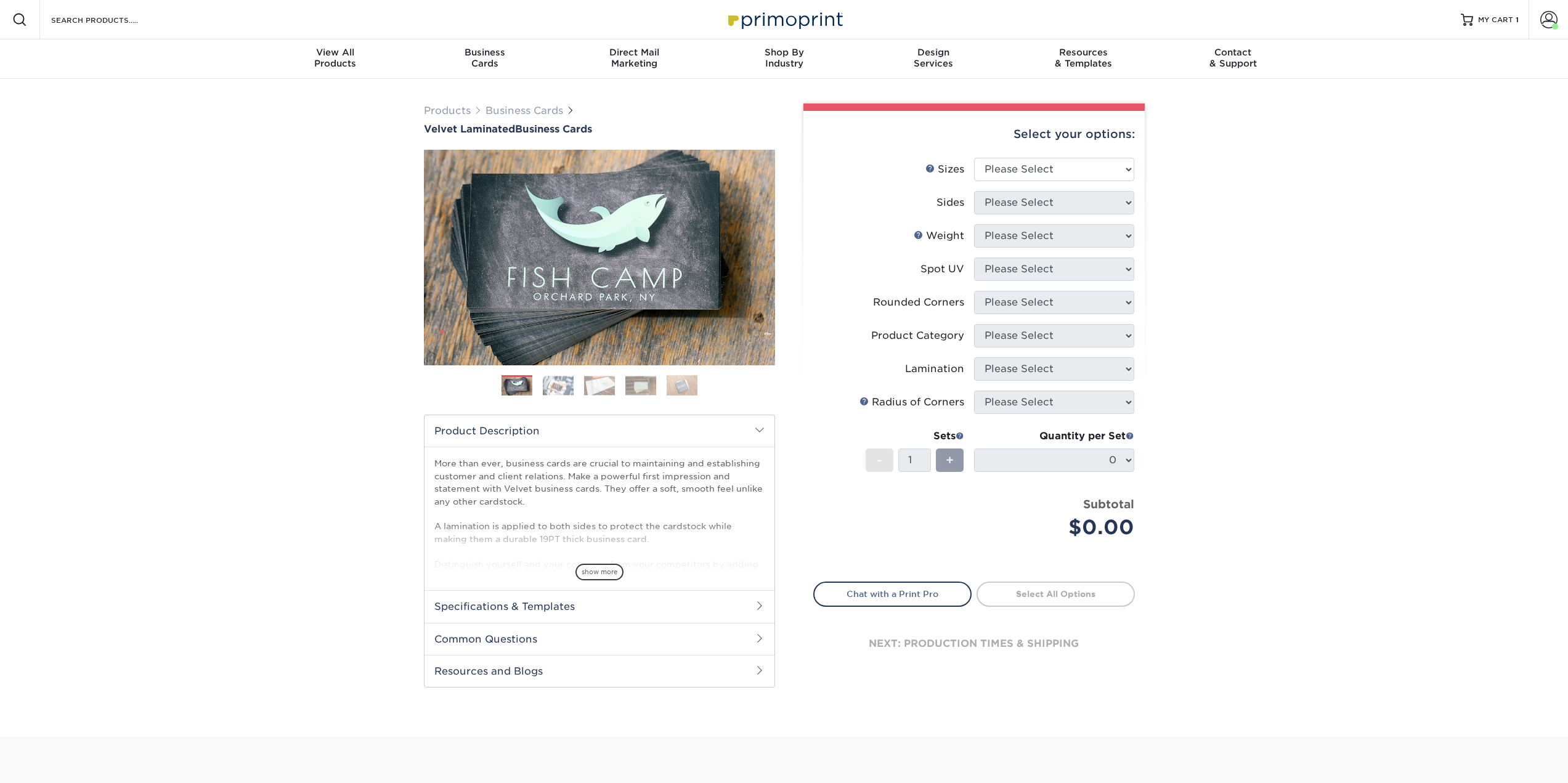
click at [1050, 162] on div "Select your options: Sizes Help Sizes Please Select 1.5" x 3.5" - Mini 1.75" x …" at bounding box center [975, 401] width 341 height 580
click at [1049, 172] on select "Please Select 1.5" x 3.5" - Mini 1.75" x 3.5" - Mini 2" x 2" - Square 2" x 3" -…" at bounding box center [1054, 169] width 160 height 24
select select "2.00x3.50"
click at [975, 157] on select "Please Select 1.5" x 3.5" - Mini 1.75" x 3.5" - Mini 2" x 2" - Square 2" x 3" -…" at bounding box center [1054, 169] width 160 height 24
click at [1092, 204] on select "Please Select Print Both Sides Print Front Only" at bounding box center [1054, 202] width 160 height 24
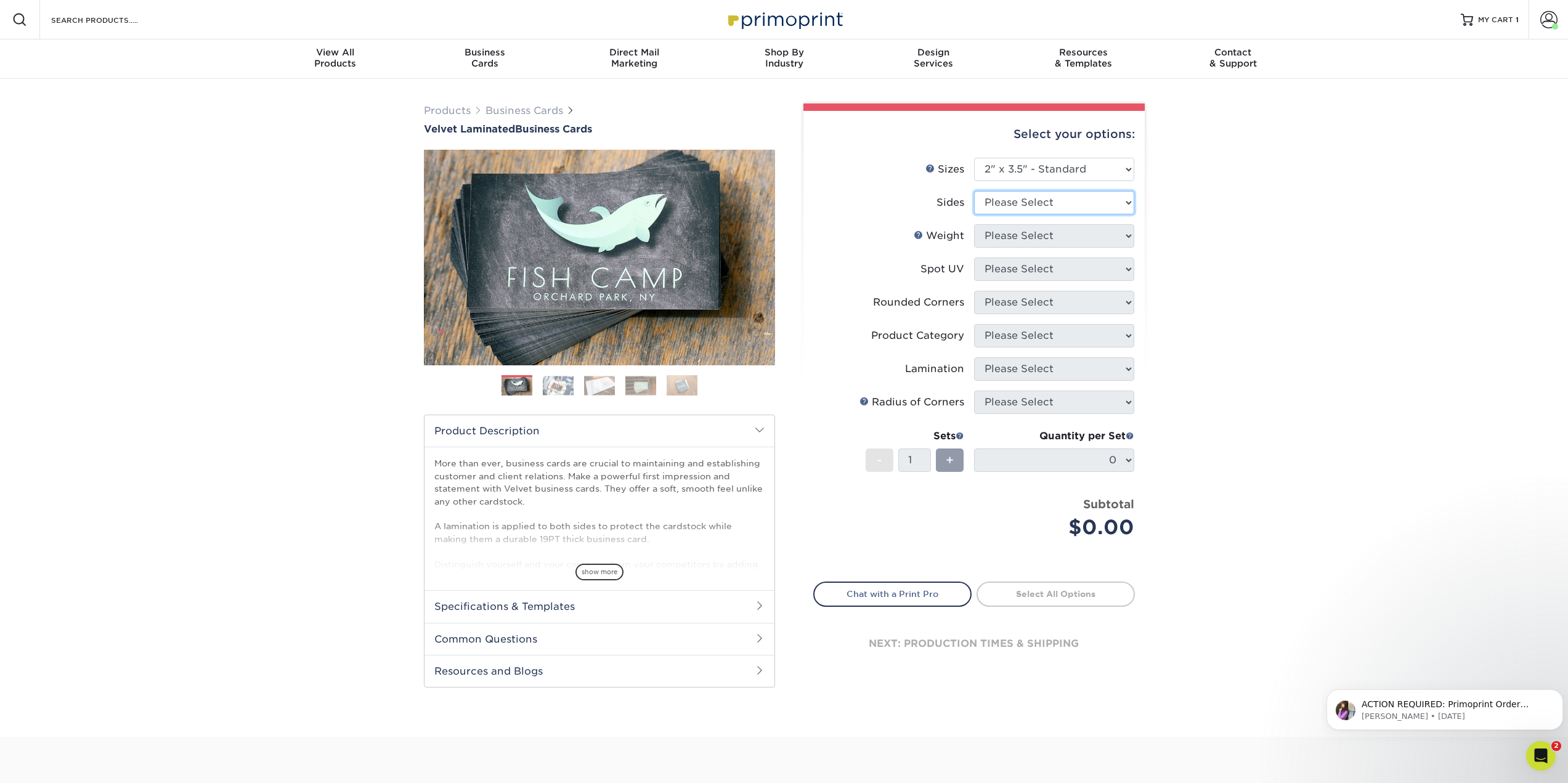
select select "13abbda7-1d64-4f25-8bb2-c179b224825d"
click at [975, 191] on select "Please Select Print Both Sides Print Front Only" at bounding box center [1054, 202] width 160 height 24
click at [1088, 240] on select "Please Select 16PT" at bounding box center [1054, 236] width 160 height 24
select select "16PT"
click at [975, 225] on select "Please Select 16PT" at bounding box center [1054, 236] width 160 height 24
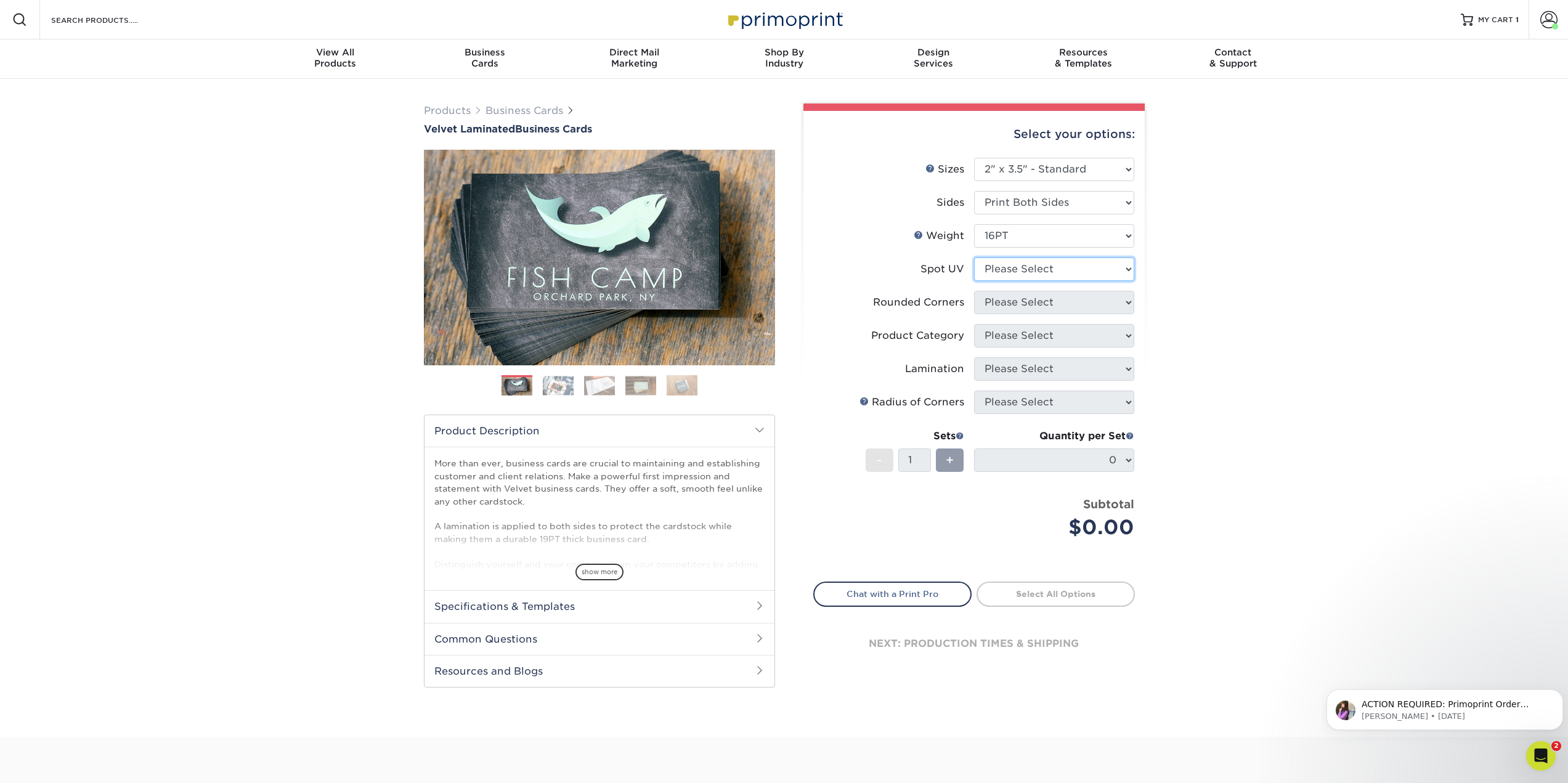
click at [1082, 274] on select "Please Select No Spot UV Front and Back (Both Sides) Front Only Back Only" at bounding box center [1054, 269] width 160 height 24
select select "3"
click at [975, 258] on select "Please Select No Spot UV Front and Back (Both Sides) Front Only Back Only" at bounding box center [1054, 269] width 160 height 24
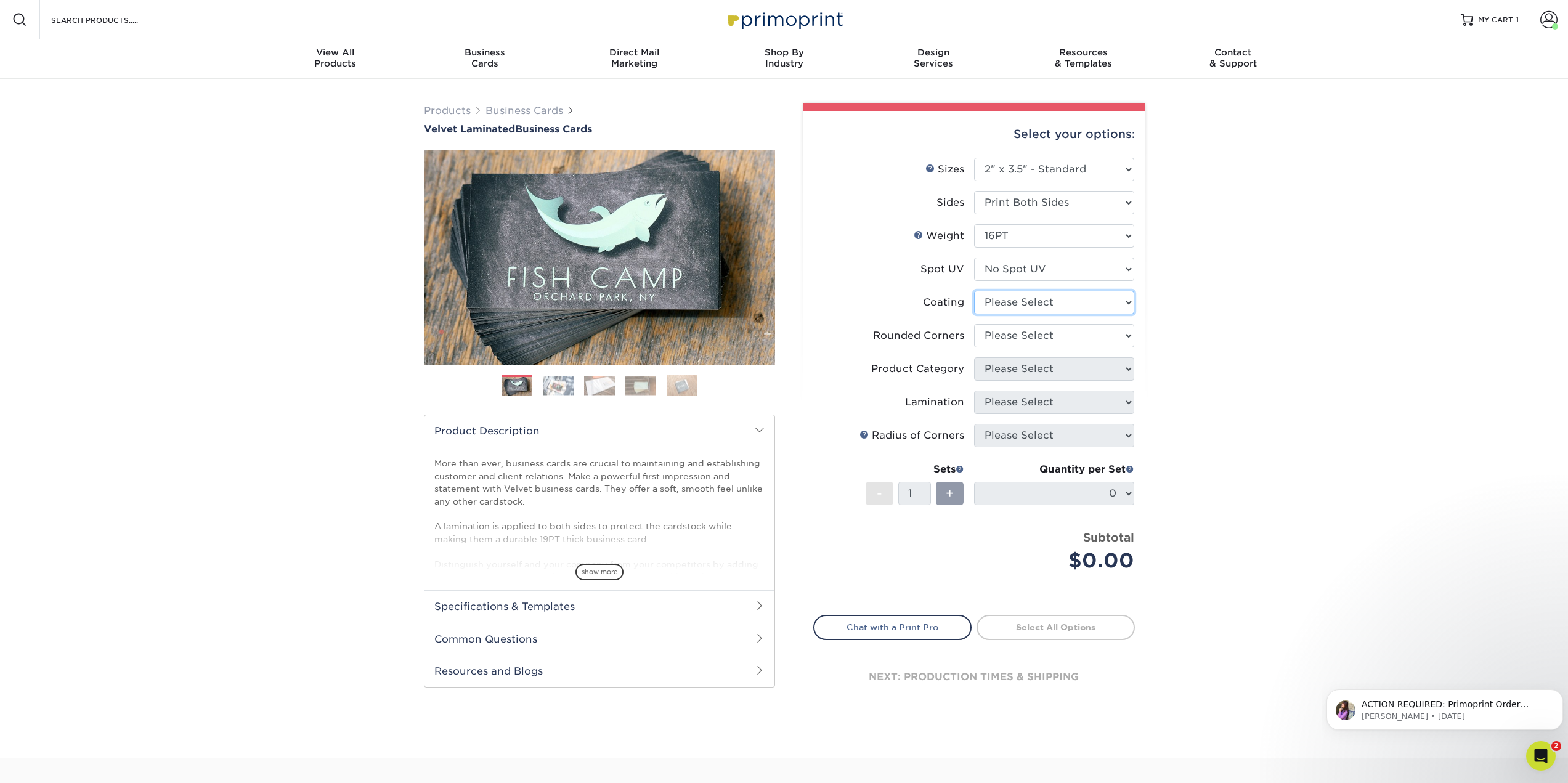
click at [1075, 307] on select at bounding box center [1054, 302] width 160 height 24
select select "3e7618de-abca-4bda-9f97-8b9129e913d8"
click at [975, 291] on select at bounding box center [1054, 302] width 160 height 24
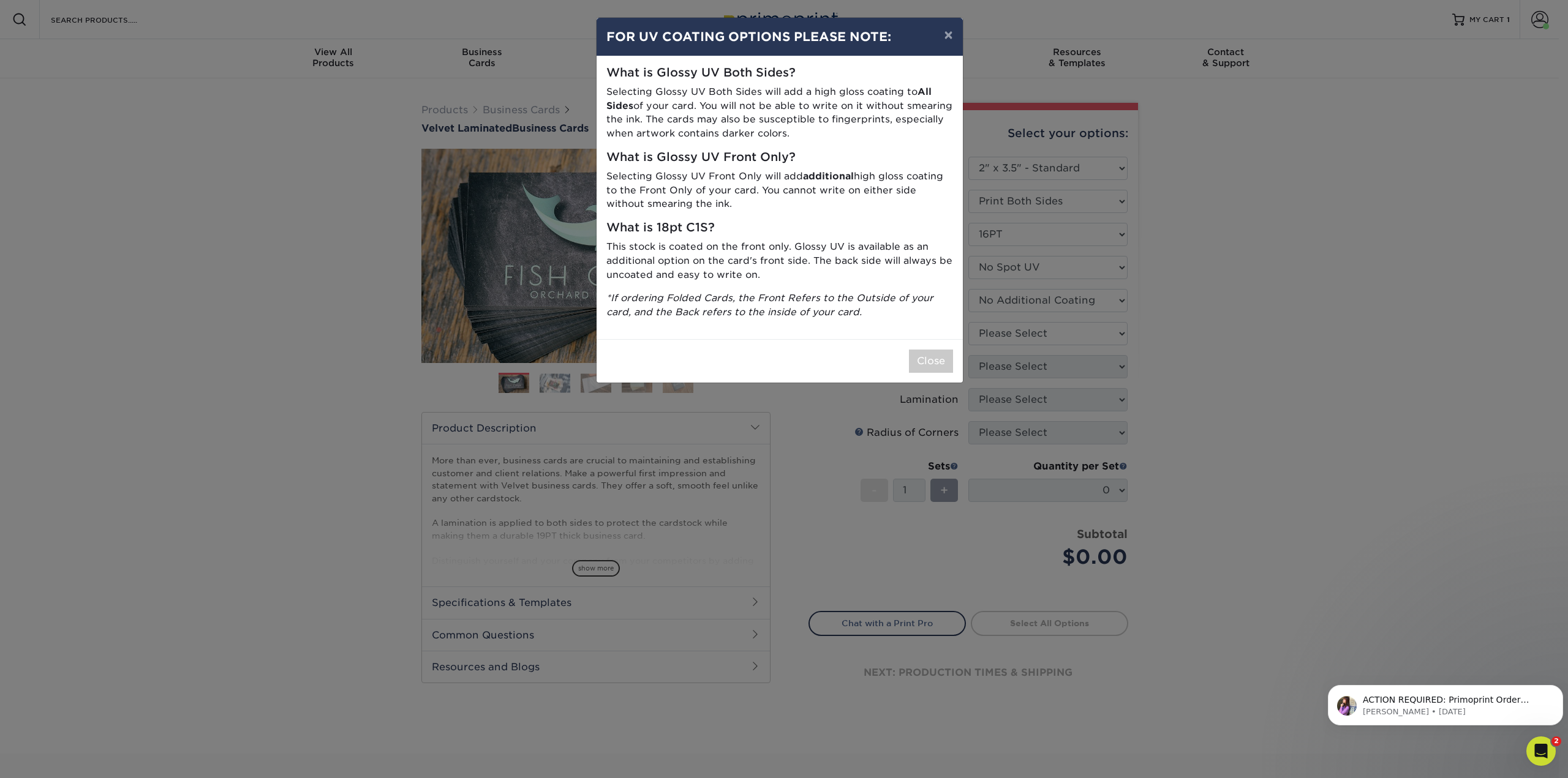
click at [1060, 336] on div "× FOR UV COATING OPTIONS PLEASE NOTE: What is Glossy UV Both Sides? Selecting G…" at bounding box center [784, 389] width 1568 height 778
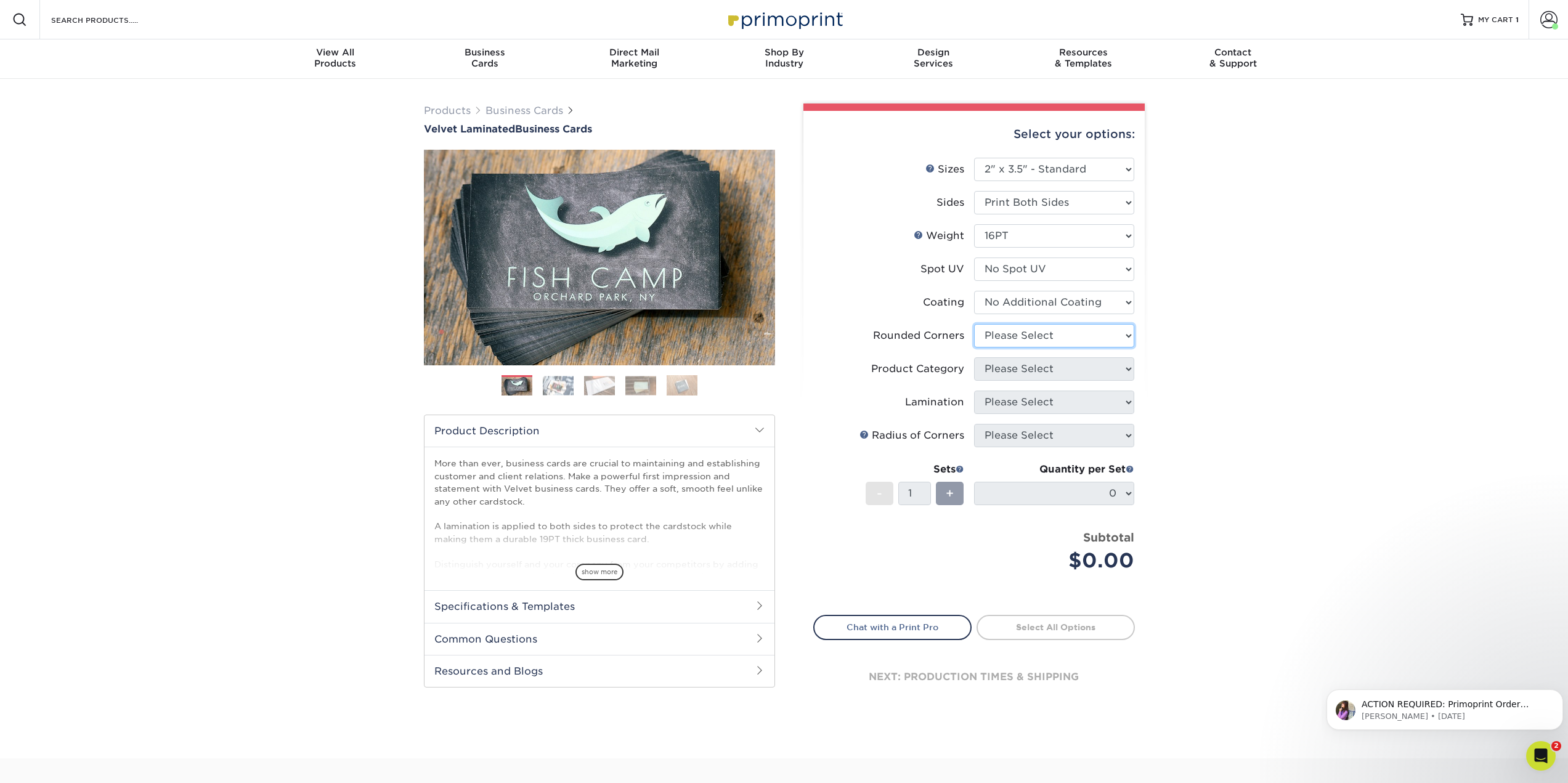
click at [1045, 337] on select "Please Select Yes - Round 2 Corners Yes - Round 4 Corners No" at bounding box center [1054, 336] width 160 height 24
select select "0"
click at [975, 324] on select "Please Select Yes - Round 2 Corners Yes - Round 4 Corners No" at bounding box center [1054, 336] width 160 height 24
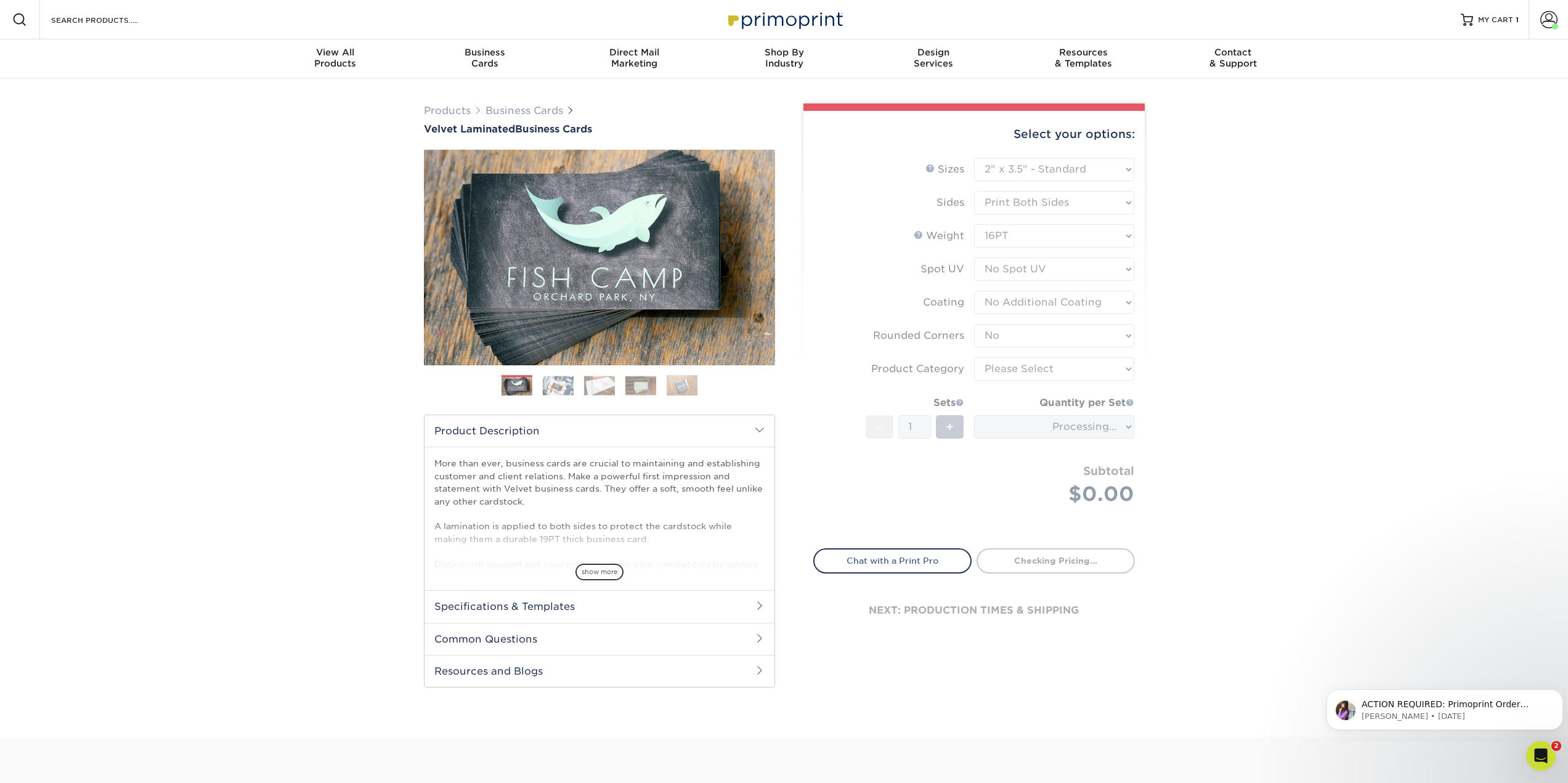
click at [1043, 376] on form "Sizes Help Sizes Please Select 1.5" x 3.5" - Mini 1.75" x 3.5" - Mini 2" x 2" -…" at bounding box center [974, 345] width 321 height 376
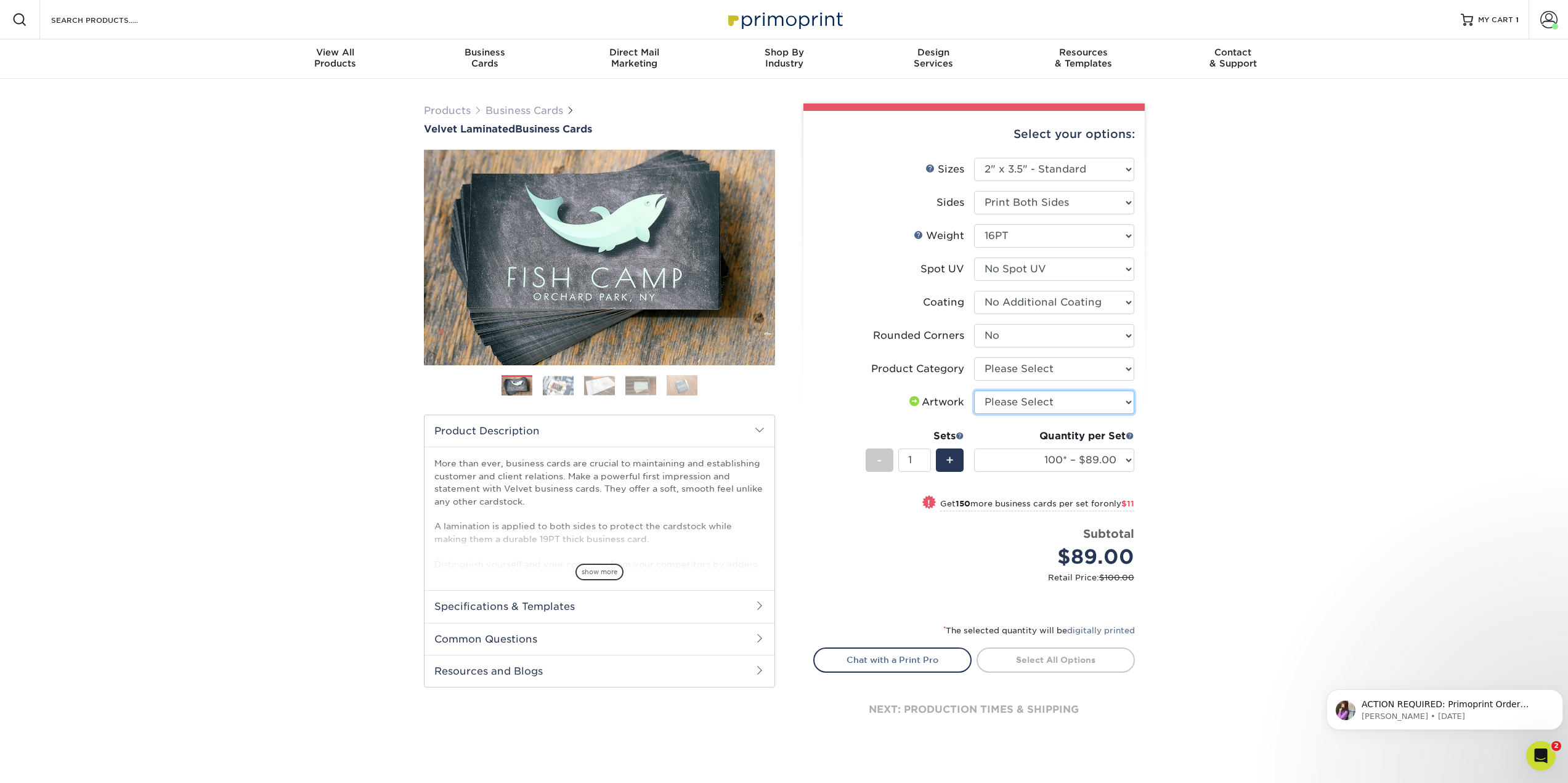
click at [1071, 398] on select "Please Select I will upload files I need a design - $100" at bounding box center [1054, 402] width 160 height 24
click at [1069, 372] on select "Please Select Business Cards" at bounding box center [1054, 369] width 160 height 24
click at [1069, 369] on select "Please Select Business Cards" at bounding box center [1054, 369] width 160 height 24
click at [1067, 377] on select "Please Select Business Cards" at bounding box center [1054, 369] width 160 height 24
select select "3b5148f1-0588-4f88-a218-97bcfdce65c1"
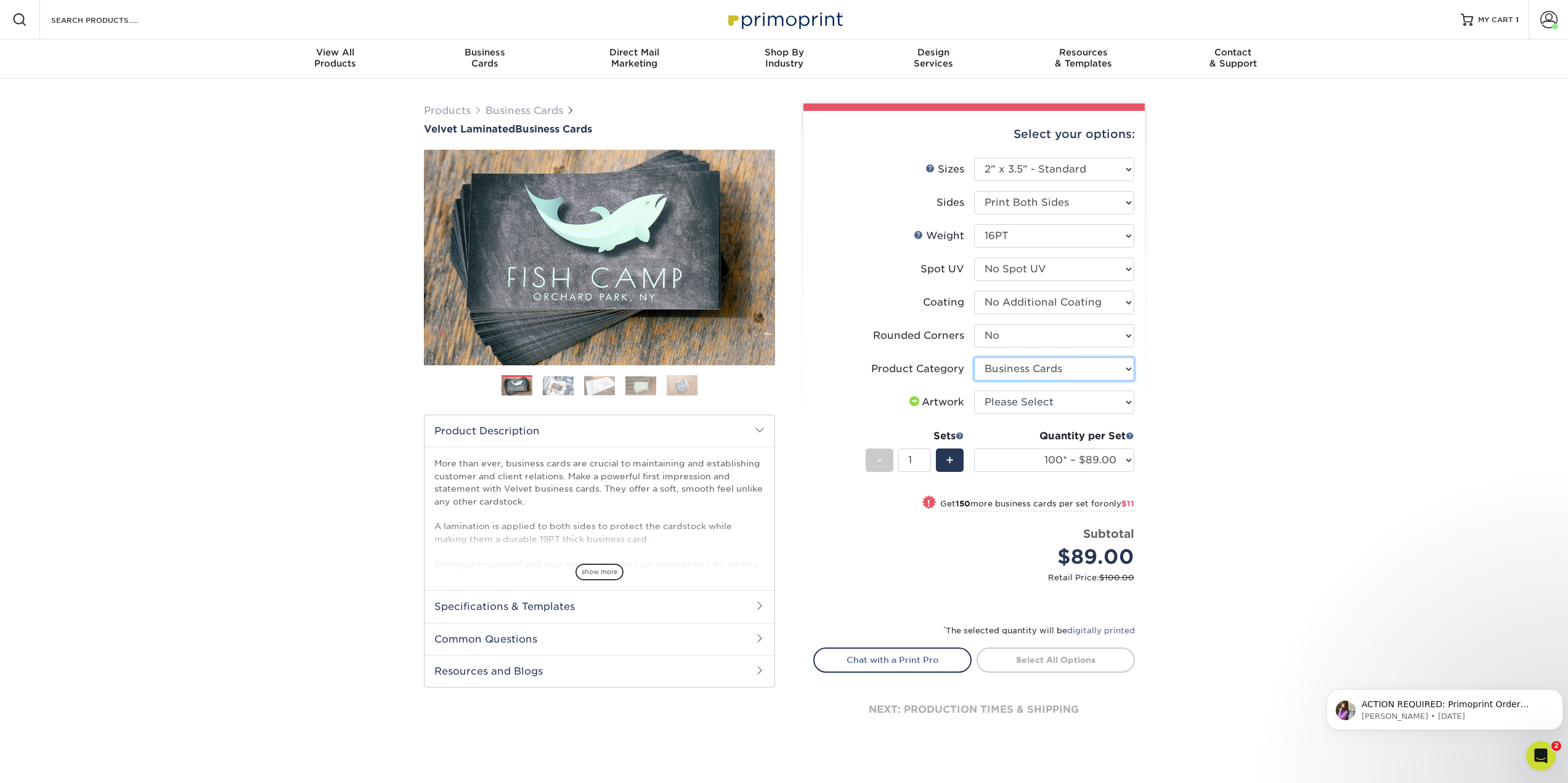
click at [975, 357] on select "Please Select Business Cards" at bounding box center [1054, 369] width 160 height 24
click at [1062, 400] on select "Please Select I will upload files I need a design - $100" at bounding box center [1054, 402] width 160 height 24
select select "upload"
click at [975, 391] on select "Please Select I will upload files I need a design - $100" at bounding box center [1054, 402] width 160 height 24
click at [1084, 457] on select "100* – $89.00 250* – $100.00 500 – $107.00 1000 – $139.00 2500 – $273.00 5000 –…" at bounding box center [1054, 460] width 160 height 24
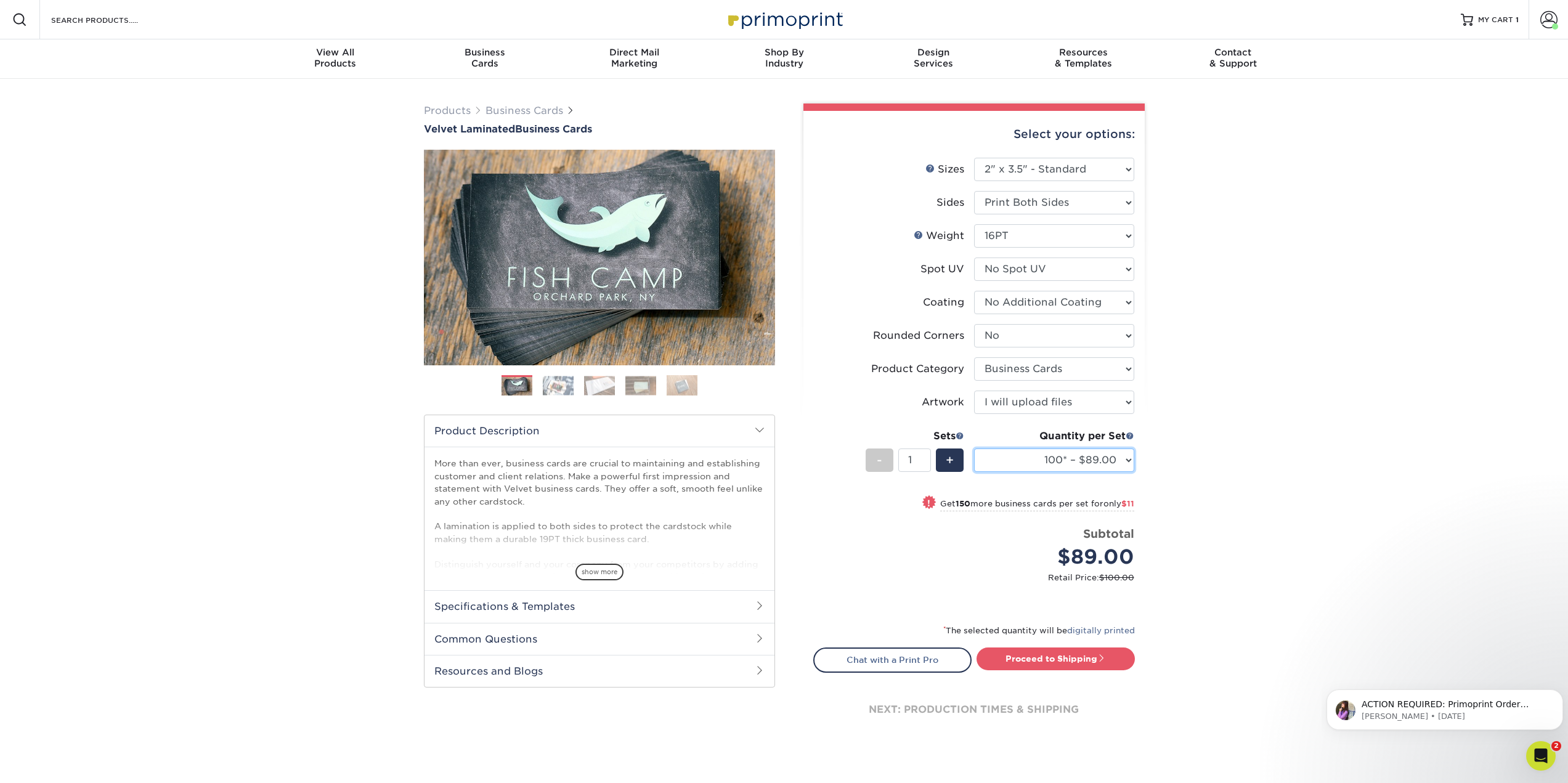
select select "500 – $107.00"
click at [975, 448] on select "100* – $89.00 250* – $100.00 500 – $107.00 1000 – $139.00 2500 – $273.00 5000 –…" at bounding box center [1054, 460] width 160 height 24
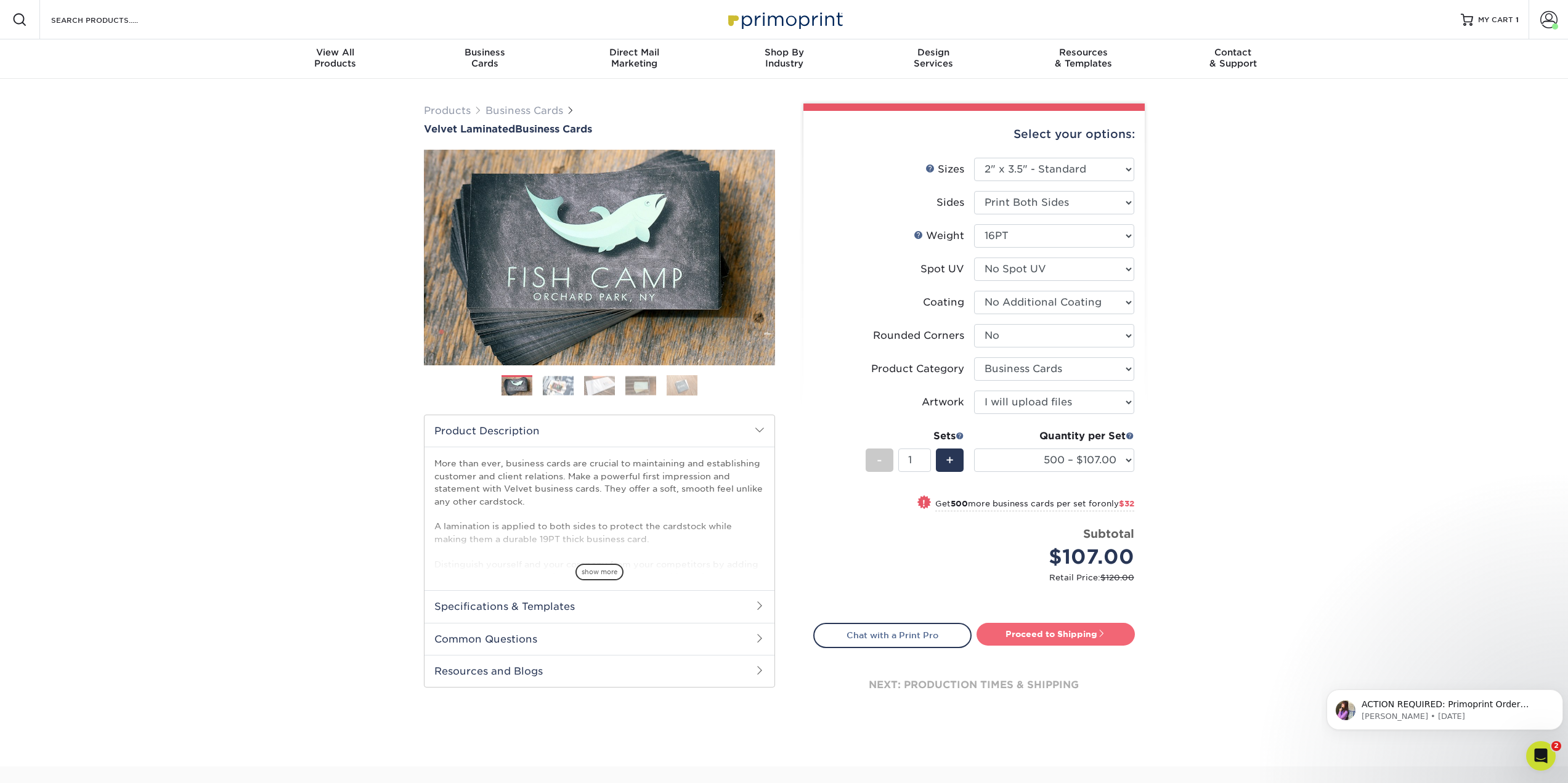
click at [1071, 638] on link "Proceed to Shipping" at bounding box center [1055, 633] width 158 height 22
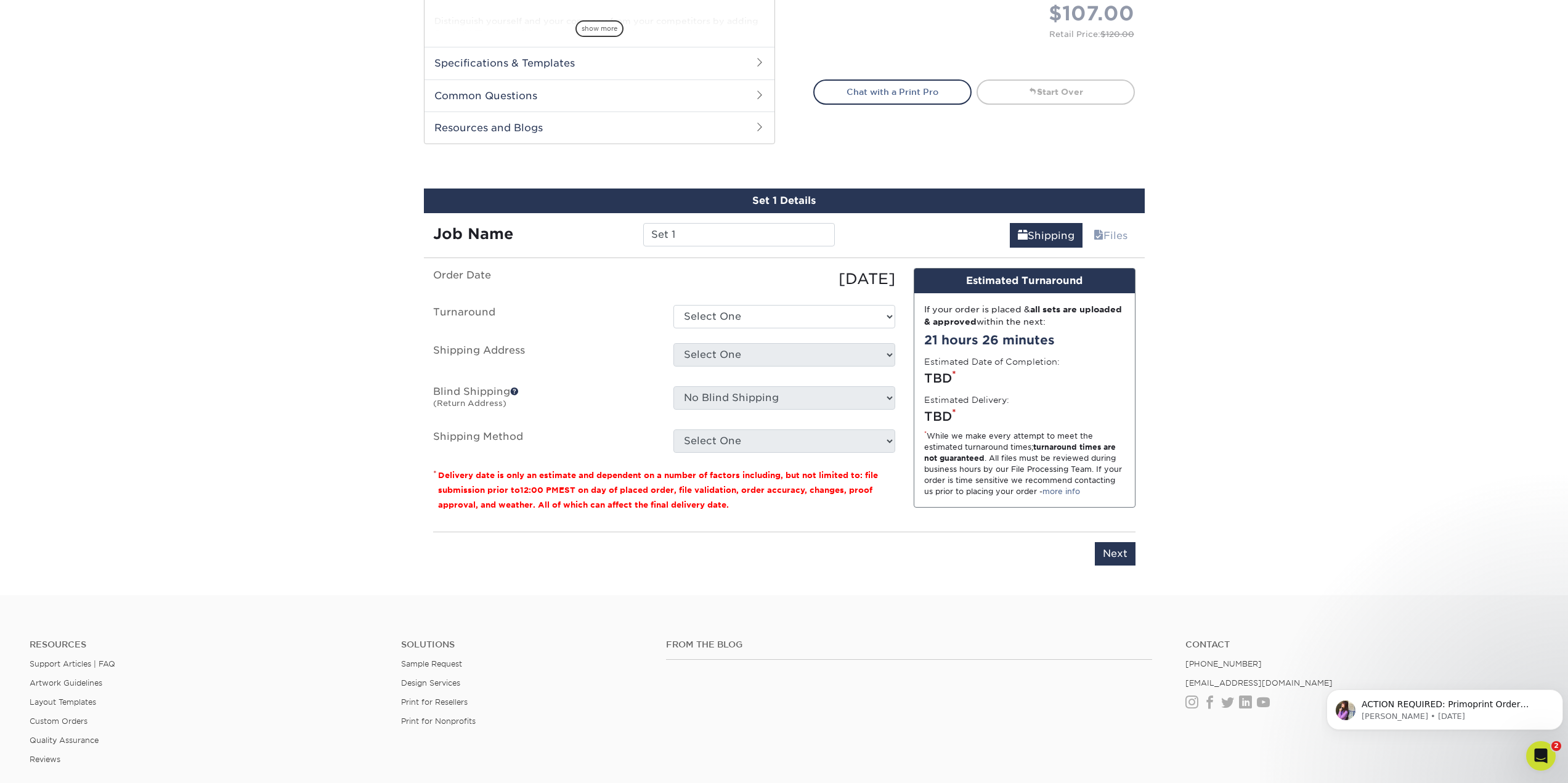
scroll to position [657, 0]
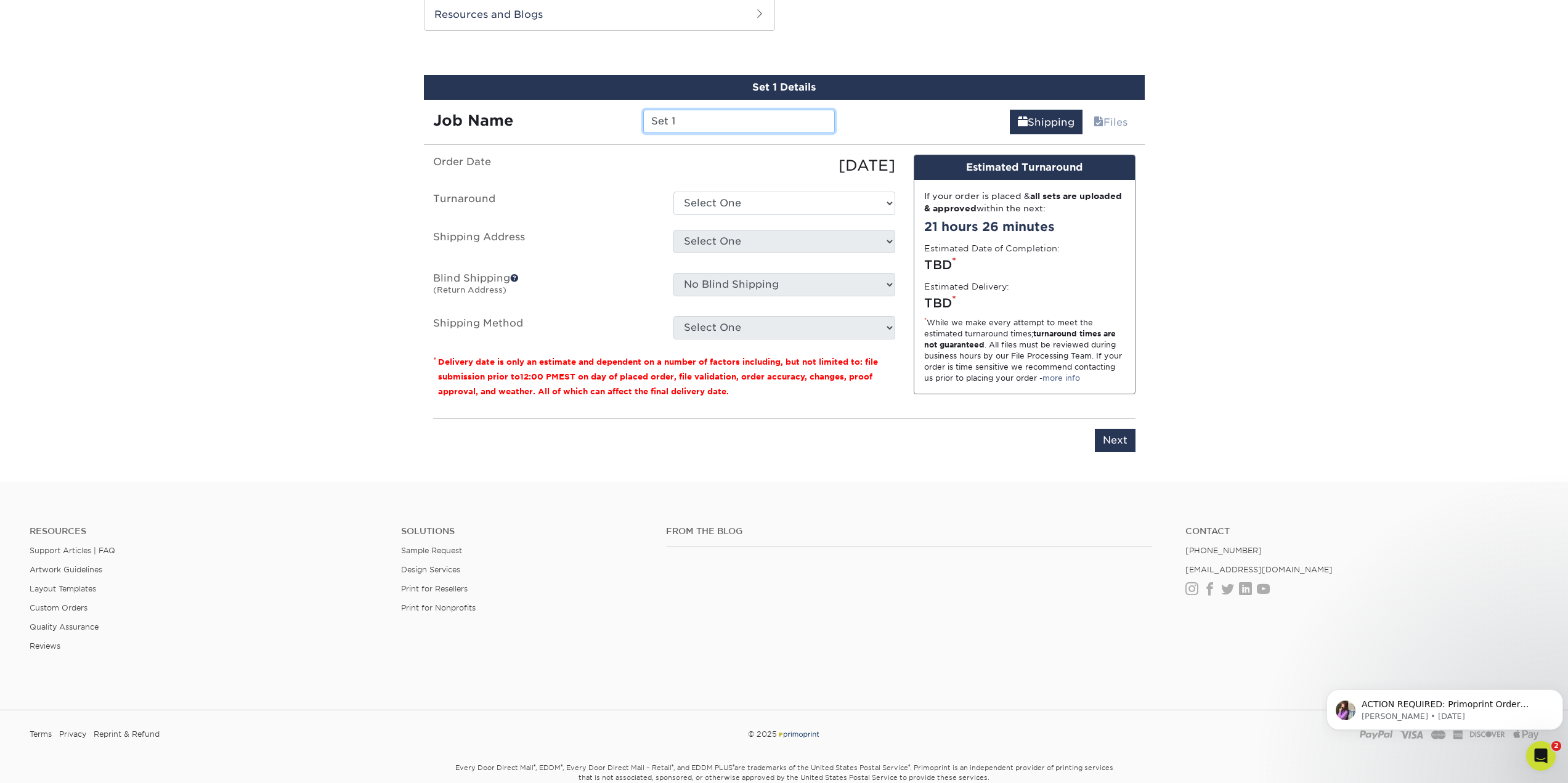
click at [710, 116] on input "Set 1" at bounding box center [739, 121] width 191 height 24
click at [784, 118] on input "Reserve at Spencer-" at bounding box center [739, 121] width 191 height 24
paste input "Janerra Barnes Wilcox"
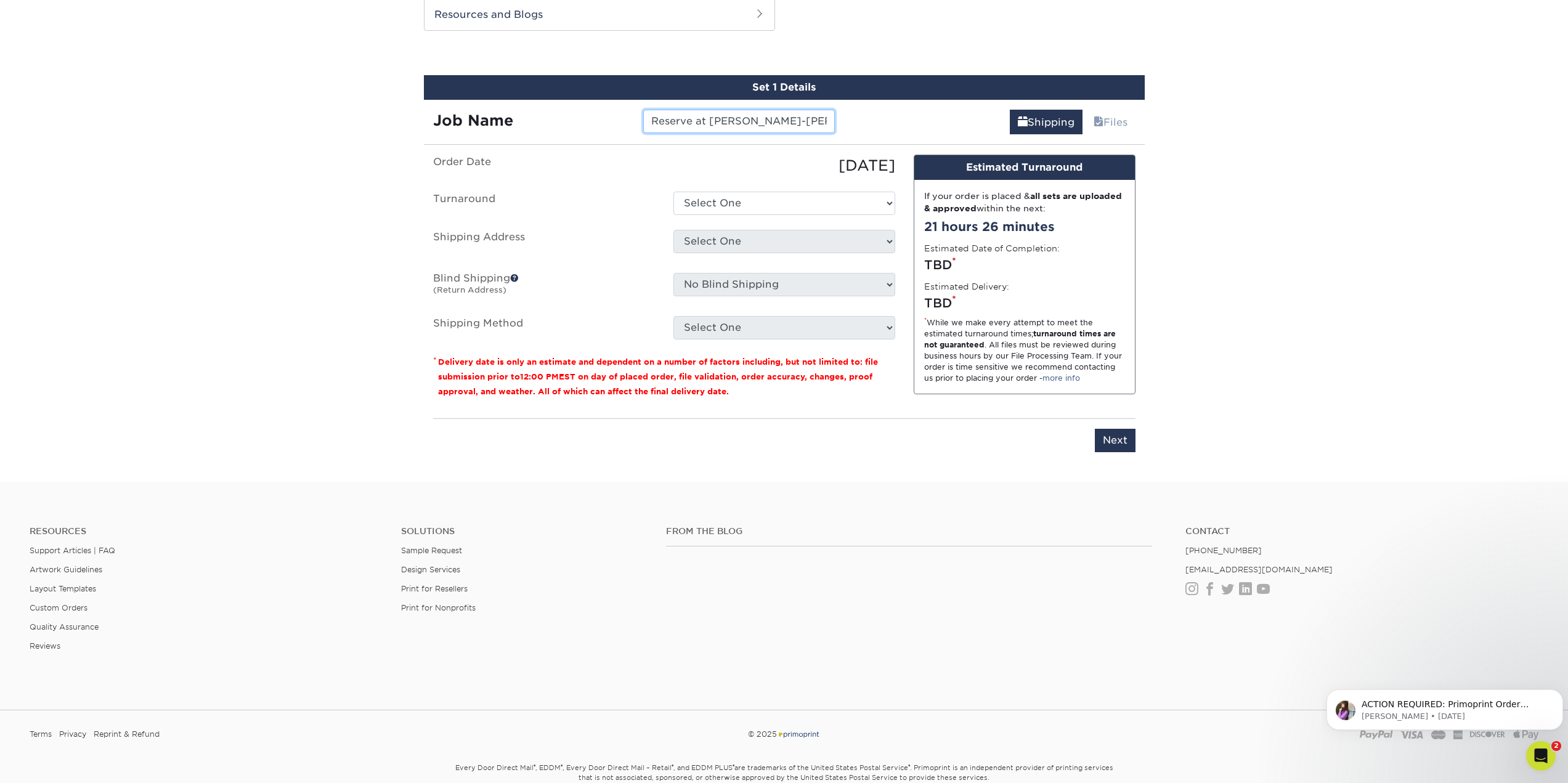
scroll to position [0, 45]
type input "Reserve at [PERSON_NAME]-[PERSON_NAME]"
click at [812, 209] on select "Select One 2-4 Business Days 2 Day Next Business Day" at bounding box center [784, 203] width 222 height 24
select select "0269a54f-6afa-4918-998f-593919161a79"
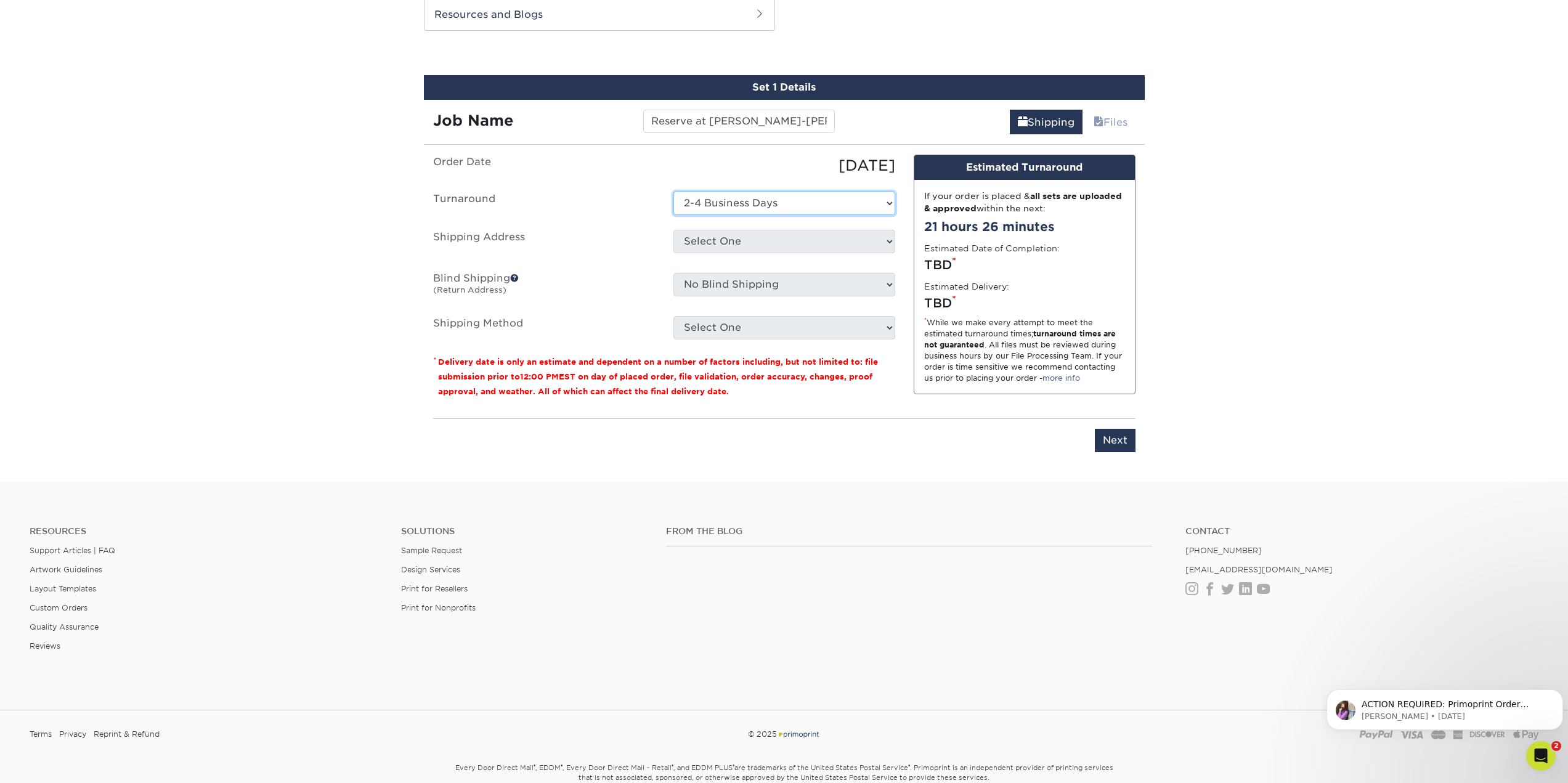
click at [673, 191] on select "Select One 2-4 Business Days 2 Day Next Business Day" at bounding box center [784, 203] width 222 height 24
click at [803, 242] on select "Select One Ivy Point Cinco Ranch 1104 Residence 12th & Wedgewood 780 Townhomes …" at bounding box center [784, 241] width 222 height 24
select select "283351"
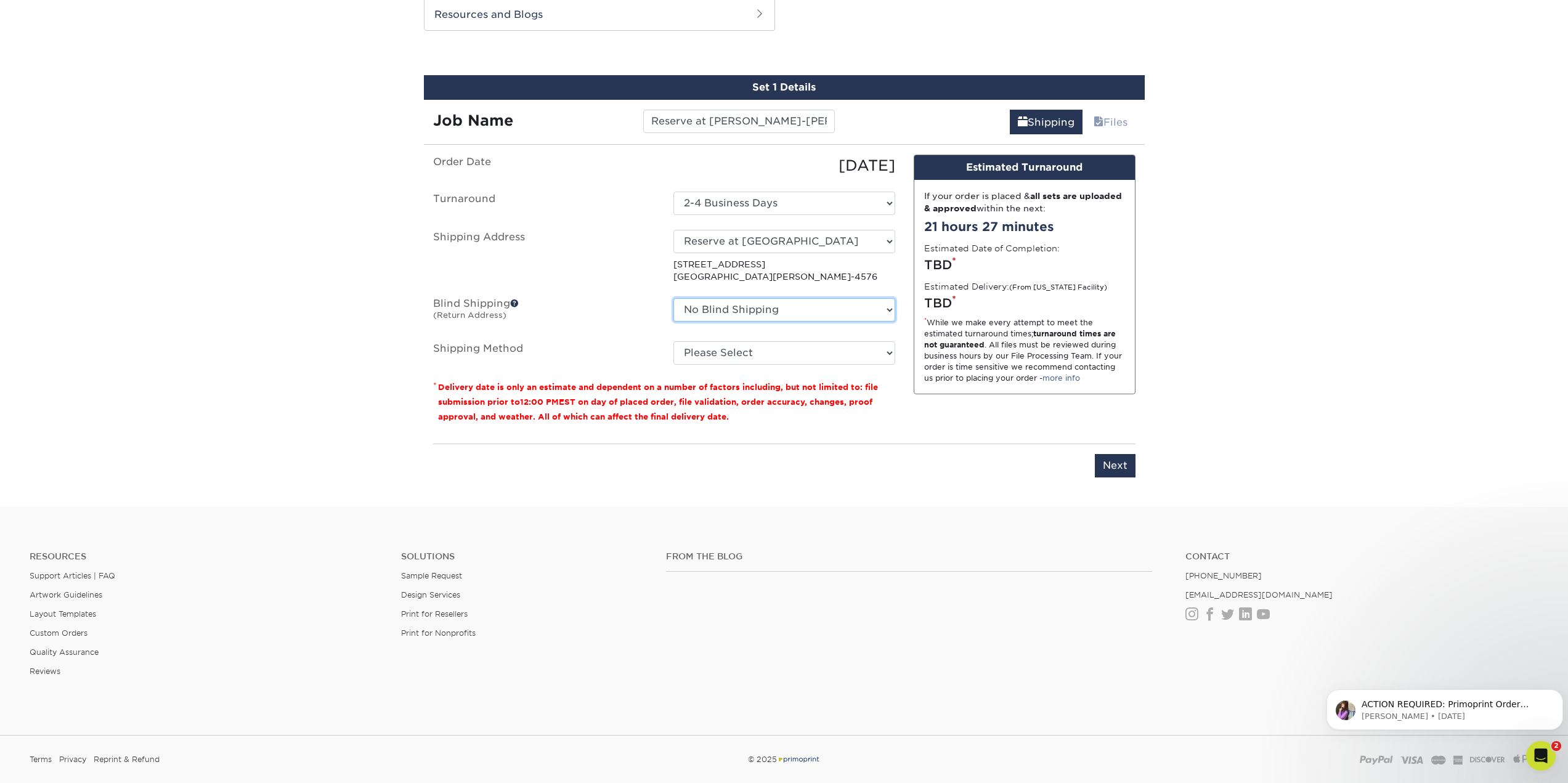
click at [791, 315] on select "No Blind Shipping Ivy Point Cinco Ranch 1104 Residence 12th & Wedgewood 780 Tow…" at bounding box center [784, 310] width 222 height 24
select select "279590"
click at [673, 299] on select "No Blind Shipping Ivy Point Cinco Ranch 1104 Residence 12th & Wedgewood 780 Tow…" at bounding box center [784, 310] width 222 height 24
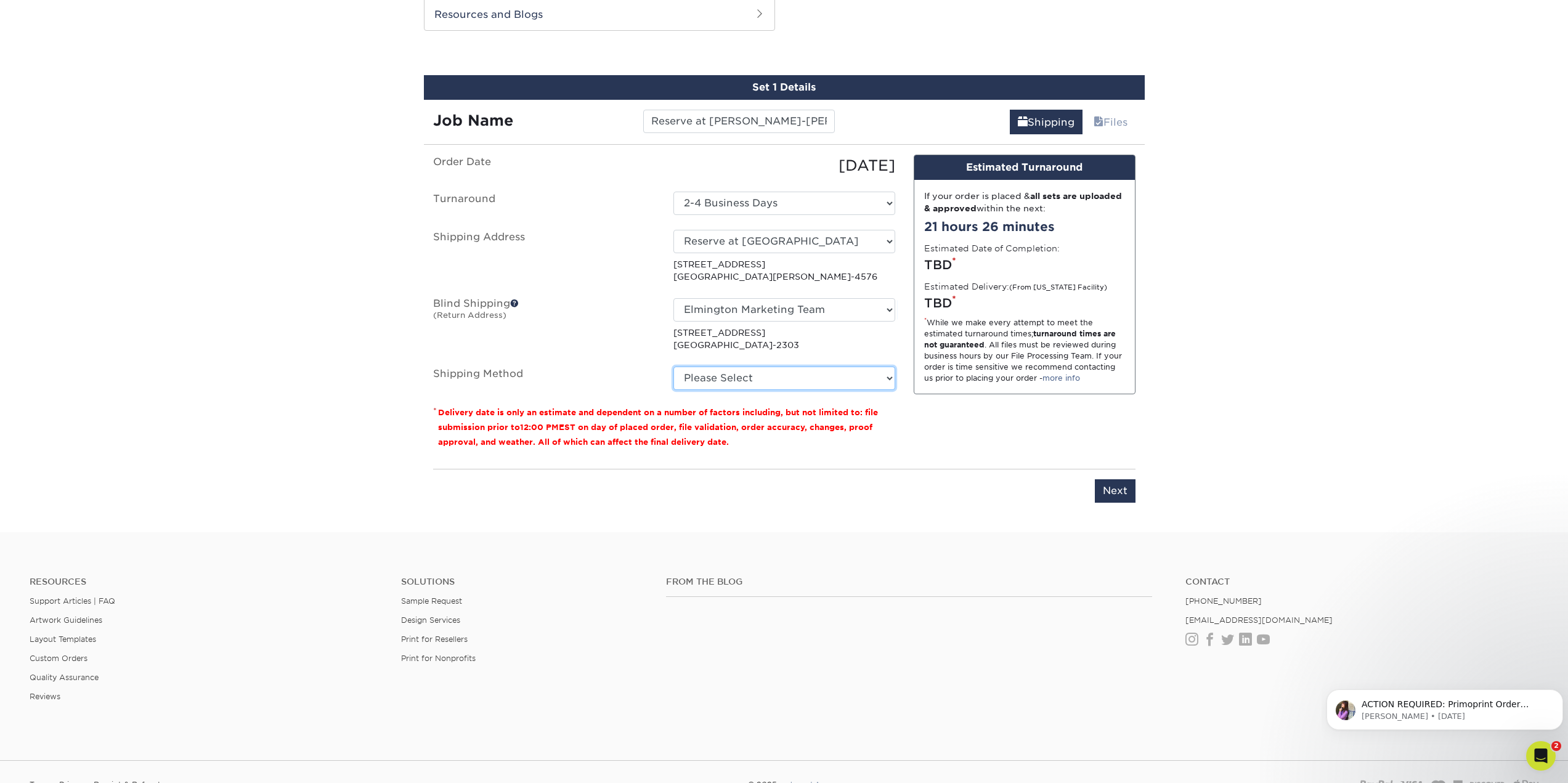
click at [816, 381] on select "Please Select Ground Shipping (+$8.96) 3 Day Shipping Service (+$15.33) 2 Day A…" at bounding box center [784, 378] width 222 height 24
select select "03"
click at [673, 367] on select "Please Select Ground Shipping (+$8.96) 3 Day Shipping Service (+$15.33) 2 Day A…" at bounding box center [784, 378] width 222 height 24
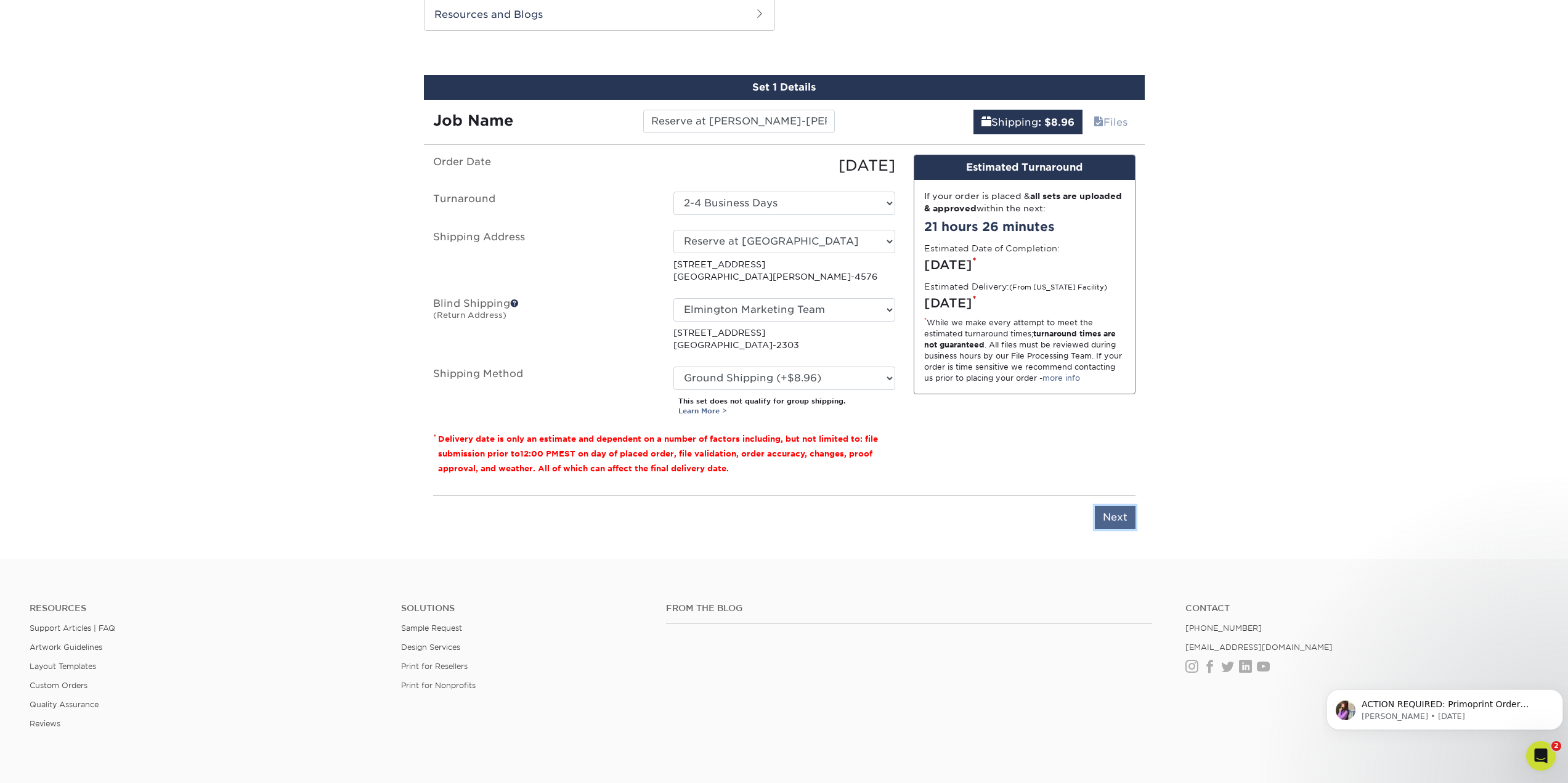
click at [1113, 520] on input "Next" at bounding box center [1115, 518] width 41 height 24
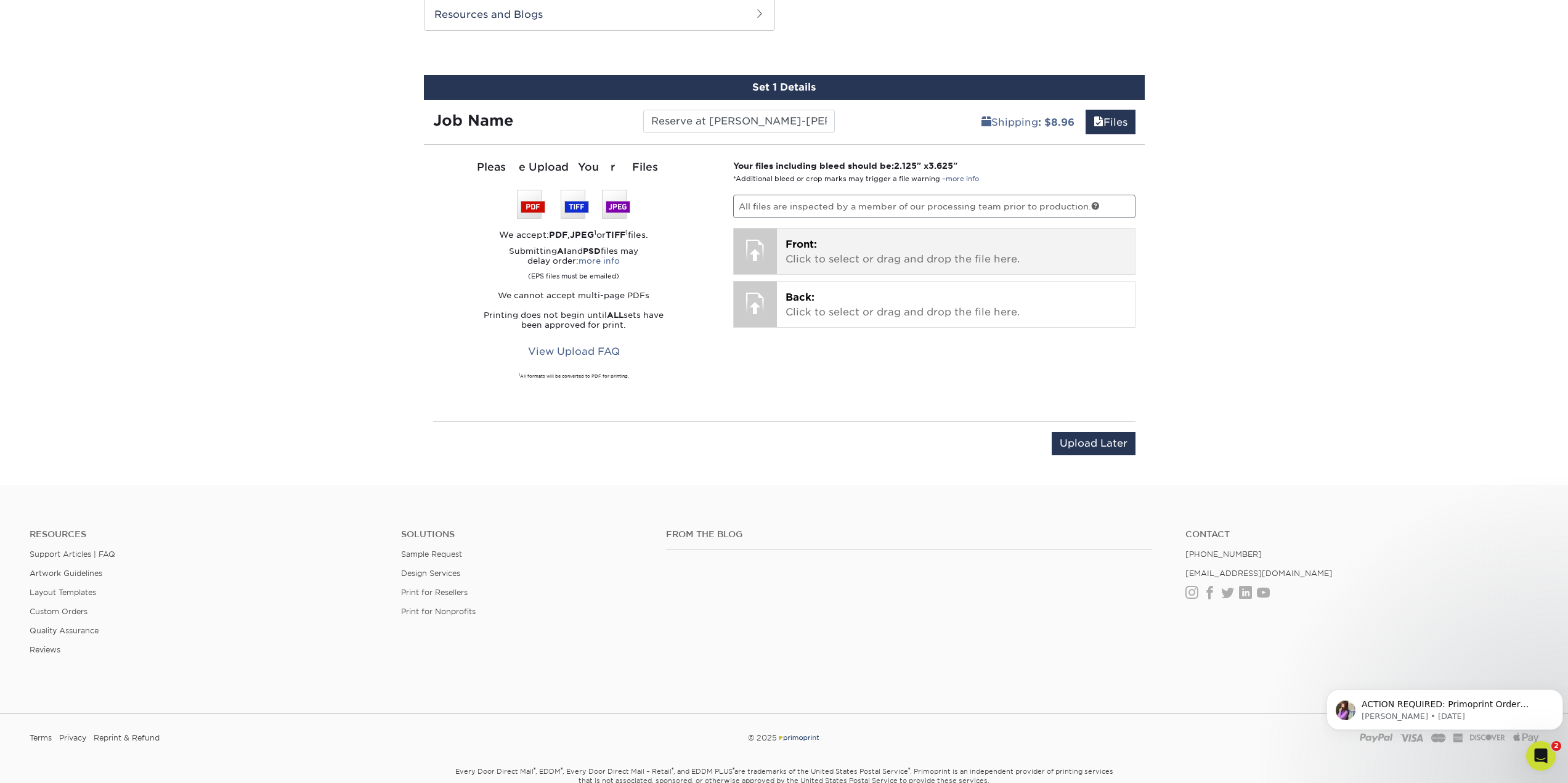
click at [918, 260] on p "Front: Click to select or drag and drop the file here." at bounding box center [956, 251] width 340 height 29
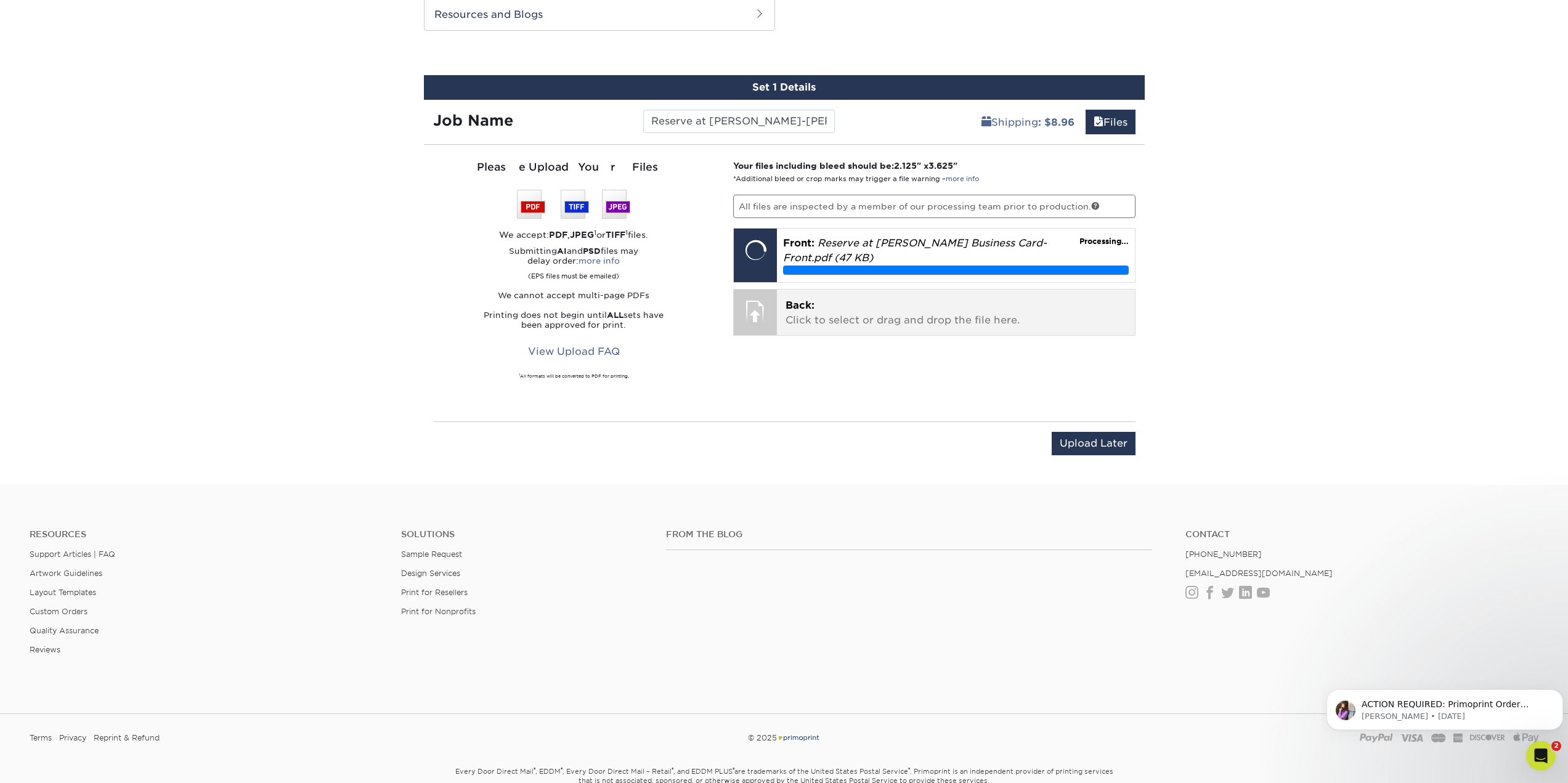
click at [985, 319] on p "Back: Click to select or drag and drop the file here." at bounding box center [956, 313] width 340 height 29
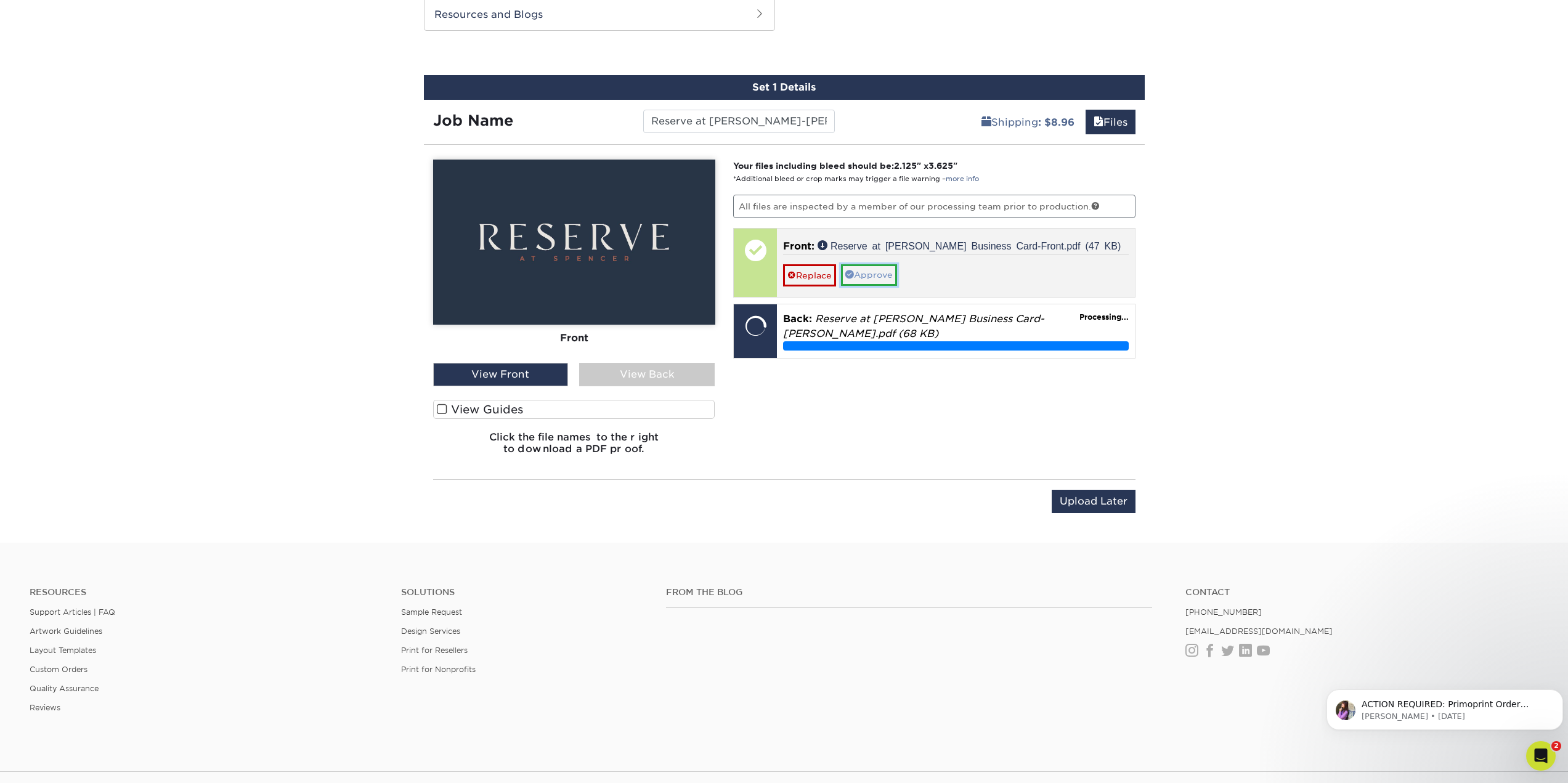
click at [876, 274] on link "Approve" at bounding box center [868, 275] width 56 height 21
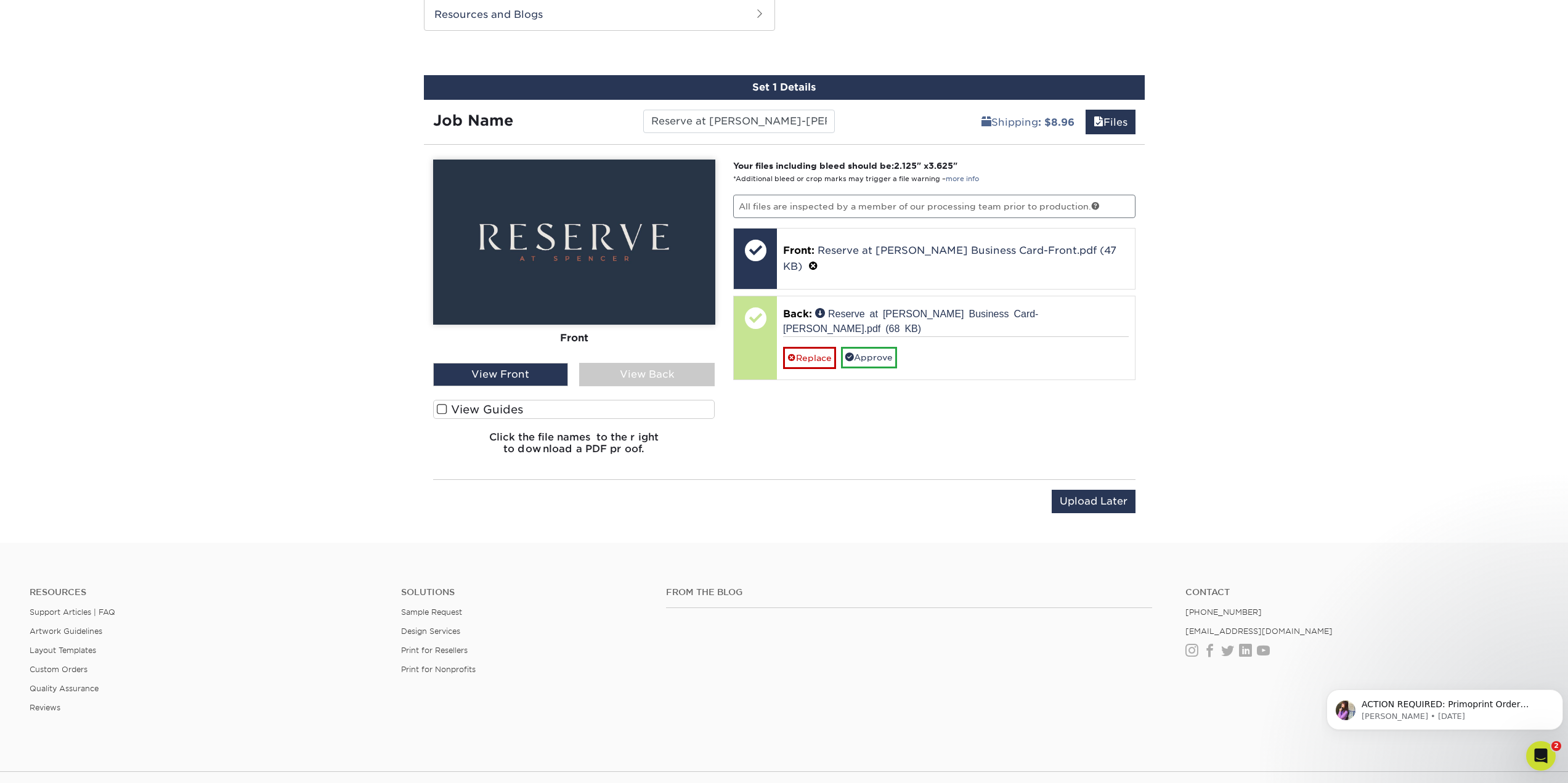
click at [656, 375] on div "View Back" at bounding box center [647, 374] width 136 height 24
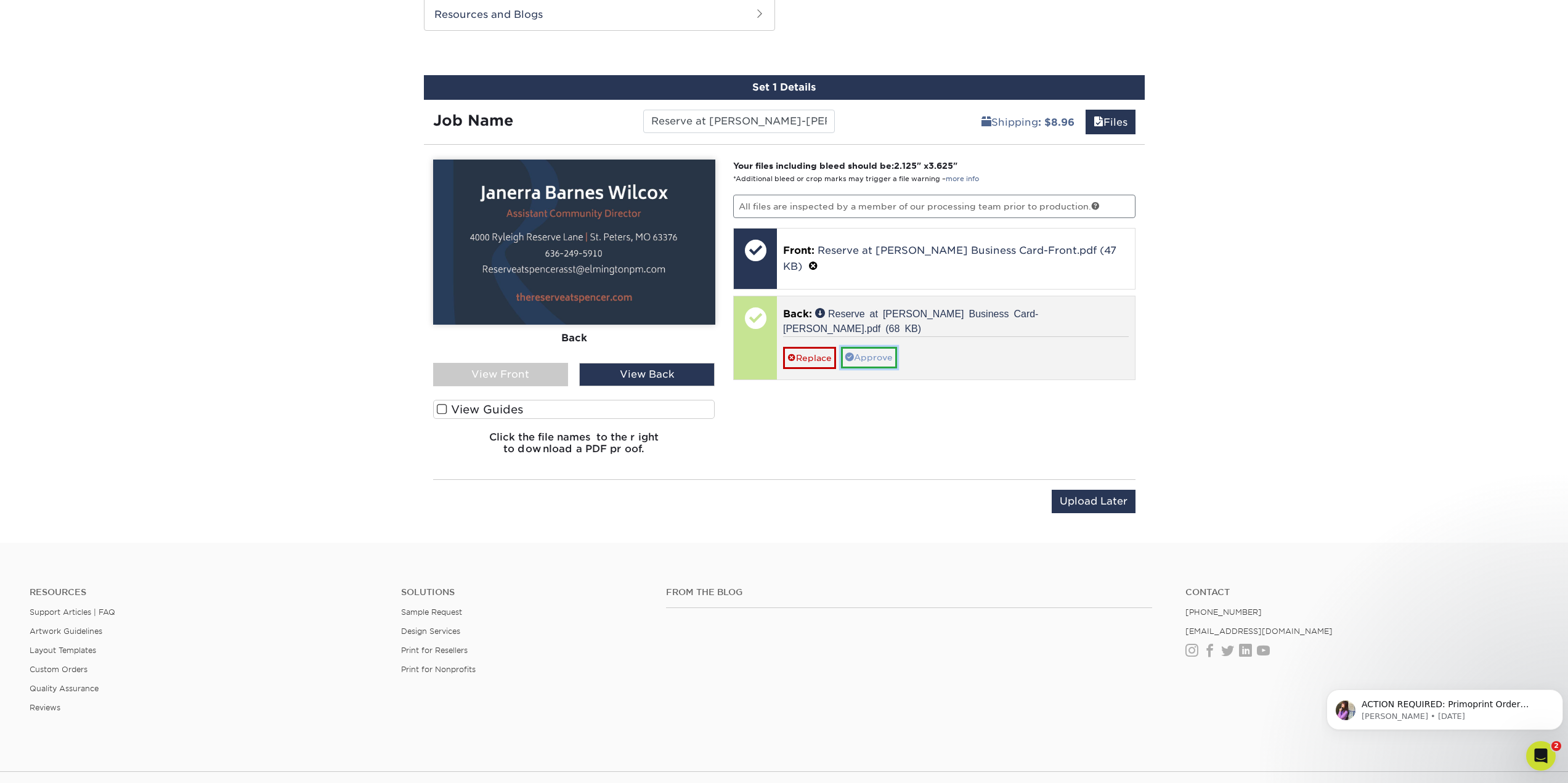
click at [883, 347] on link "Approve" at bounding box center [868, 357] width 56 height 21
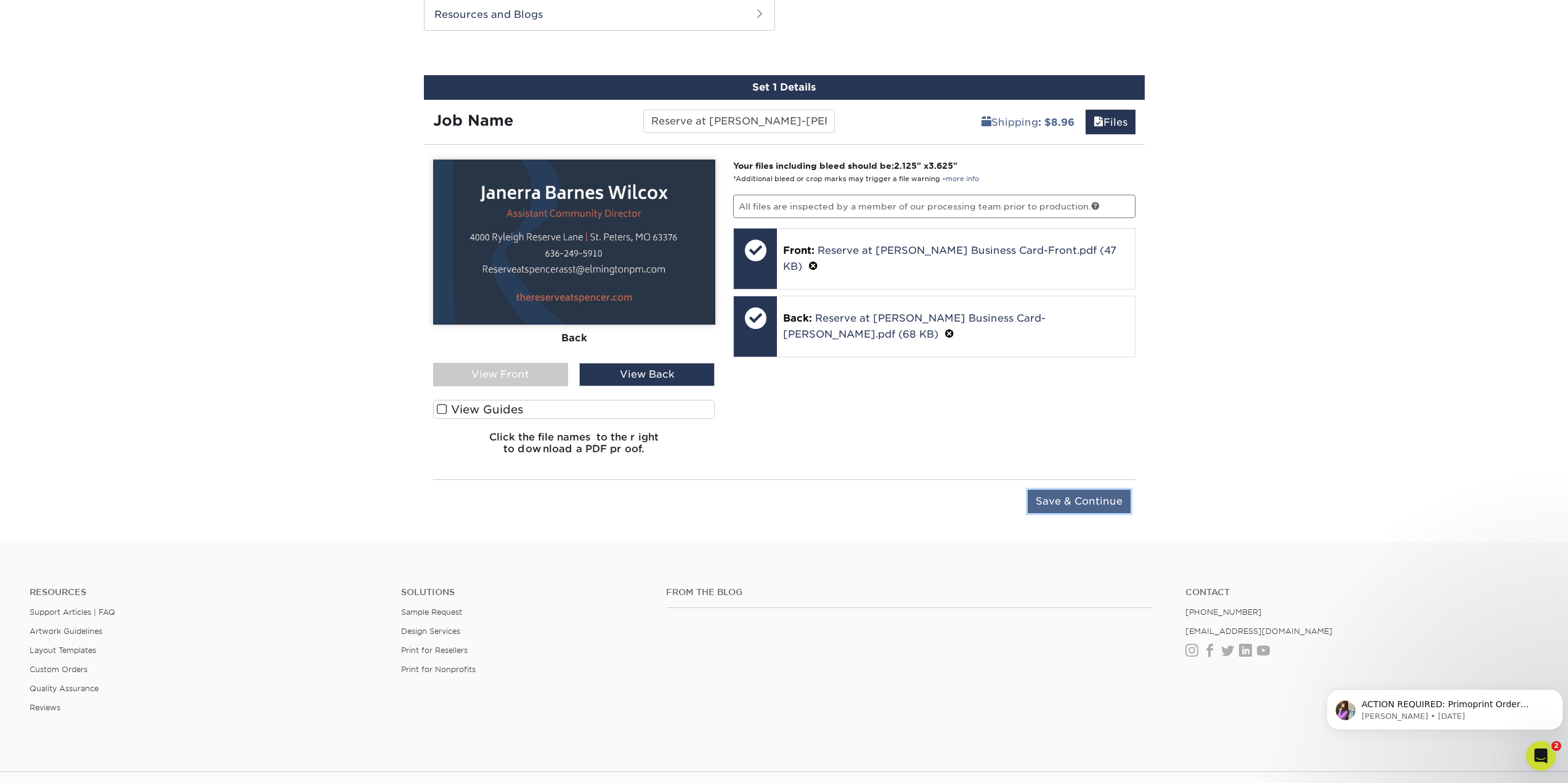
click at [1053, 502] on input "Save & Continue" at bounding box center [1079, 501] width 103 height 24
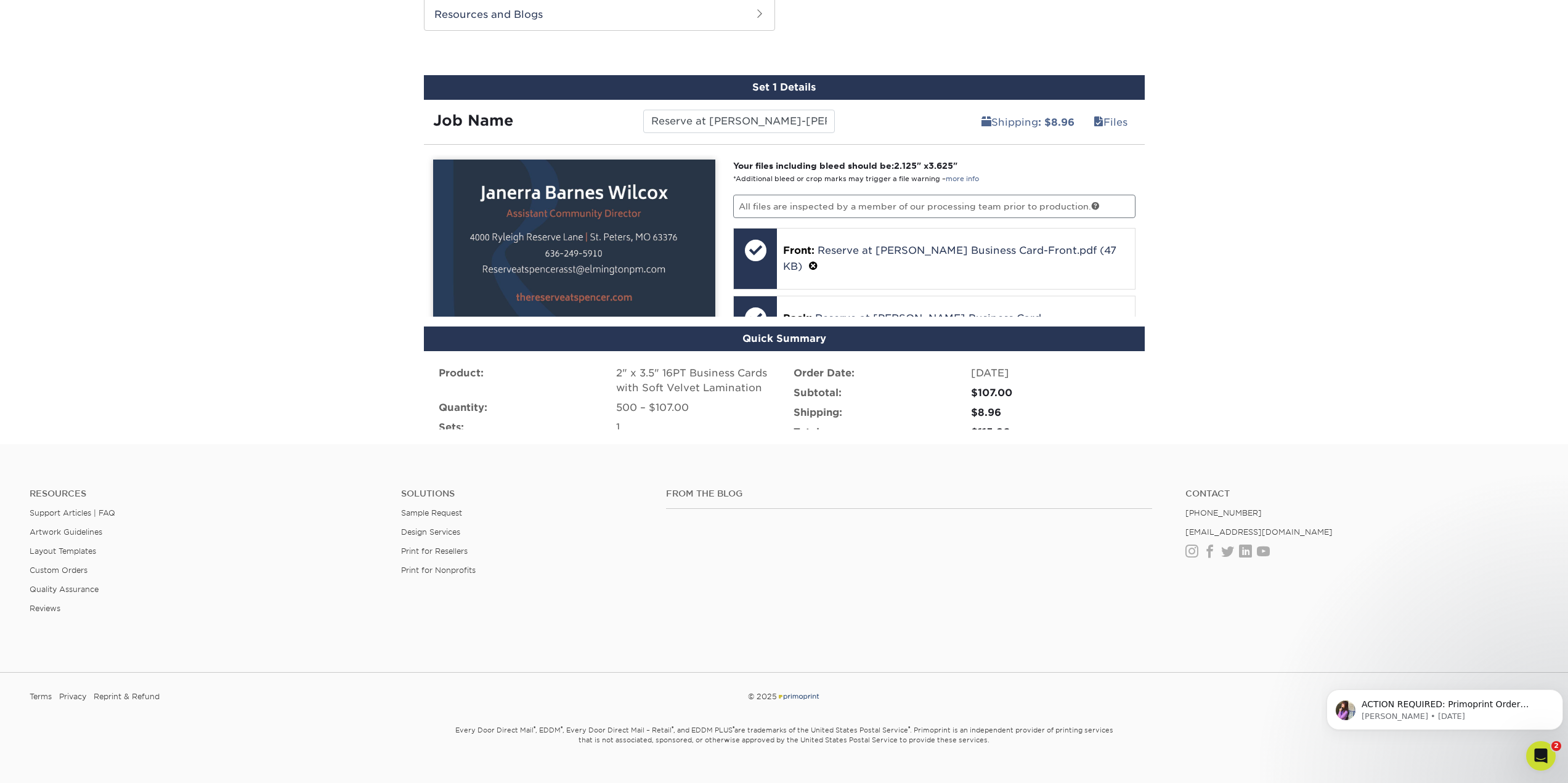
scroll to position [605, 0]
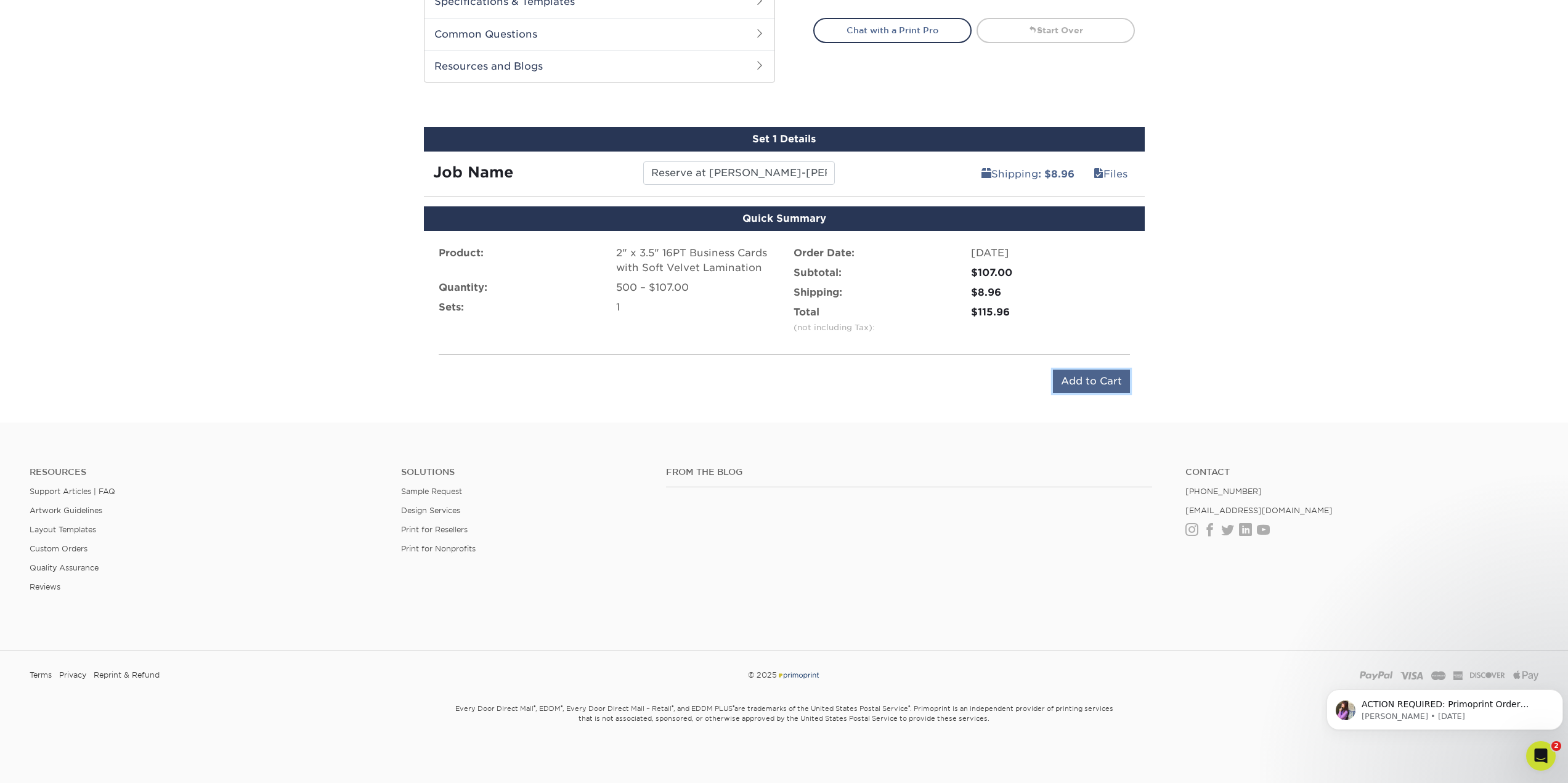
click at [1066, 379] on input "Add to Cart" at bounding box center [1091, 381] width 77 height 24
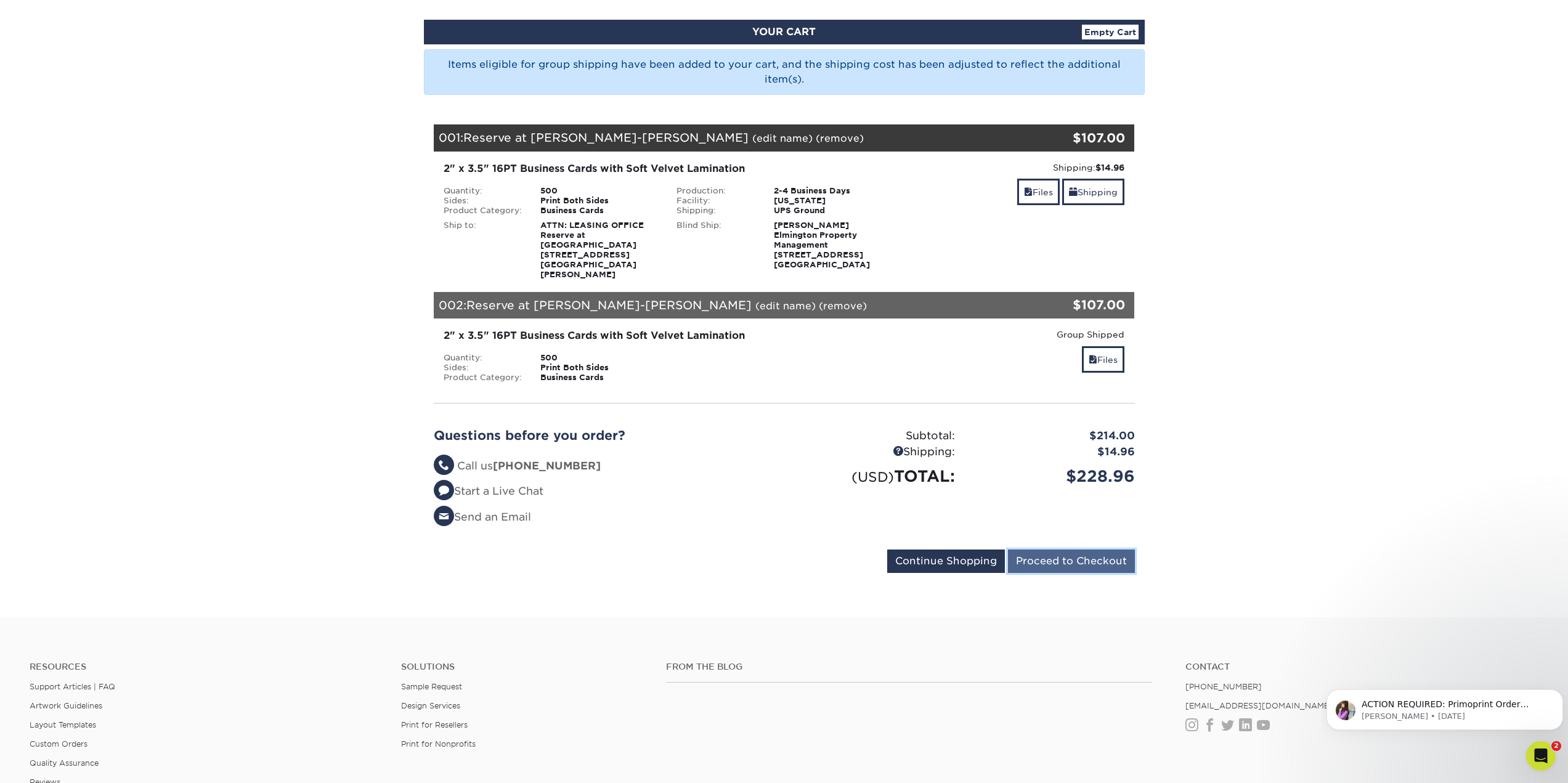
click at [1117, 558] on input "Proceed to Checkout" at bounding box center [1071, 561] width 127 height 24
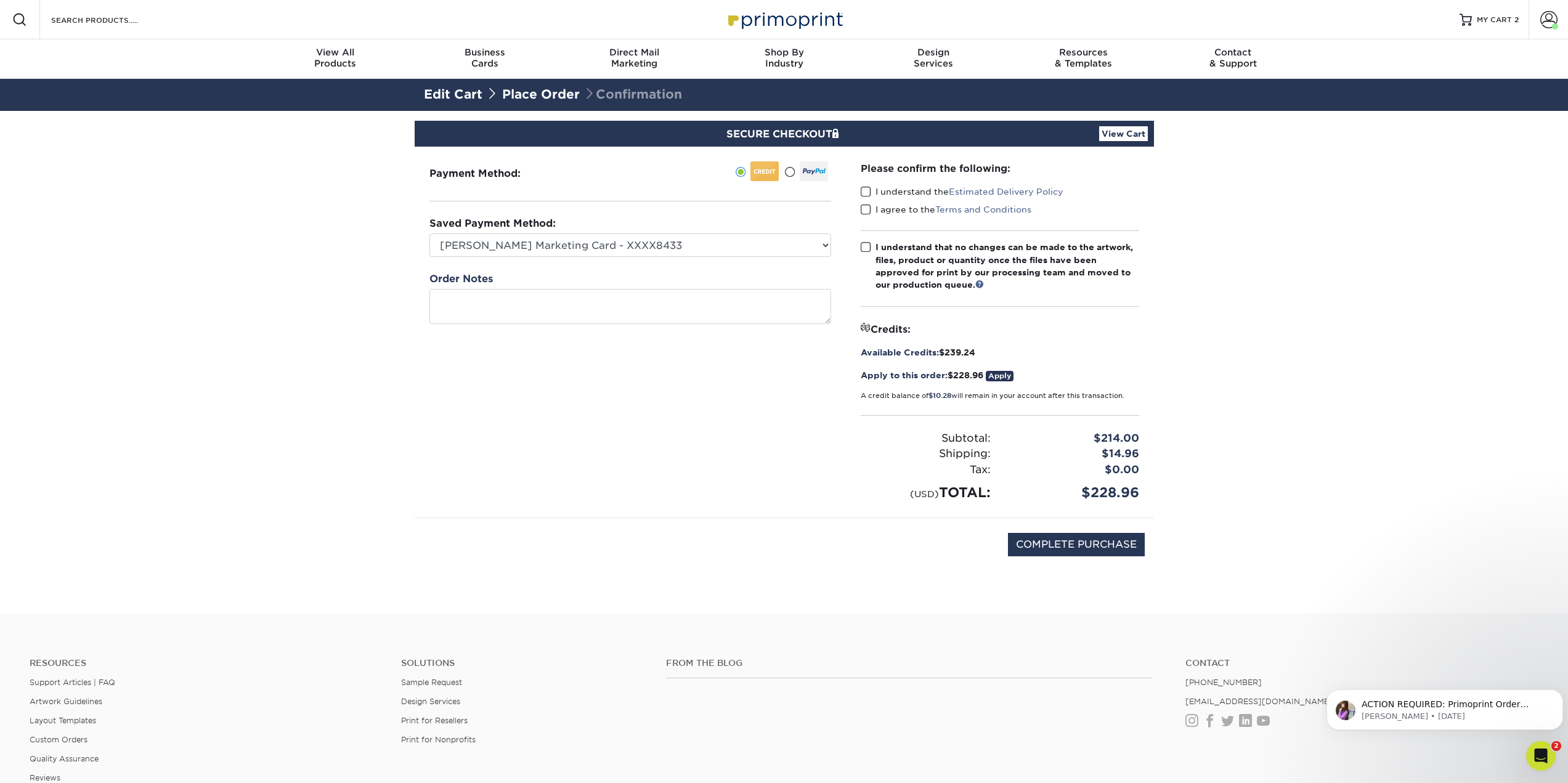
click at [865, 191] on span at bounding box center [866, 191] width 10 height 11
click at [0, 0] on input "I understand the Estimated Delivery Policy" at bounding box center [0, 0] width 0 height 0
click at [865, 206] on span at bounding box center [866, 209] width 10 height 11
click at [0, 0] on input "I agree to the Terms and Conditions" at bounding box center [0, 0] width 0 height 0
click at [862, 247] on span at bounding box center [866, 247] width 10 height 11
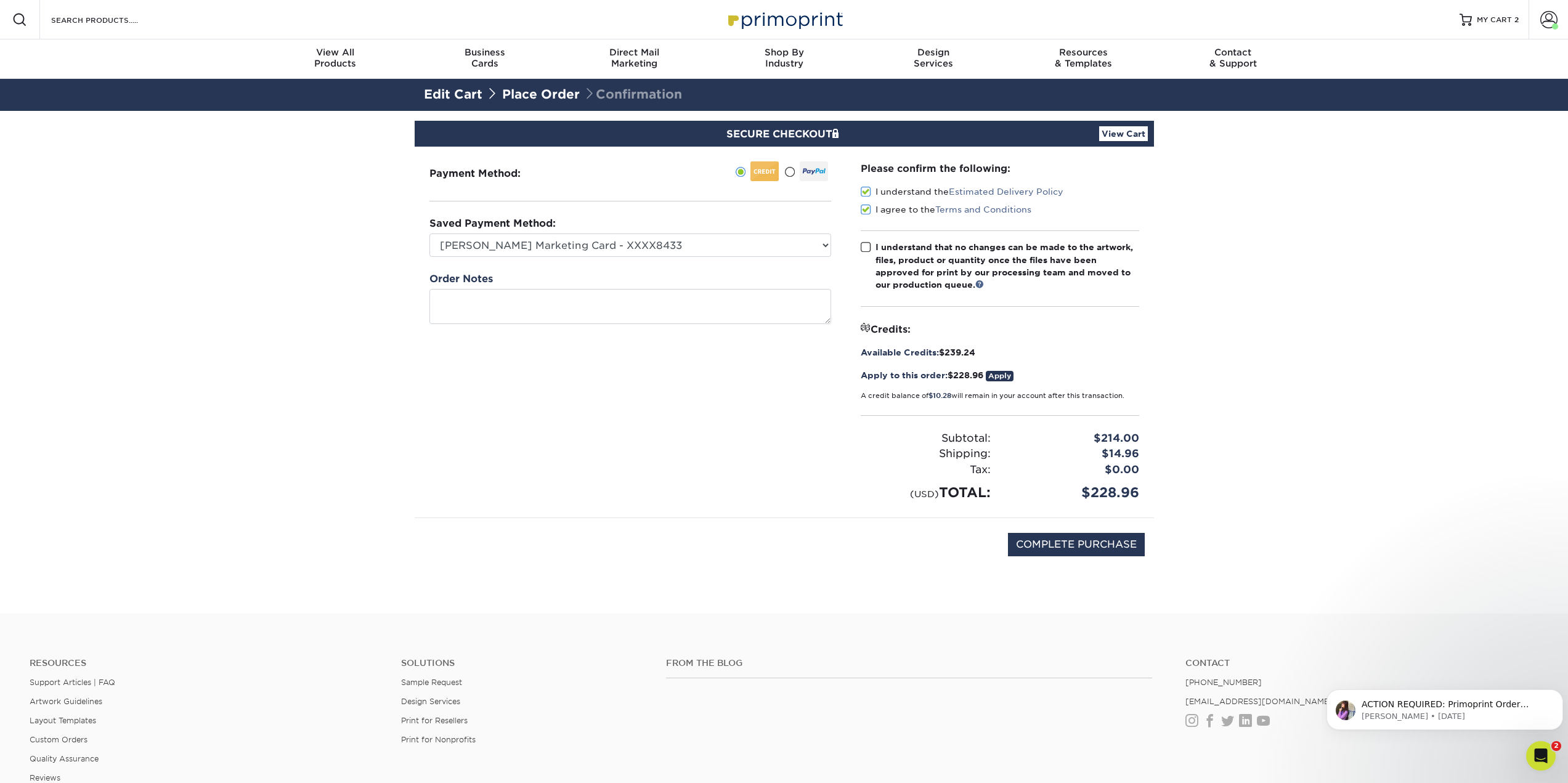
click at [0, 0] on input "I understand that no changes can be made to the artwork, files, product or quan…" at bounding box center [0, 0] width 0 height 0
click at [1122, 550] on input "COMPLETE PURCHASE" at bounding box center [1076, 544] width 137 height 24
type input "PROCESSING, PLEASE WAIT..."
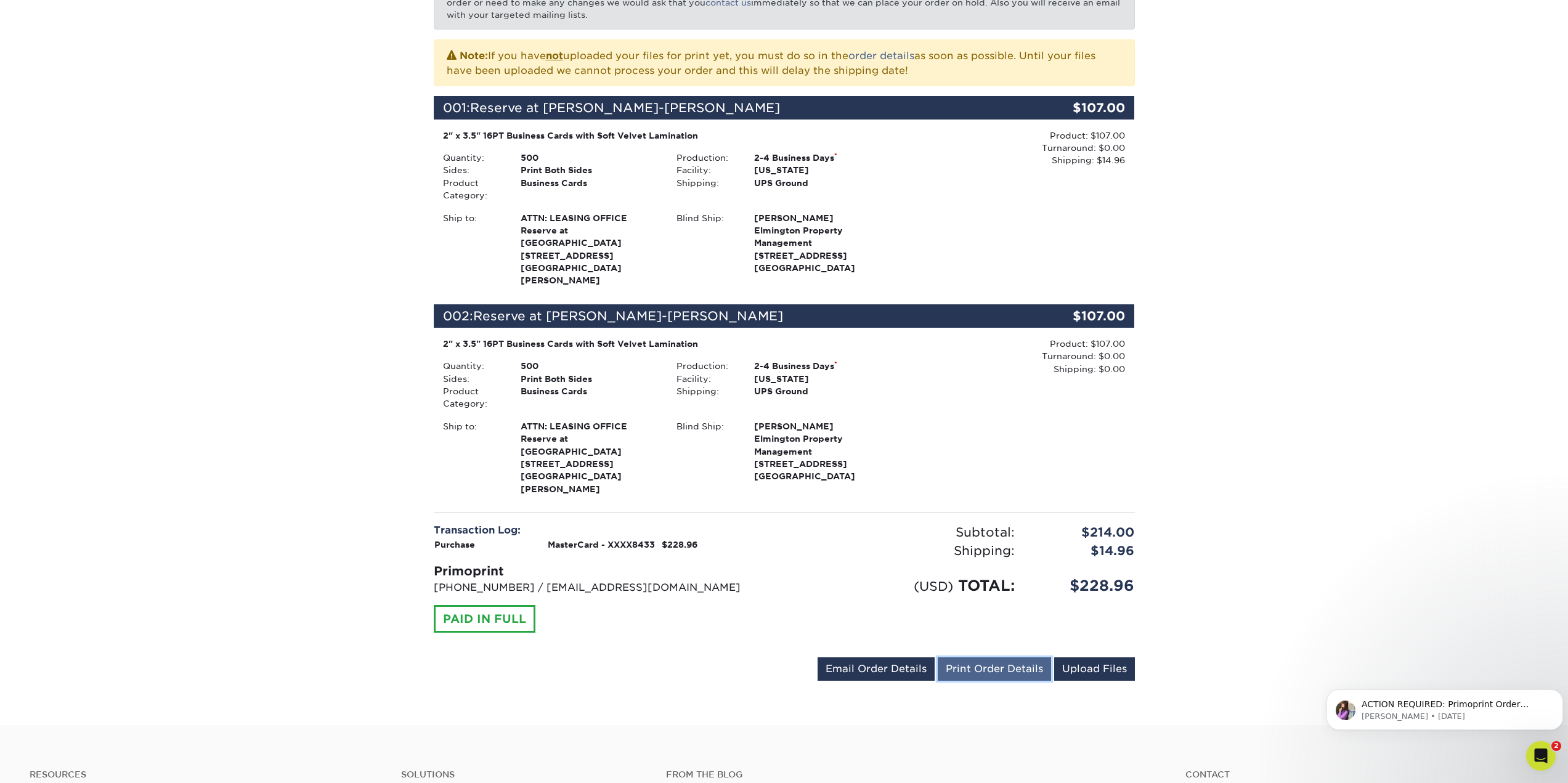
click at [968, 657] on link "Print Order Details" at bounding box center [994, 668] width 114 height 24
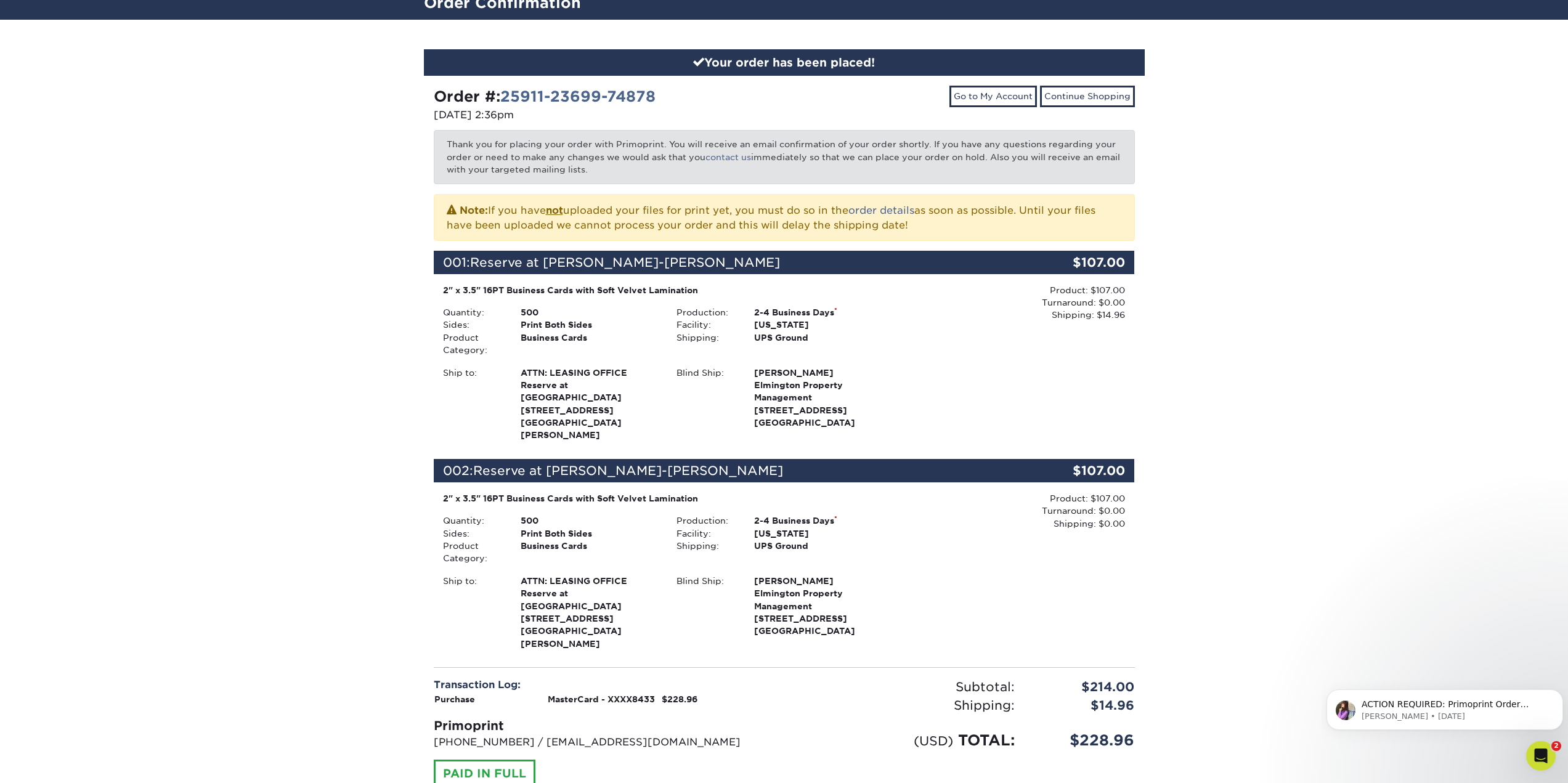
scroll to position [62, 0]
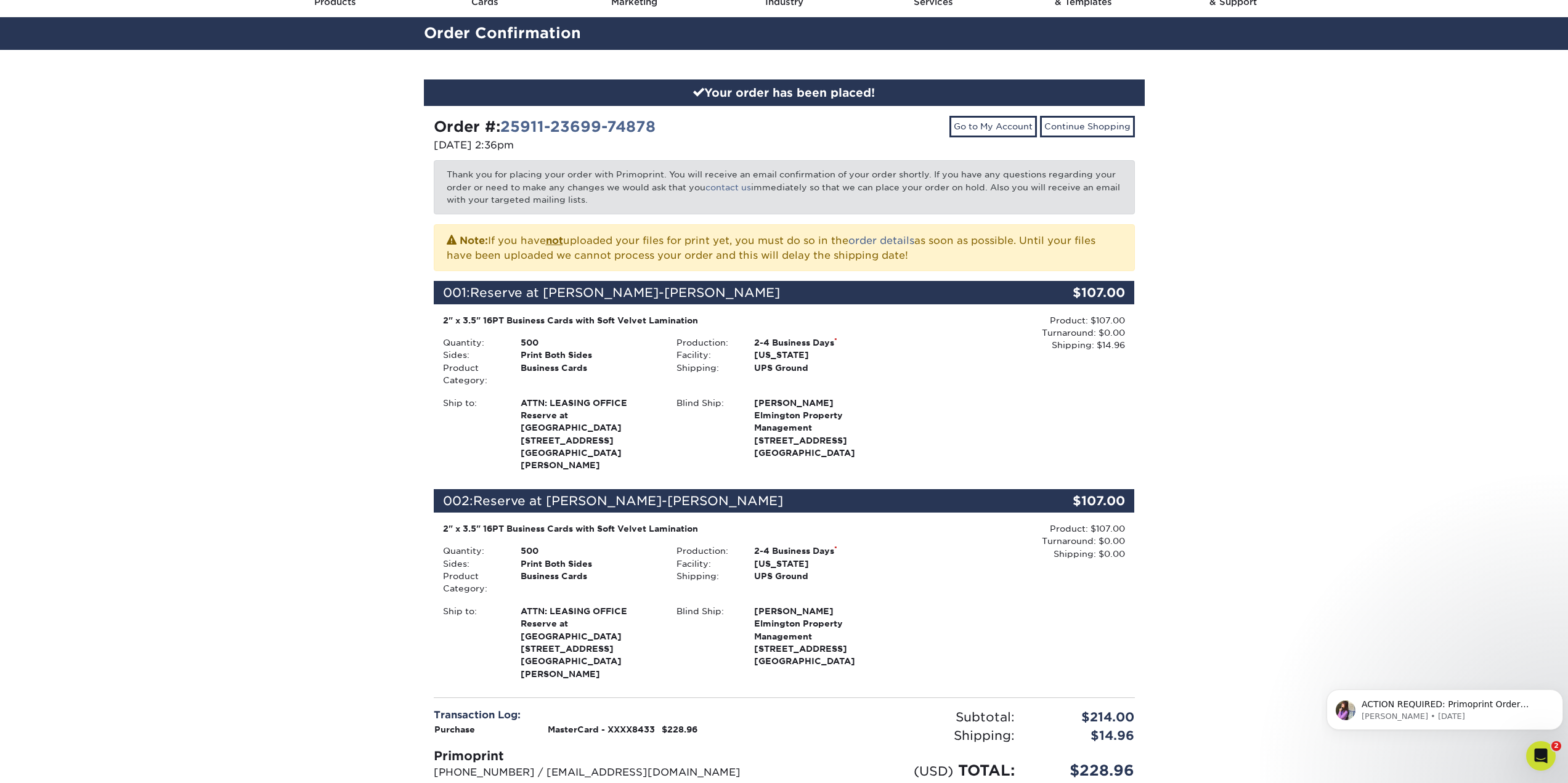
click at [1496, 479] on div "Your order has been placed! Order #: 25911-23699-74878 [DATE] 2:36pm Go to My A…" at bounding box center [784, 480] width 1568 height 860
click at [1497, 478] on div "Your order has been placed! Order #: 25911-23699-74878 [DATE] 2:36pm Go to My A…" at bounding box center [784, 480] width 1568 height 860
